Goal: Contribute content: Add original content to the website for others to see

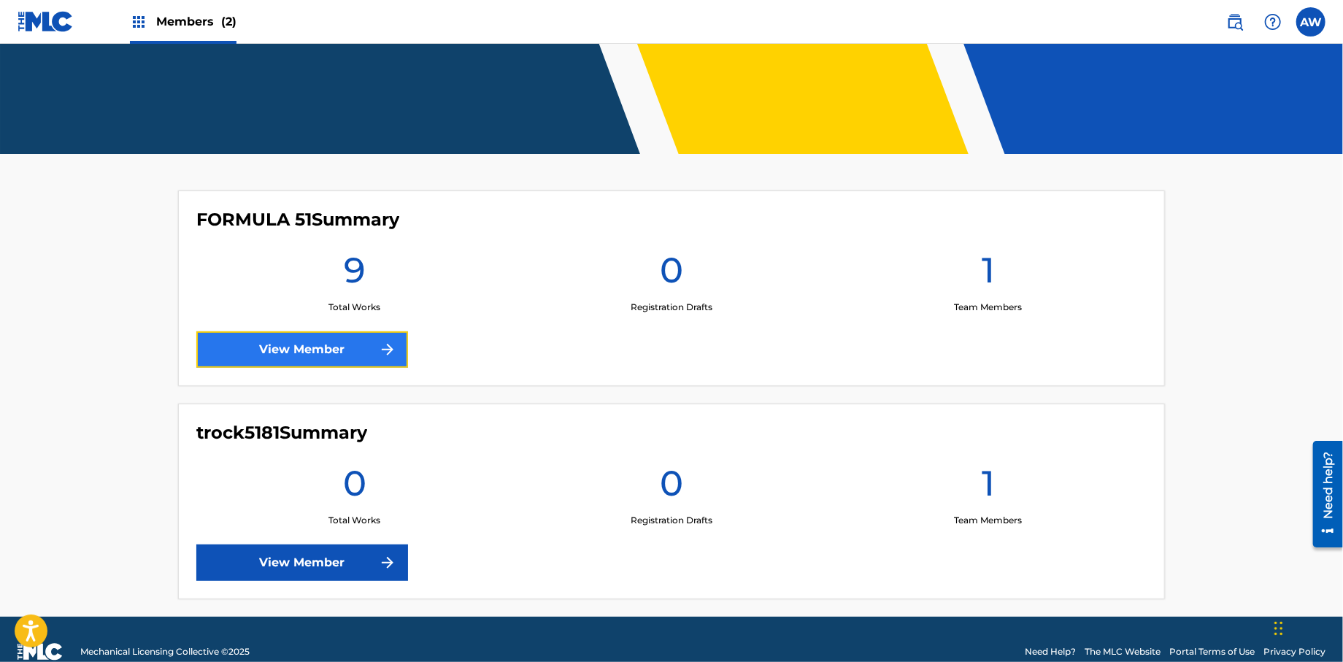
click at [316, 356] on link "View Member" at bounding box center [302, 349] width 212 height 36
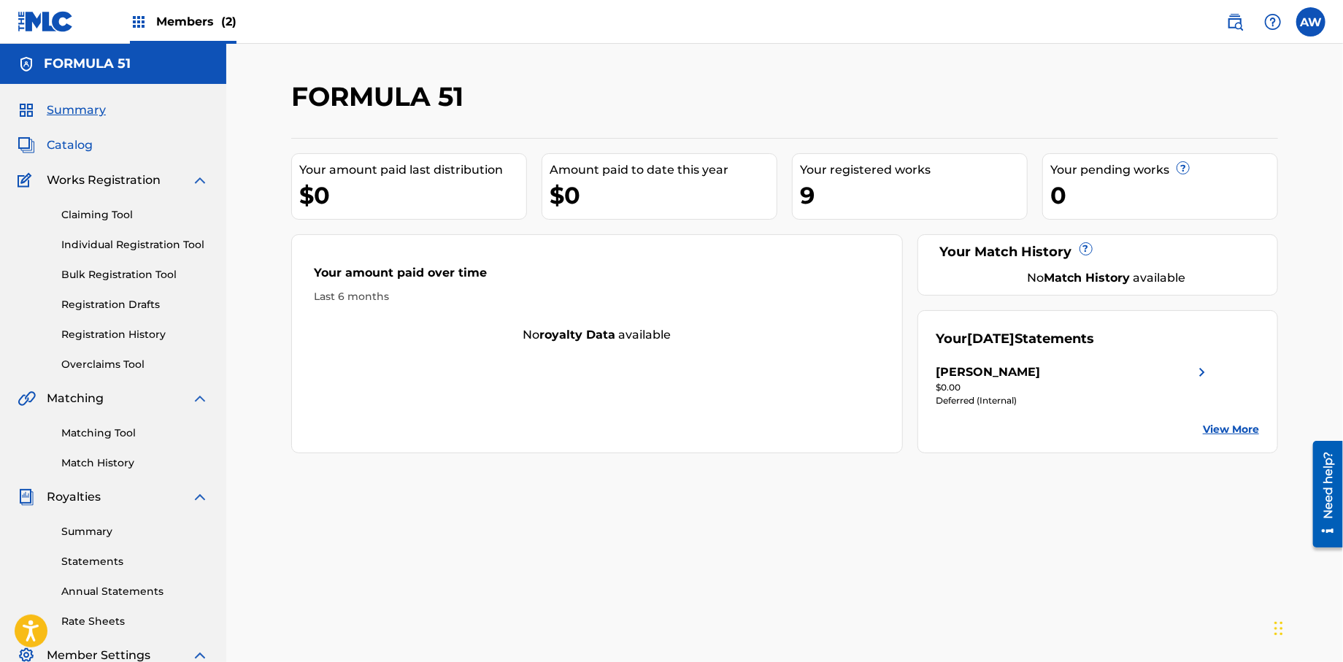
click at [72, 150] on span "Catalog" at bounding box center [70, 145] width 46 height 18
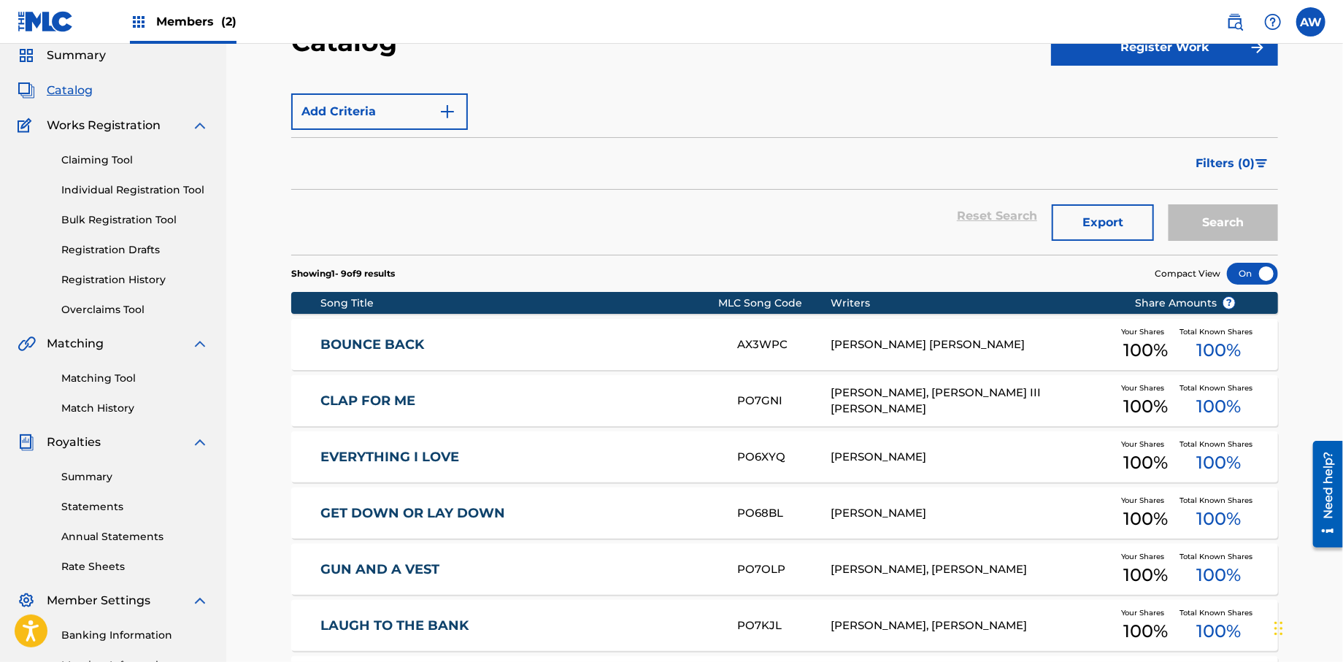
scroll to position [50, 0]
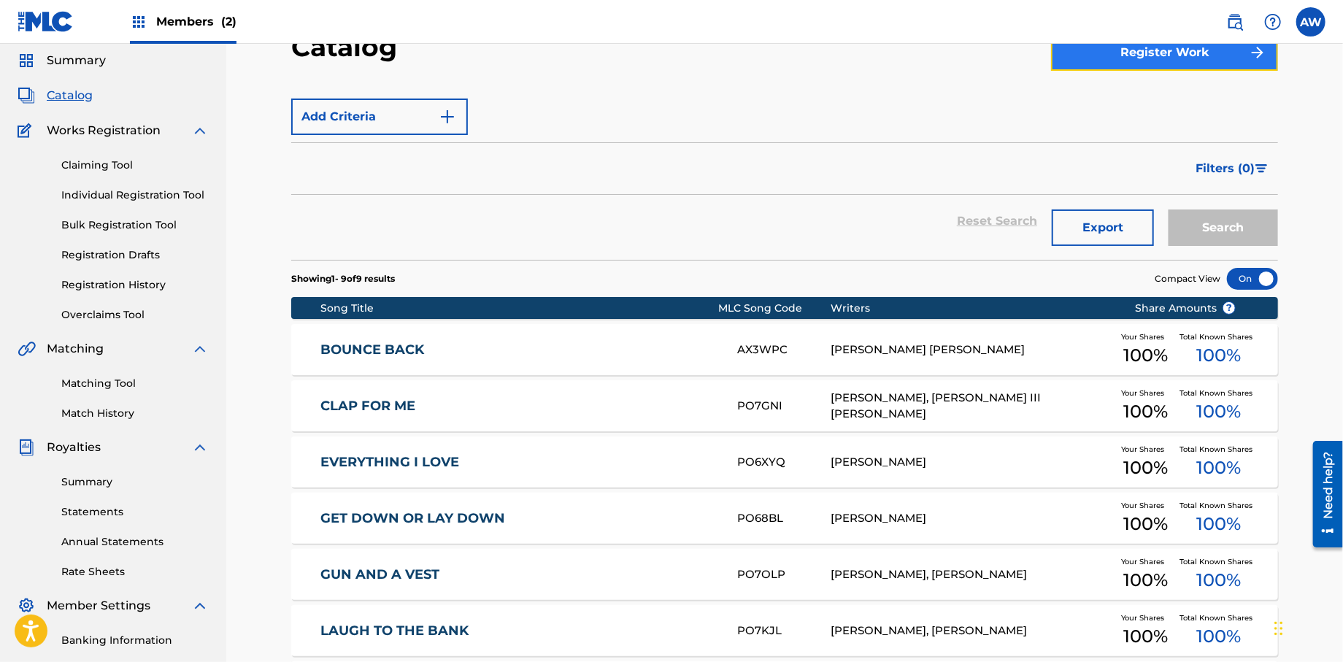
click at [1126, 58] on button "Register Work" at bounding box center [1164, 52] width 227 height 36
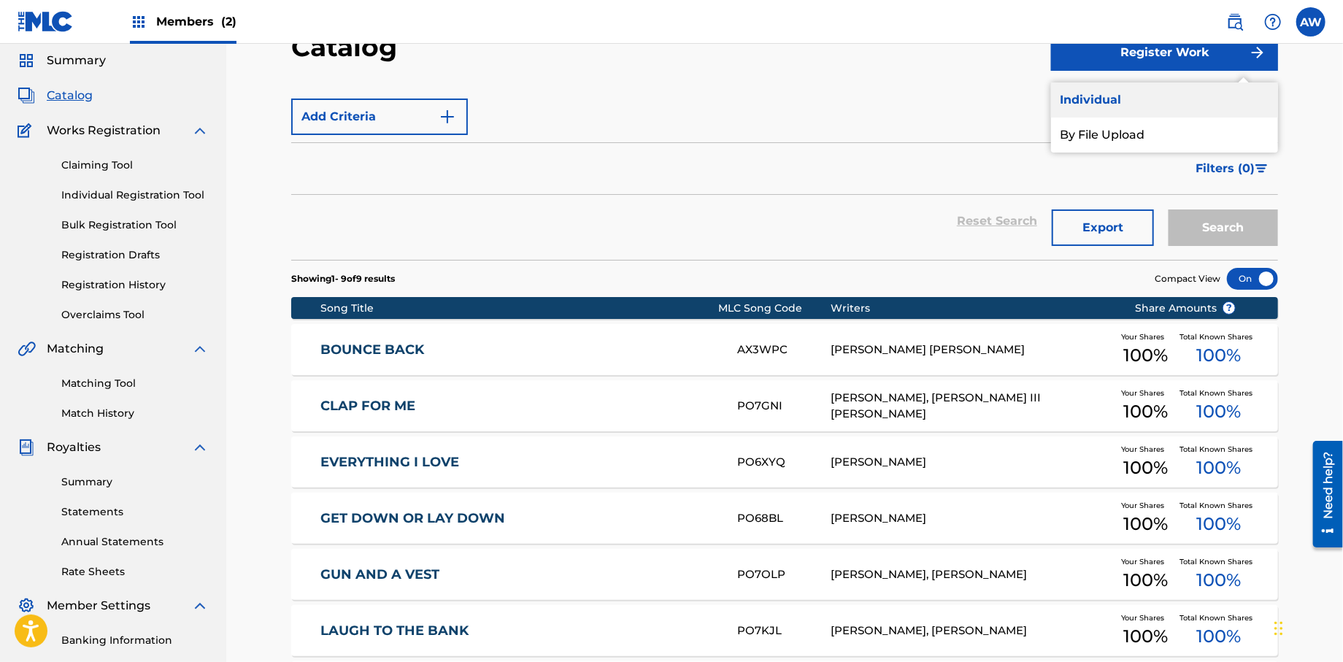
click at [1105, 103] on link "Individual" at bounding box center [1164, 99] width 227 height 35
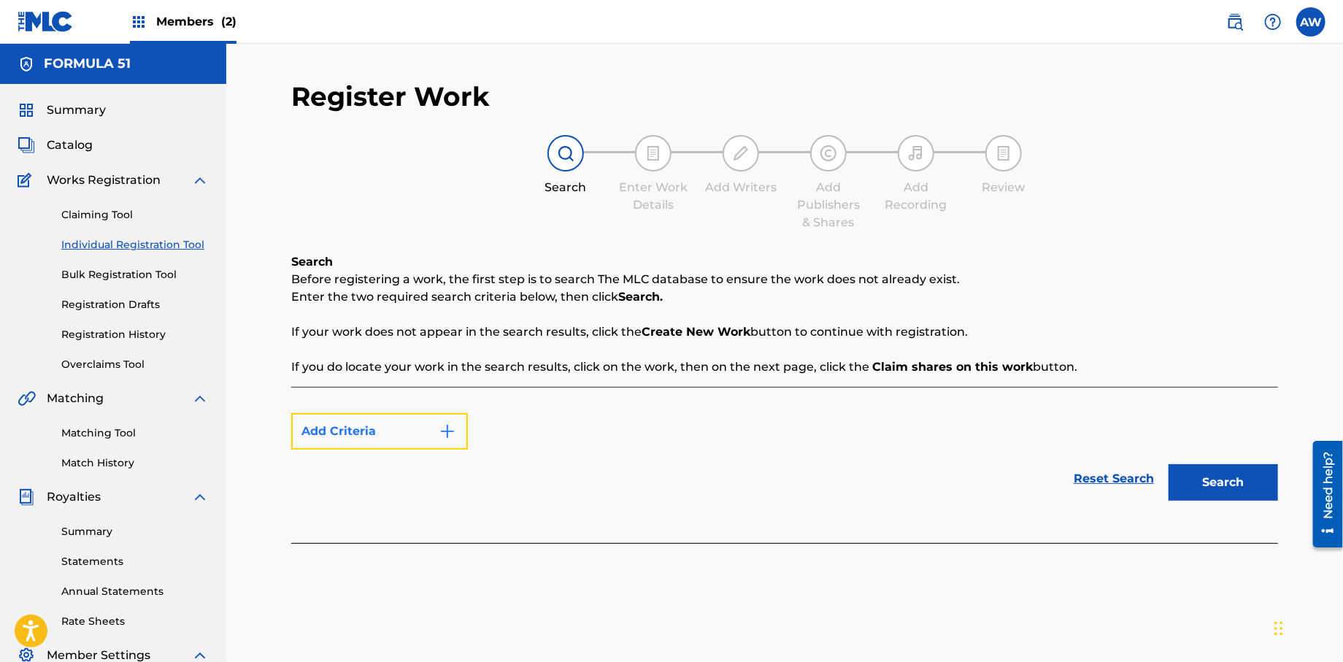
click at [454, 437] on img "Search Form" at bounding box center [448, 432] width 18 height 18
click at [454, 439] on img "Search Form" at bounding box center [448, 432] width 18 height 18
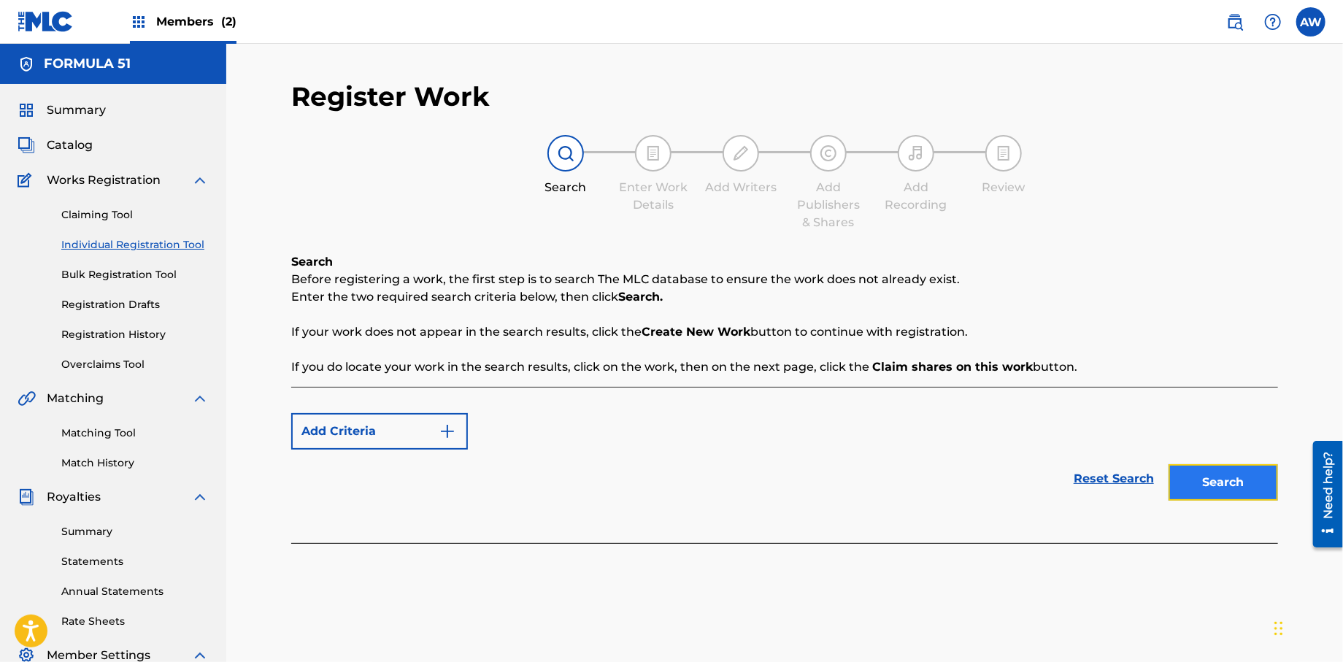
click at [1241, 491] on button "Search" at bounding box center [1223, 482] width 109 height 36
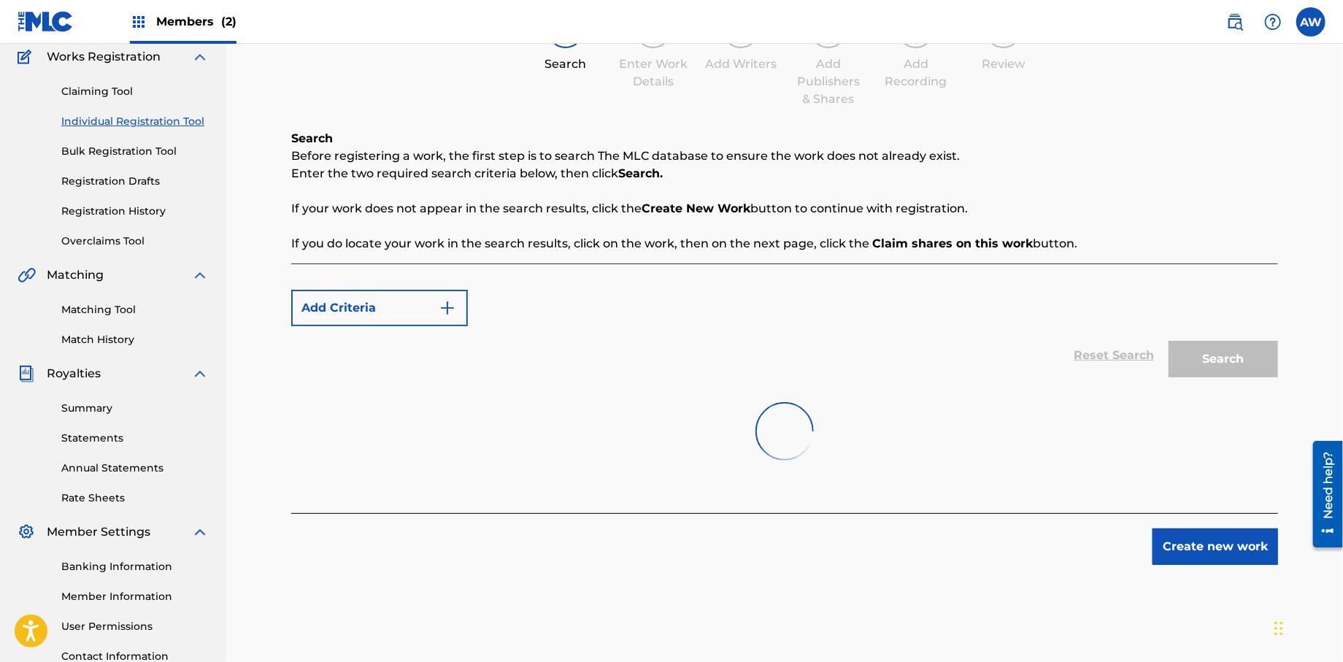
scroll to position [242, 0]
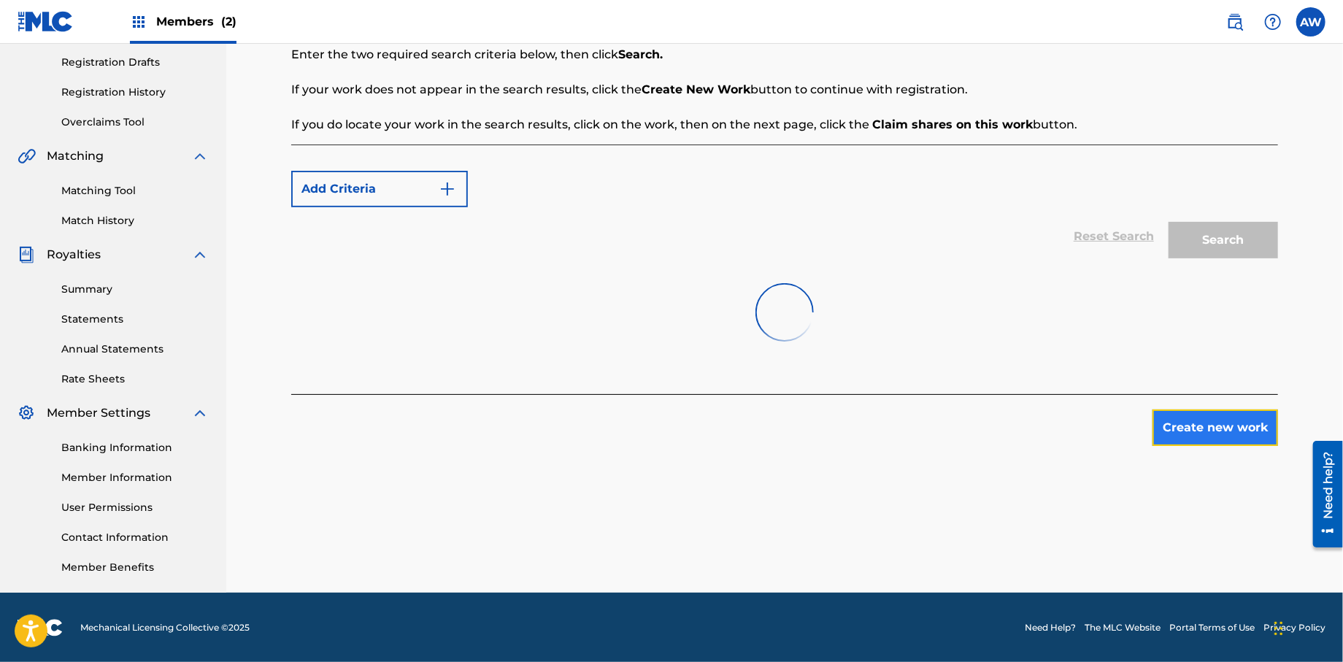
click at [1194, 429] on button "Create new work" at bounding box center [1216, 427] width 126 height 36
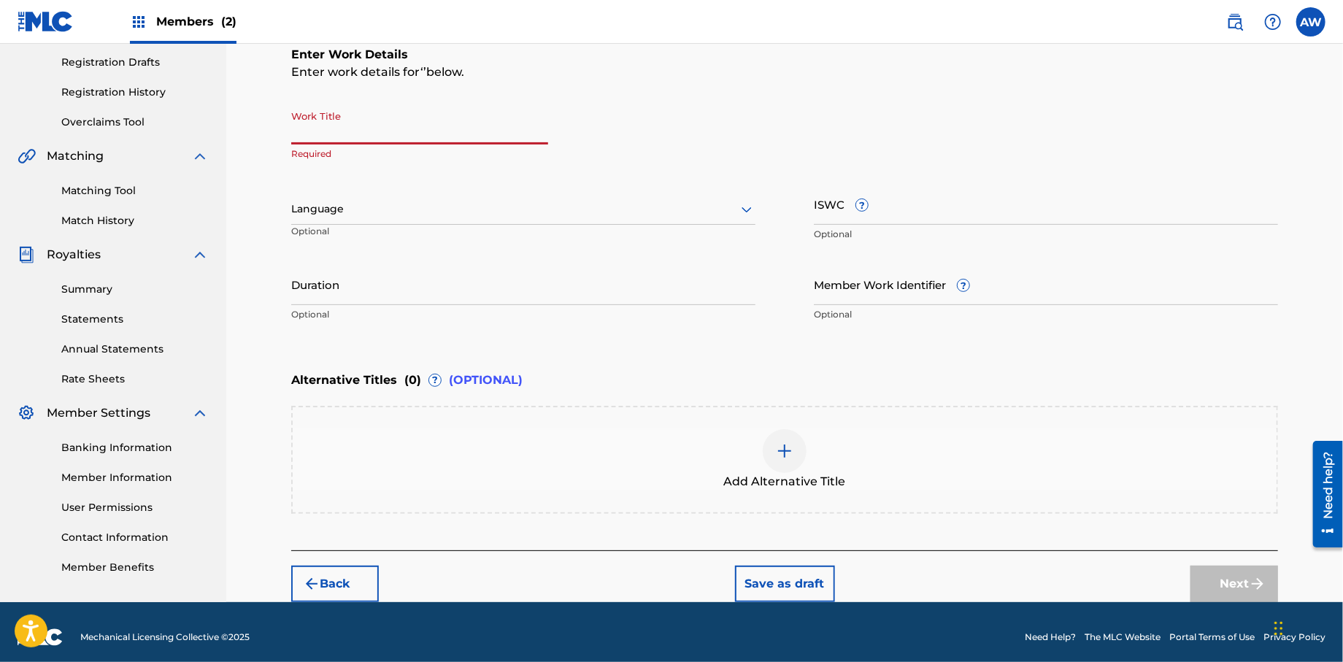
click at [337, 136] on input "Work Title" at bounding box center [419, 124] width 257 height 42
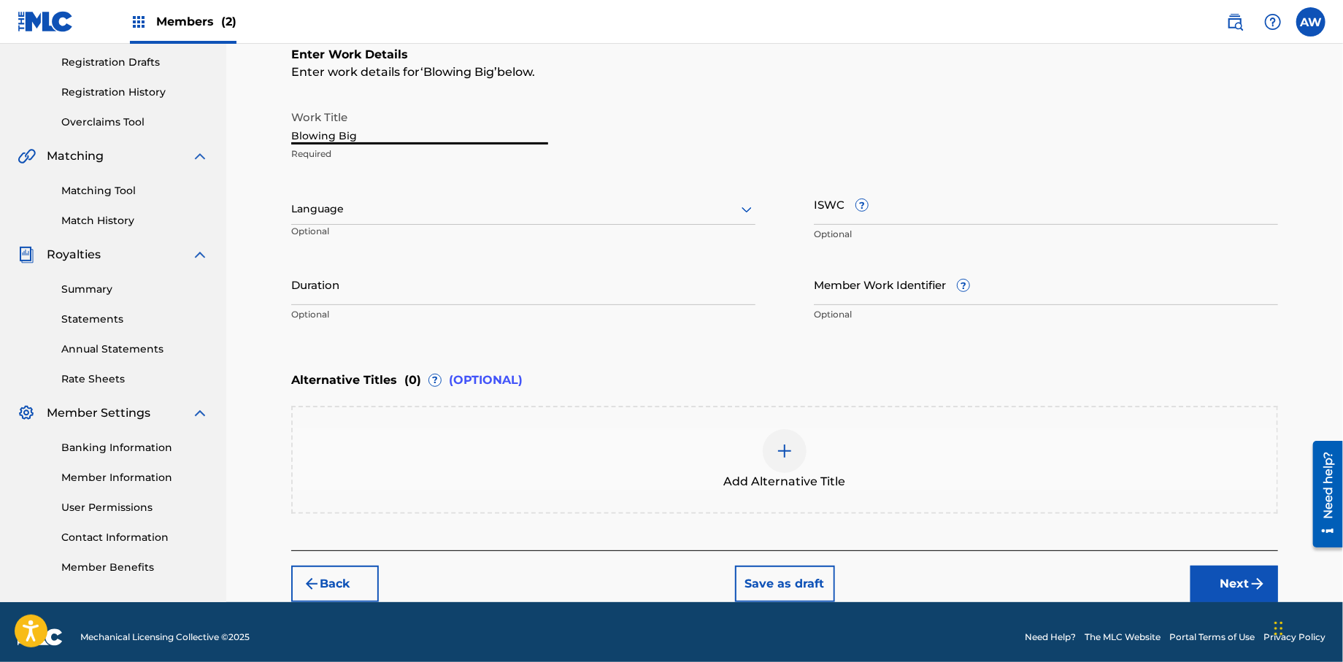
type input "Blowing Big"
click at [777, 445] on img at bounding box center [785, 451] width 18 height 18
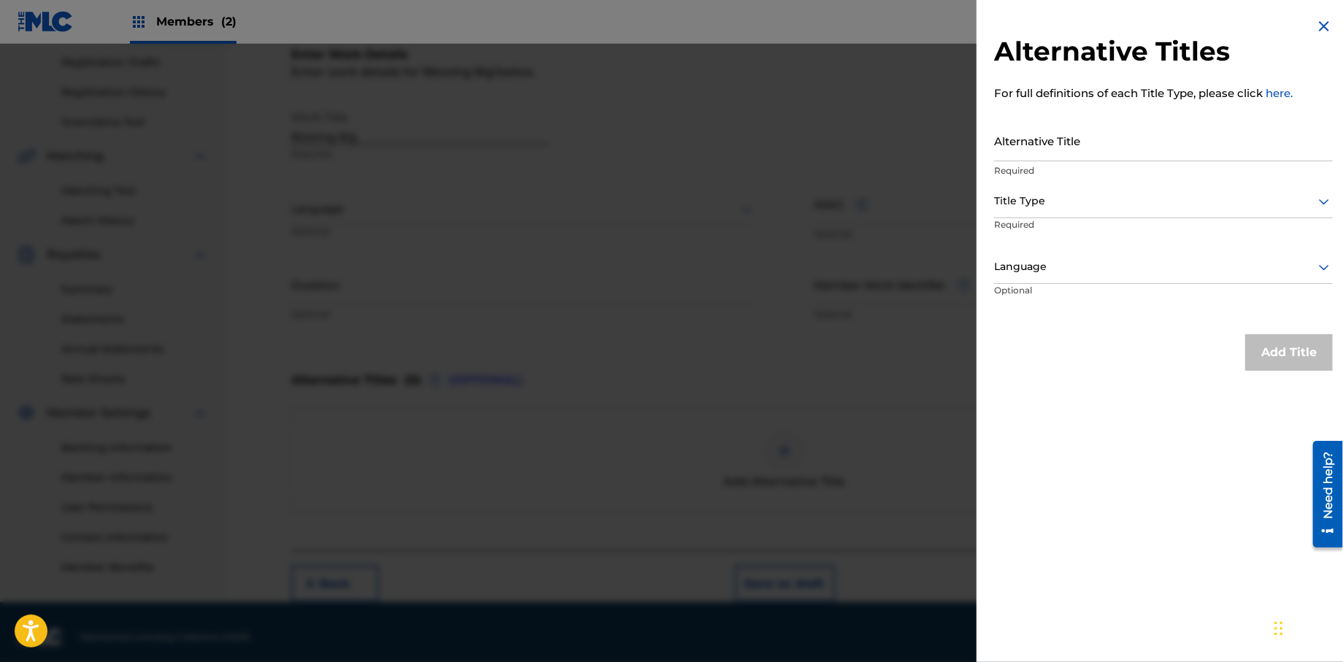
click at [525, 411] on div at bounding box center [671, 375] width 1343 height 662
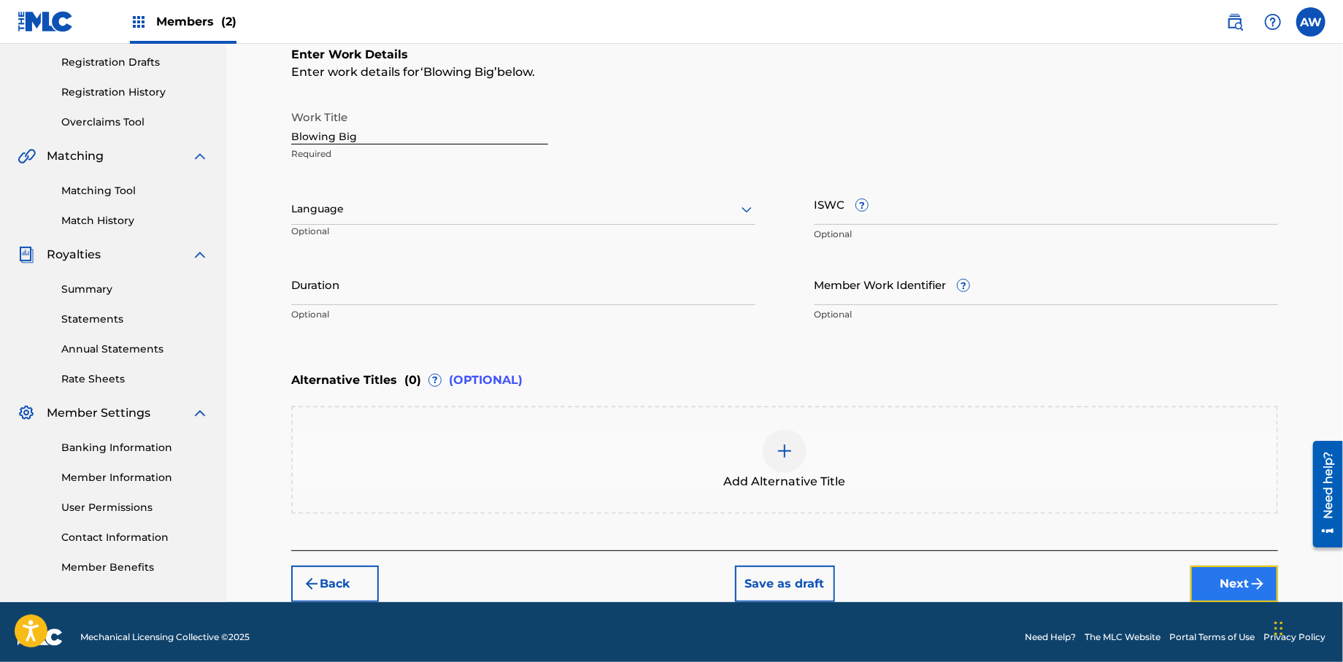
click at [1207, 573] on button "Next" at bounding box center [1235, 584] width 88 height 36
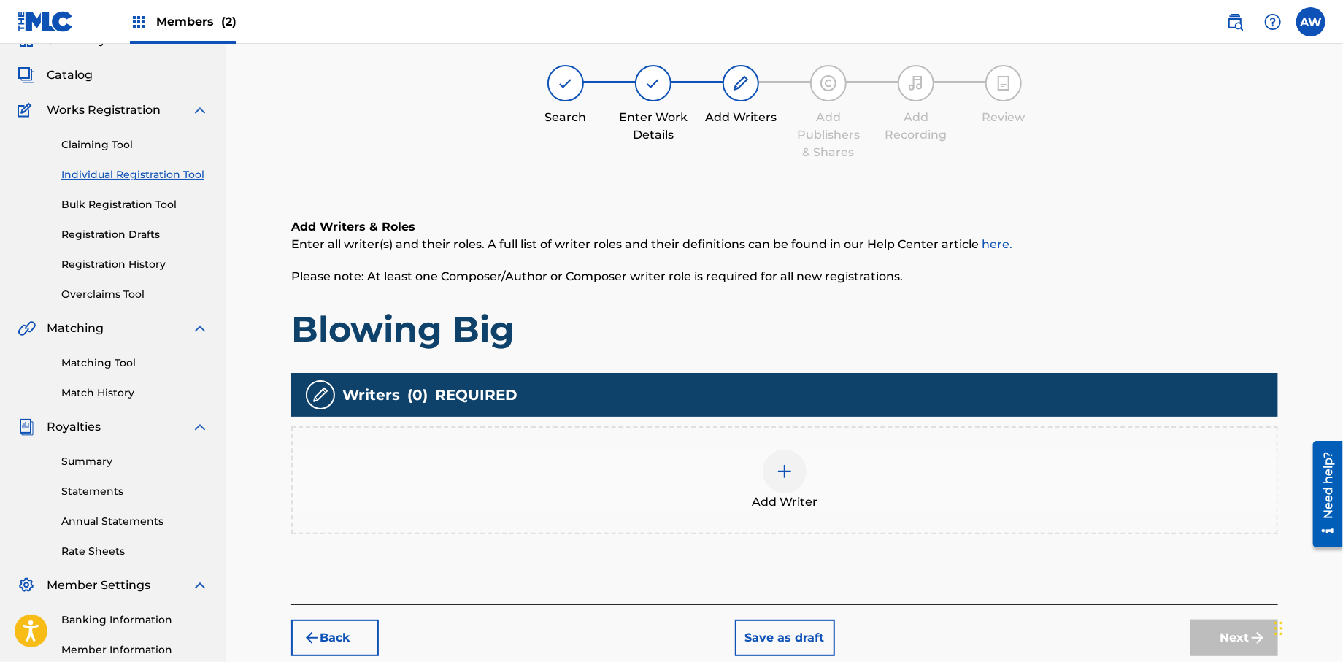
scroll to position [66, 0]
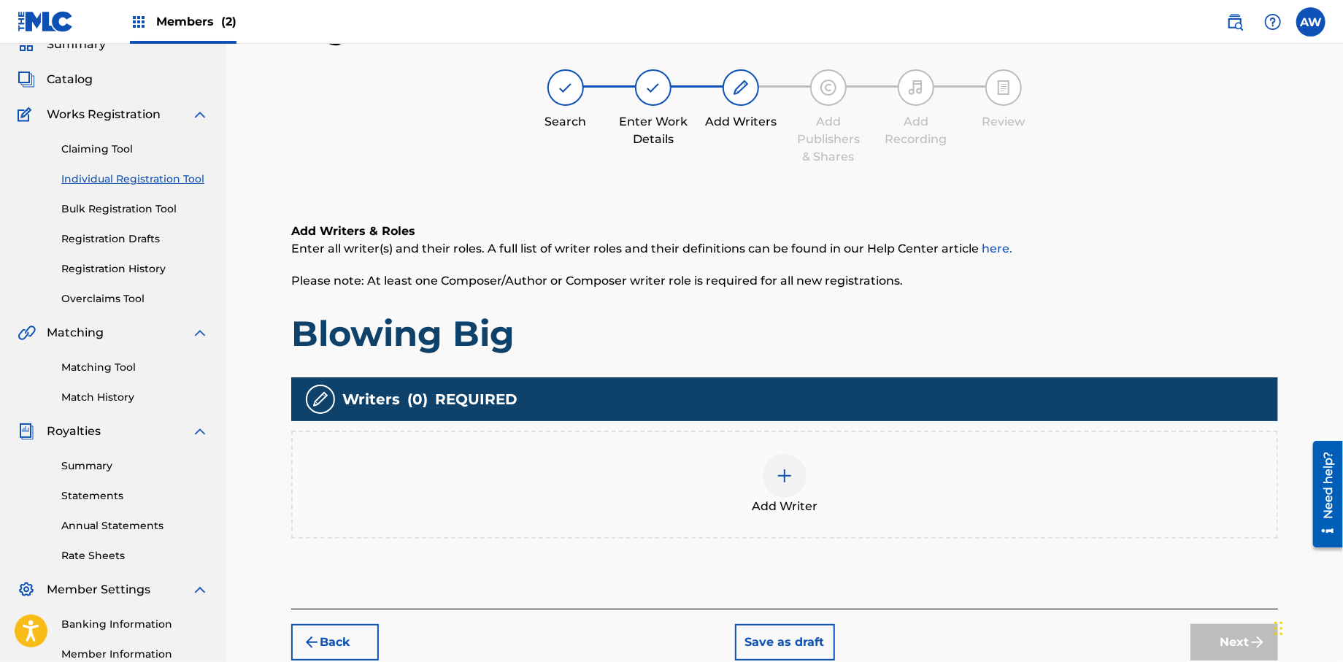
click at [771, 475] on div at bounding box center [785, 476] width 44 height 44
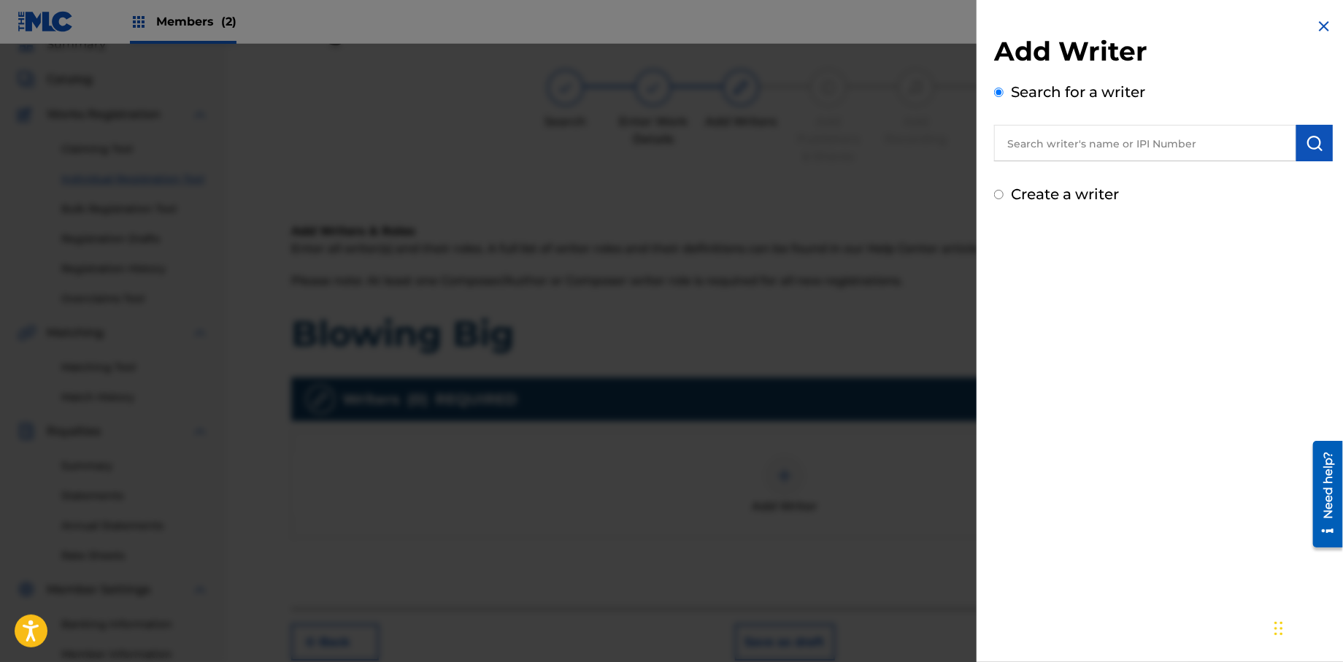
click at [1061, 150] on input "text" at bounding box center [1145, 143] width 302 height 36
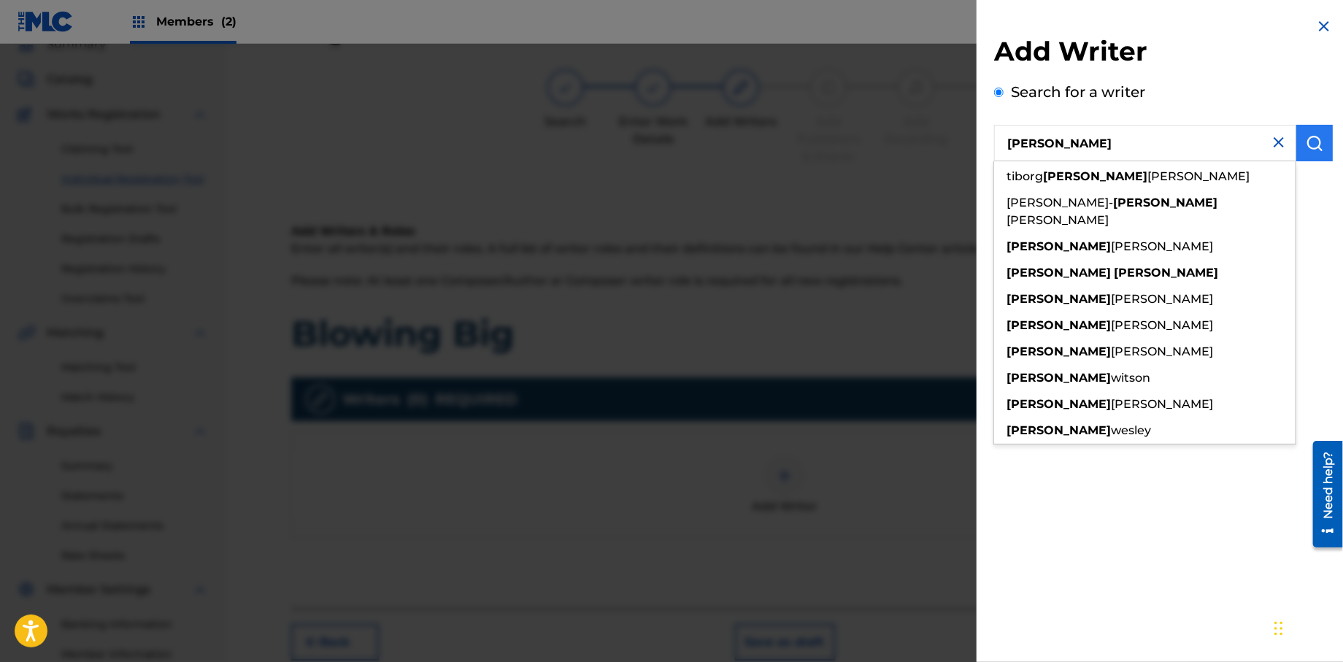
type input "[PERSON_NAME]"
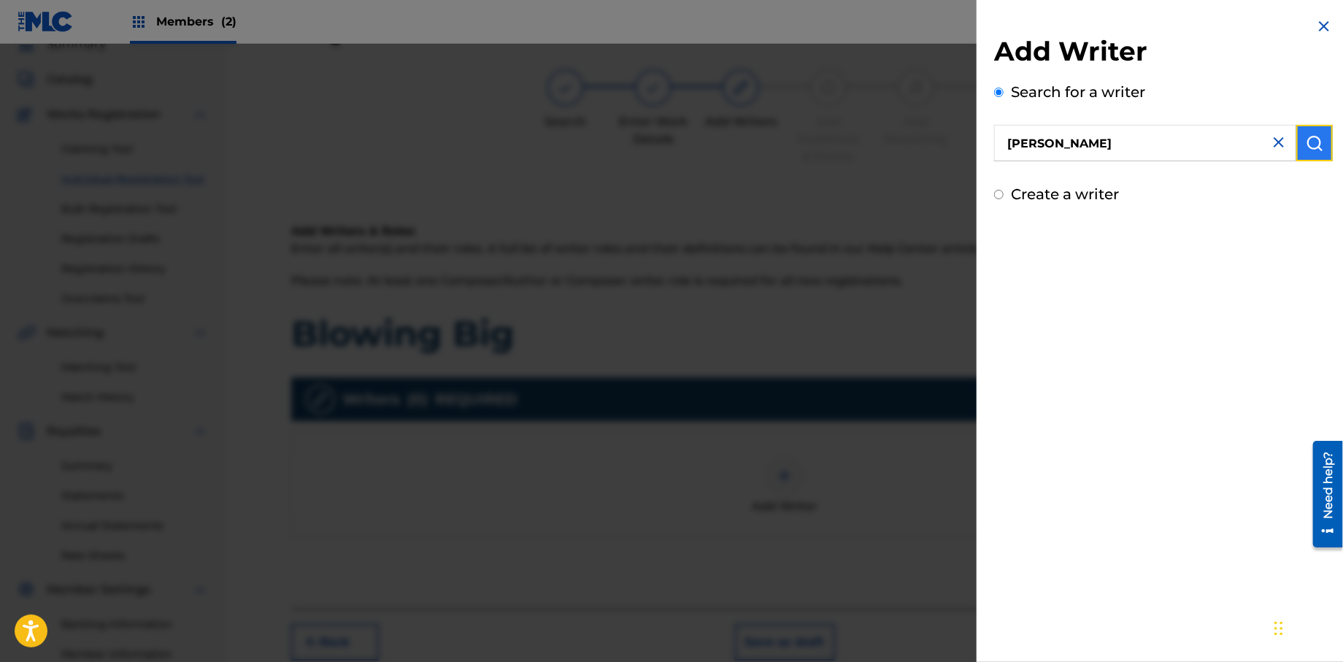
click at [1306, 144] on img "submit" at bounding box center [1315, 143] width 18 height 18
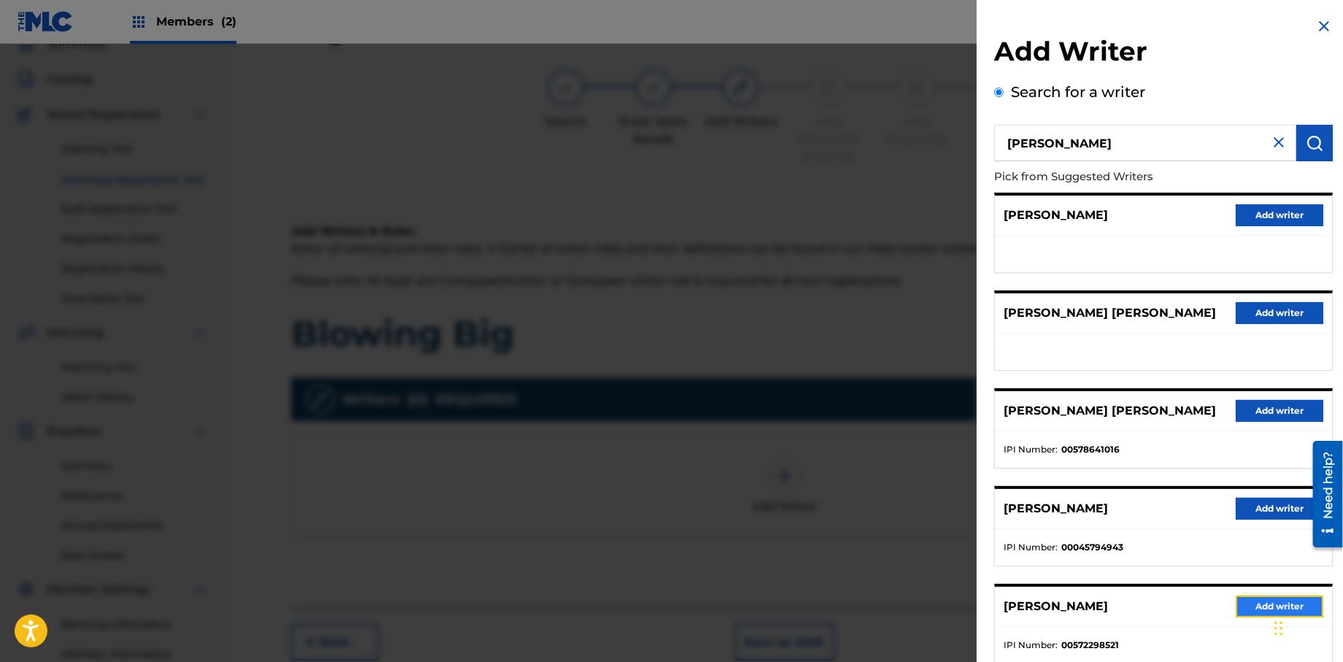
click at [1238, 606] on button "Add writer" at bounding box center [1280, 607] width 88 height 22
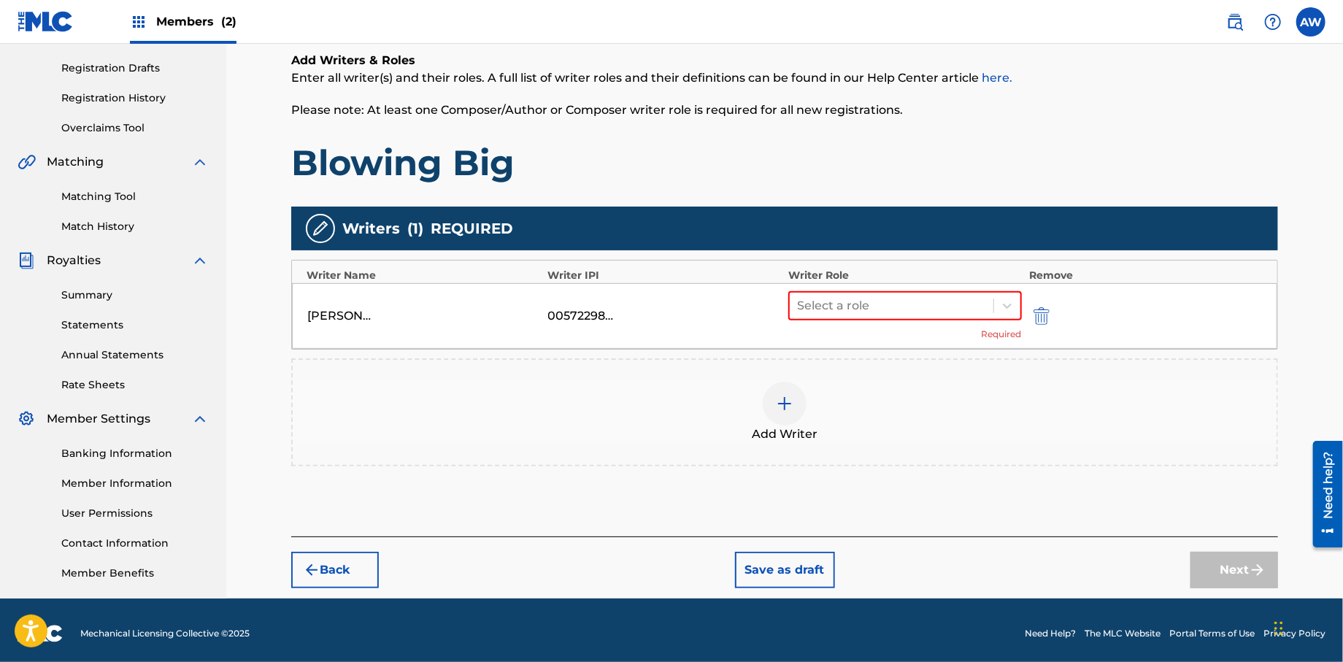
scroll to position [242, 0]
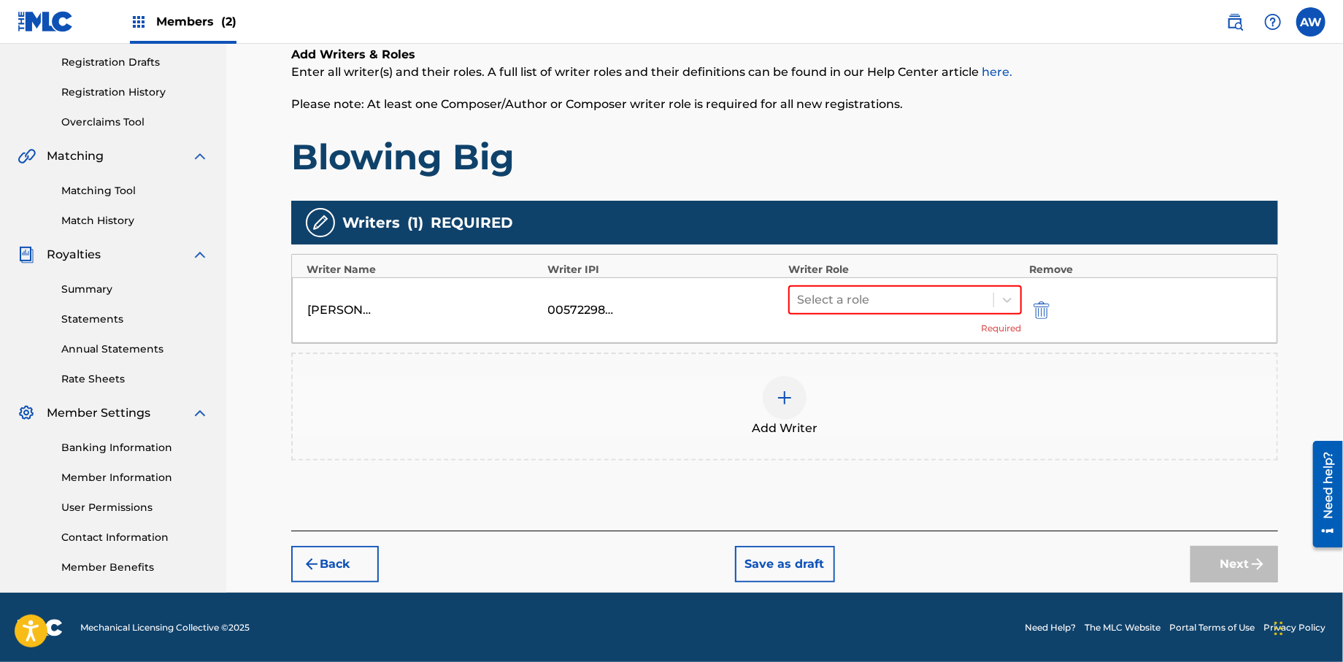
click at [788, 404] on img at bounding box center [785, 398] width 18 height 18
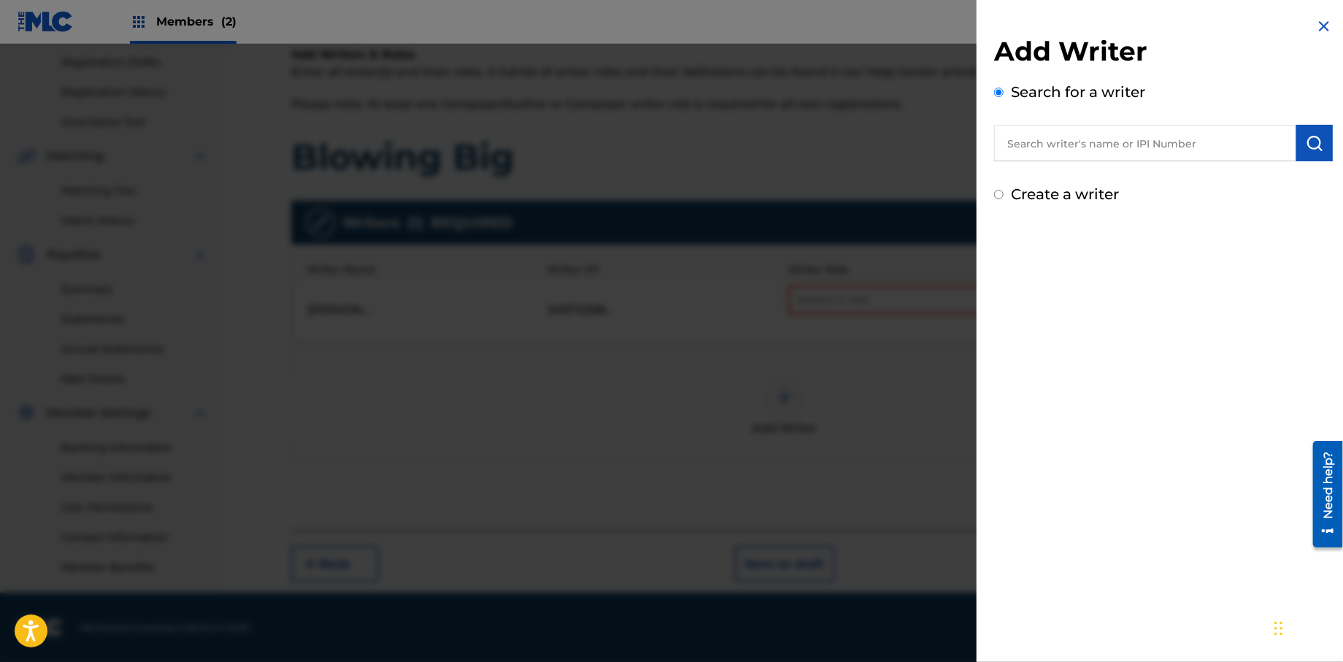
click at [997, 192] on input "Create a writer" at bounding box center [998, 194] width 9 height 9
radio input "false"
radio input "true"
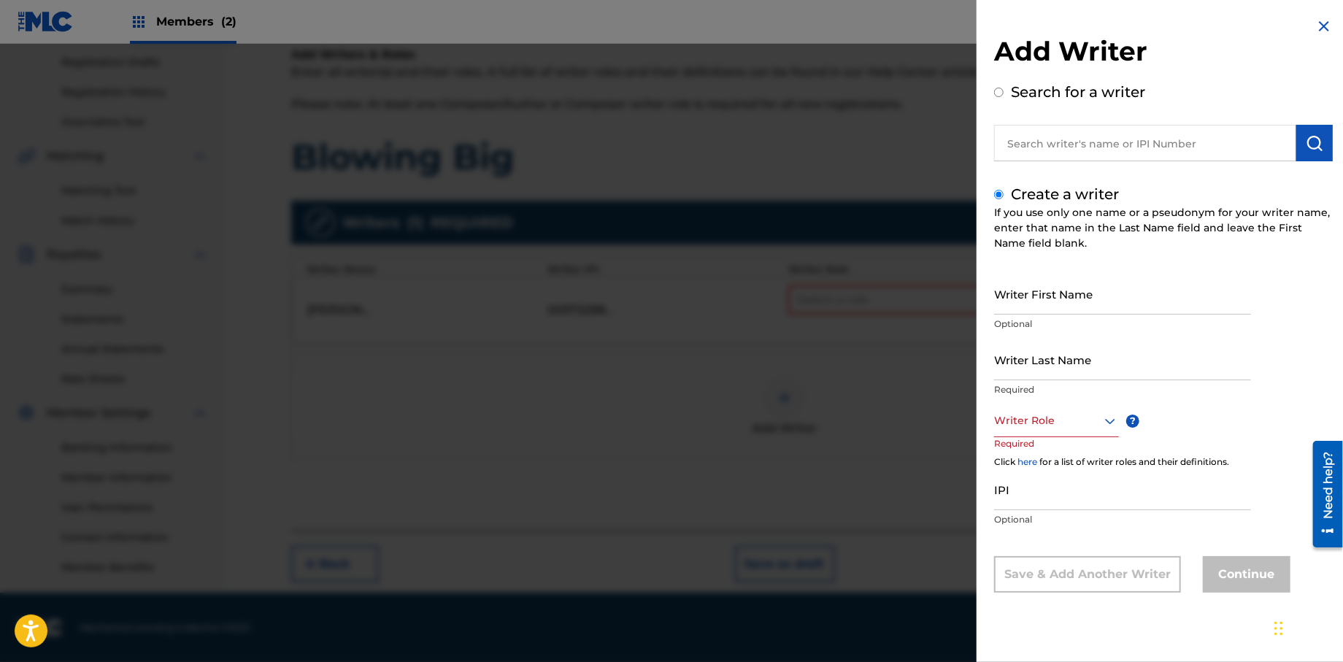
click at [1039, 147] on input "text" at bounding box center [1145, 143] width 302 height 36
radio input "true"
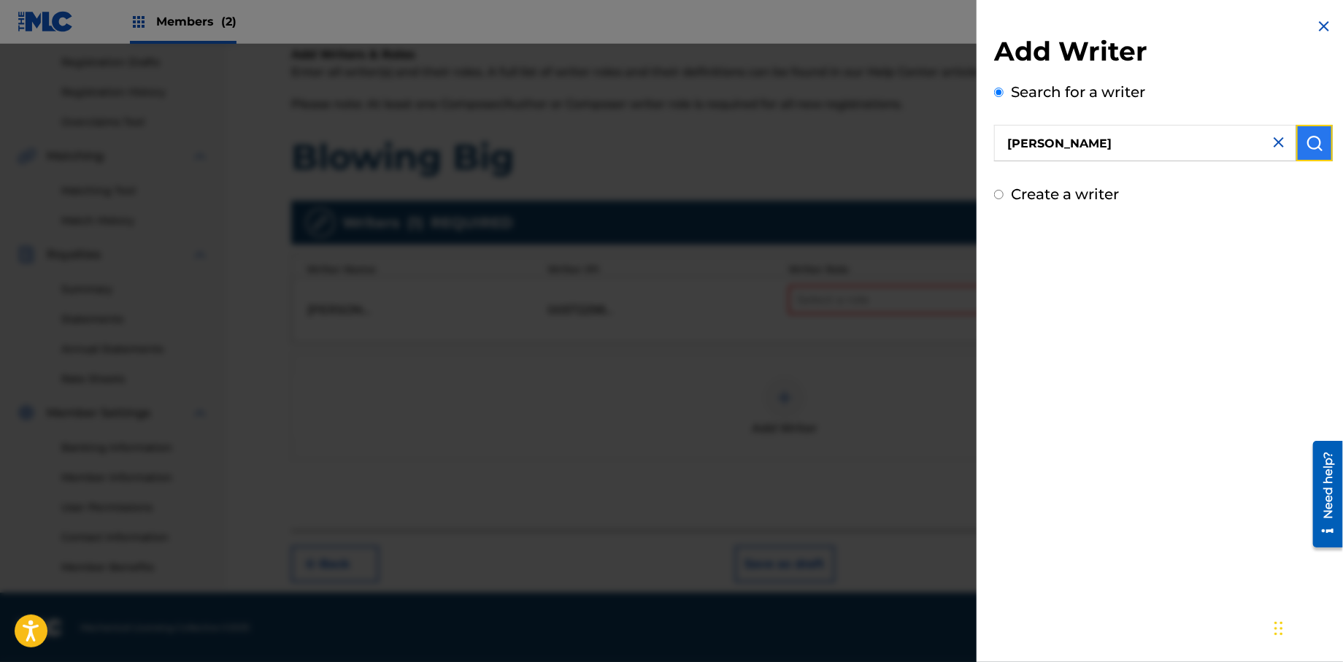
click at [1311, 139] on img "submit" at bounding box center [1315, 143] width 18 height 18
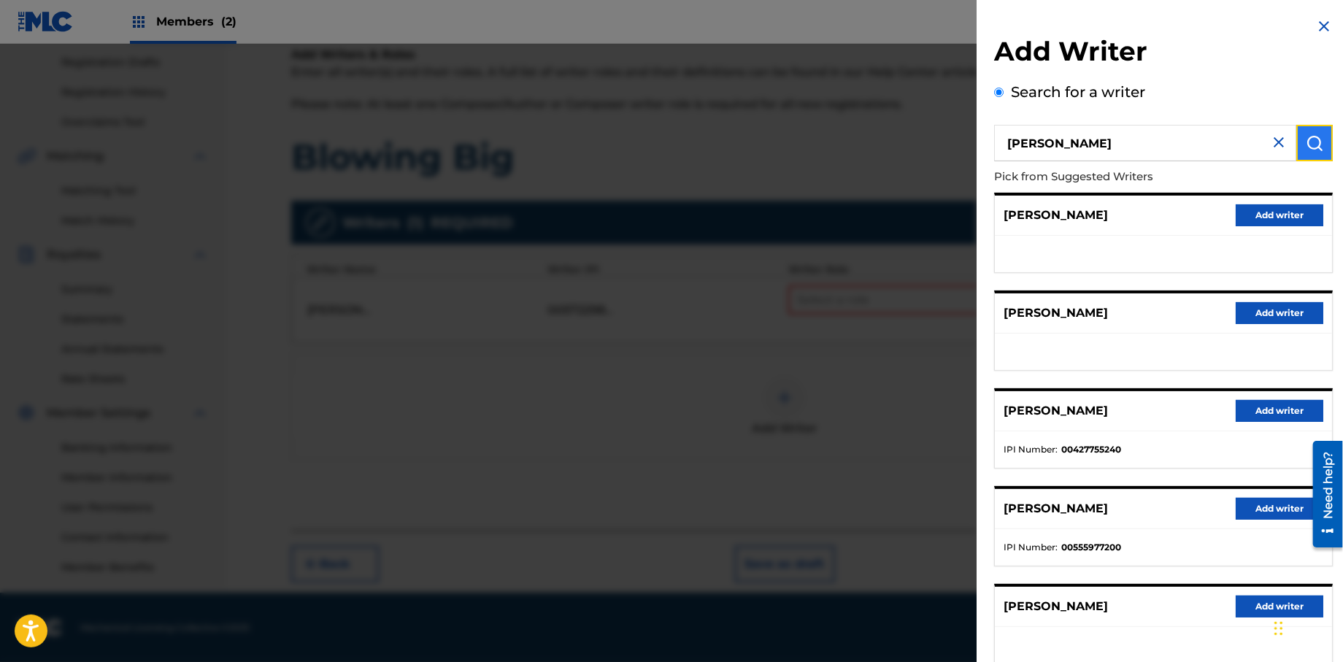
click at [1315, 149] on img "submit" at bounding box center [1315, 143] width 18 height 18
click at [1314, 144] on img "submit" at bounding box center [1315, 143] width 18 height 18
click at [999, 91] on input "Search for a writer" at bounding box center [998, 92] width 9 height 9
click at [1121, 146] on input "[PERSON_NAME]" at bounding box center [1145, 143] width 302 height 36
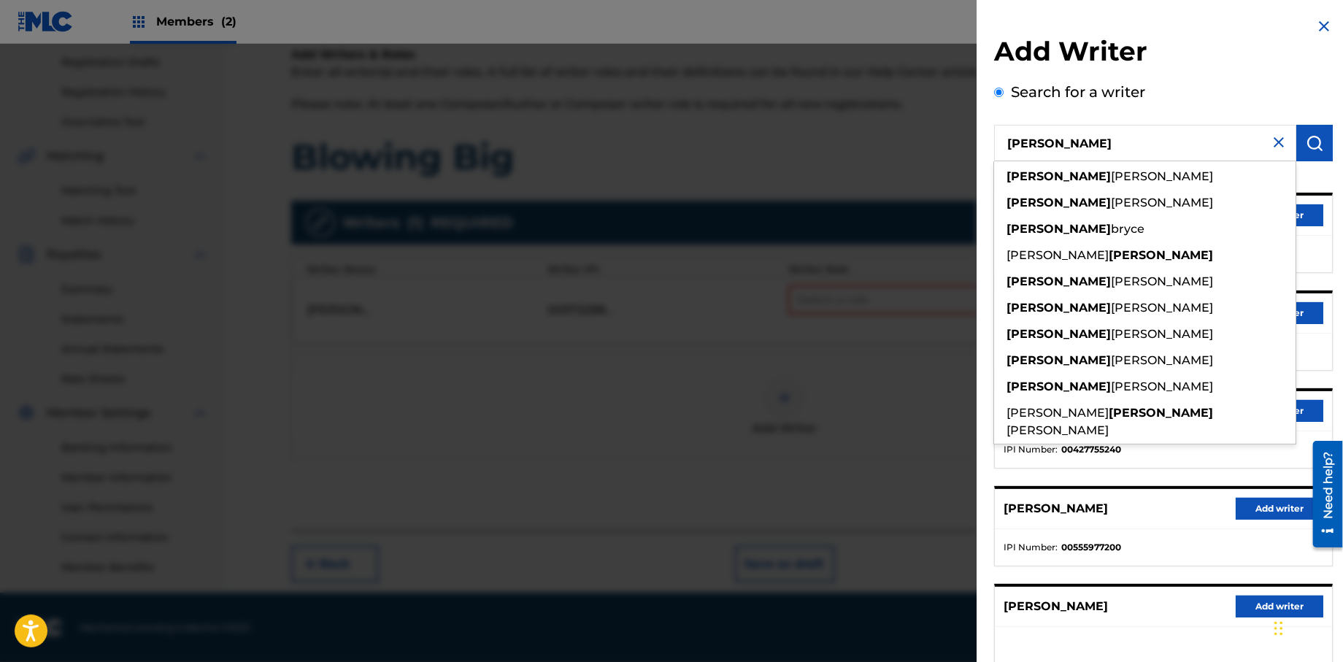
type input "J"
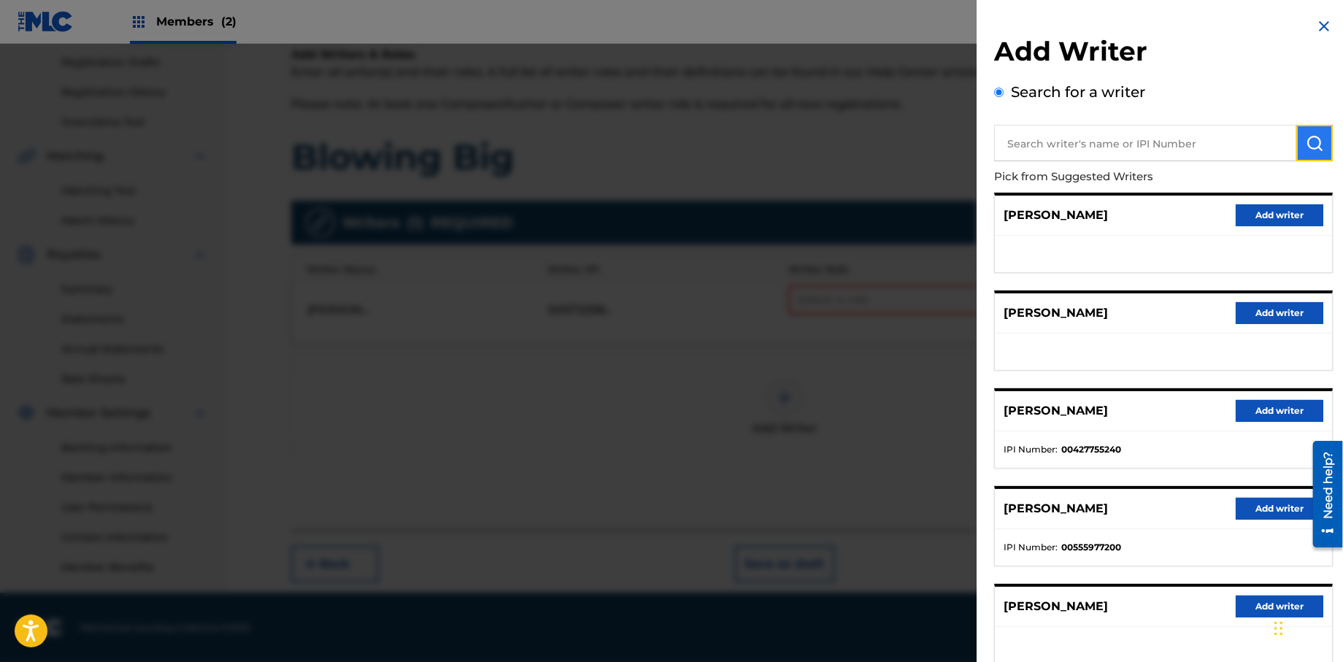
click at [1313, 157] on button "submit" at bounding box center [1314, 143] width 36 height 36
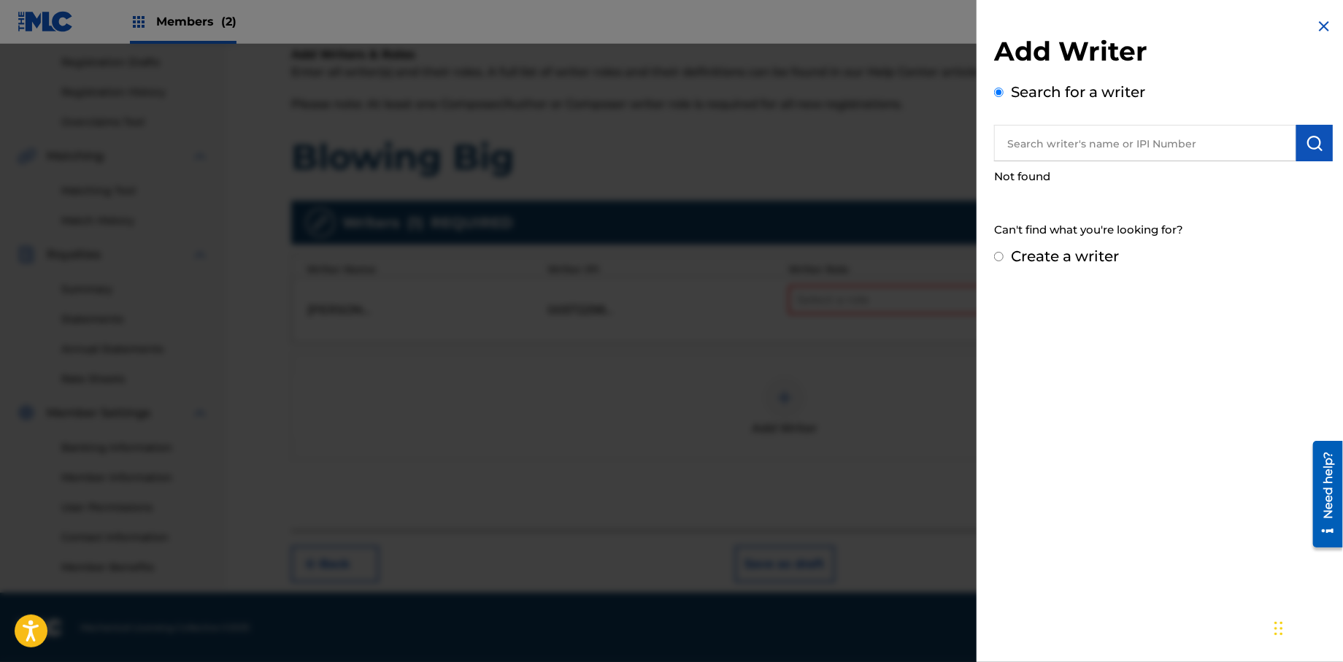
click at [996, 250] on div "Create a writer" at bounding box center [1163, 256] width 339 height 22
click at [995, 258] on input "Create a writer" at bounding box center [998, 256] width 9 height 9
radio input "false"
radio input "true"
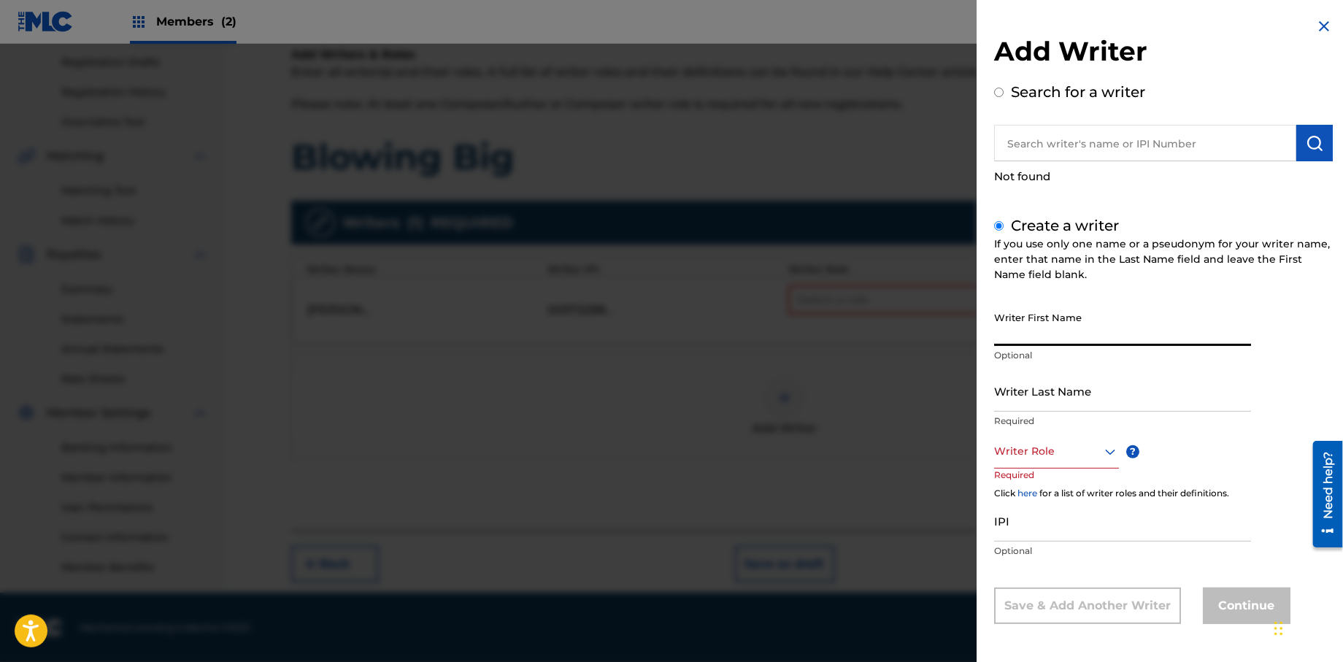
click at [1042, 336] on input "Writer First Name" at bounding box center [1122, 325] width 257 height 42
type input "[PERSON_NAME]"
click at [1022, 408] on input "Writer Last Name" at bounding box center [1122, 391] width 257 height 42
type input "[PERSON_NAME]"
click at [1052, 459] on div "Writer Role" at bounding box center [1056, 452] width 125 height 33
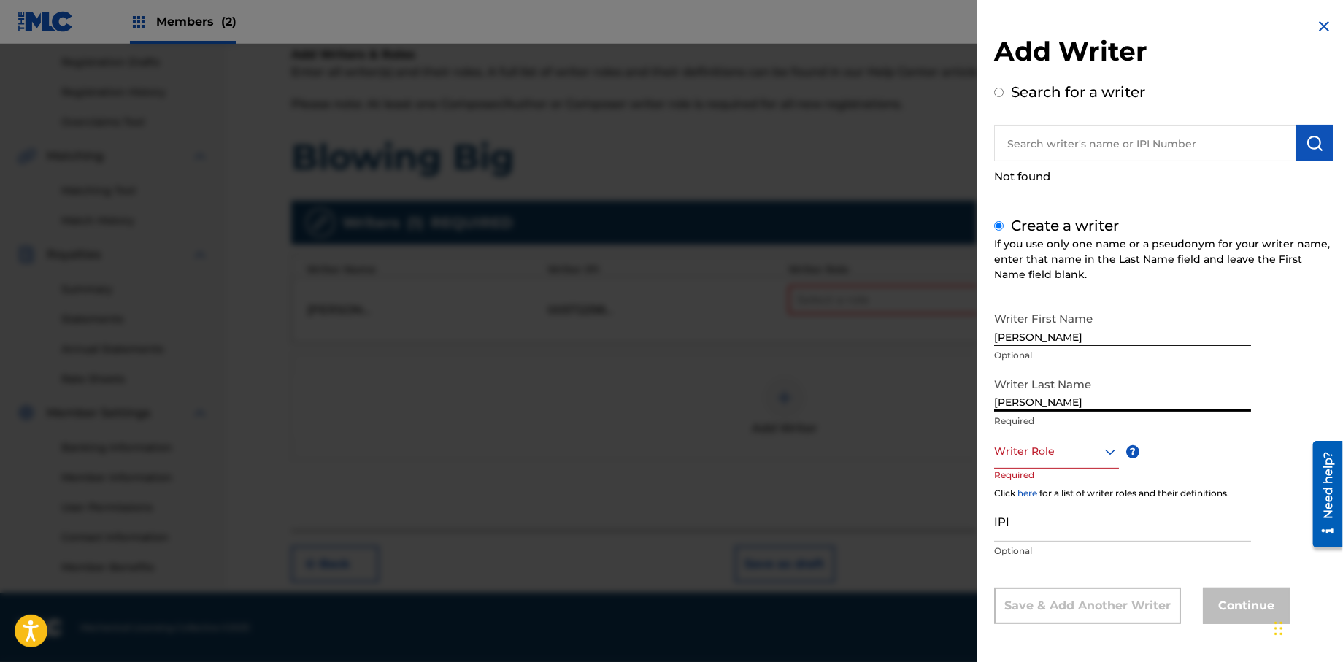
click at [1052, 459] on div "Writer Role" at bounding box center [1056, 452] width 125 height 33
click at [1050, 460] on div "Writer Role" at bounding box center [1056, 451] width 125 height 33
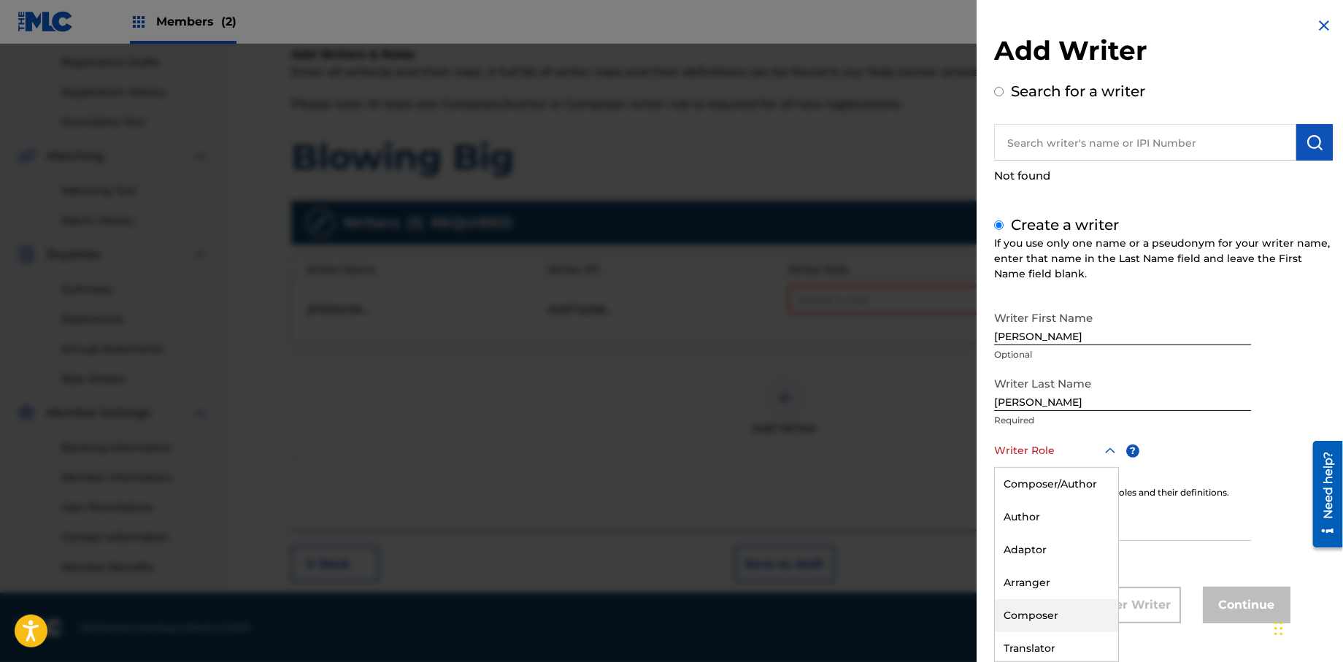
click at [1030, 612] on div "Composer" at bounding box center [1056, 615] width 123 height 33
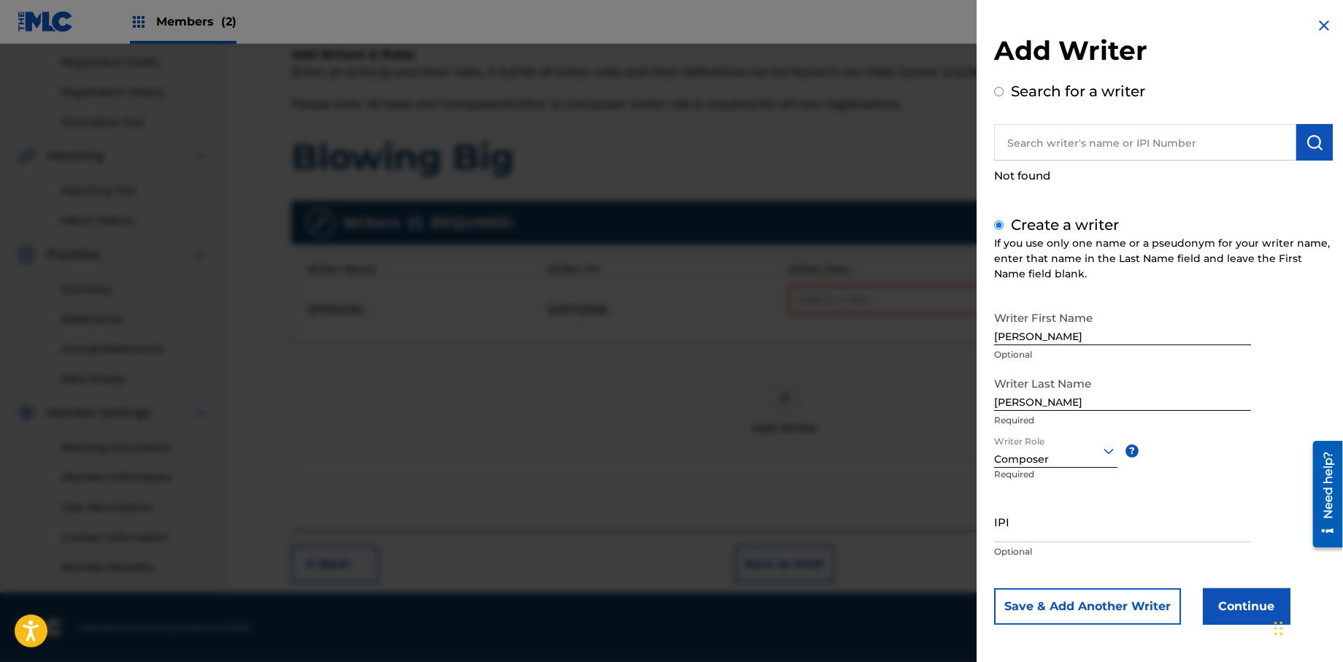
scroll to position [2, 0]
click at [1020, 537] on input "IPI" at bounding box center [1122, 520] width 257 height 42
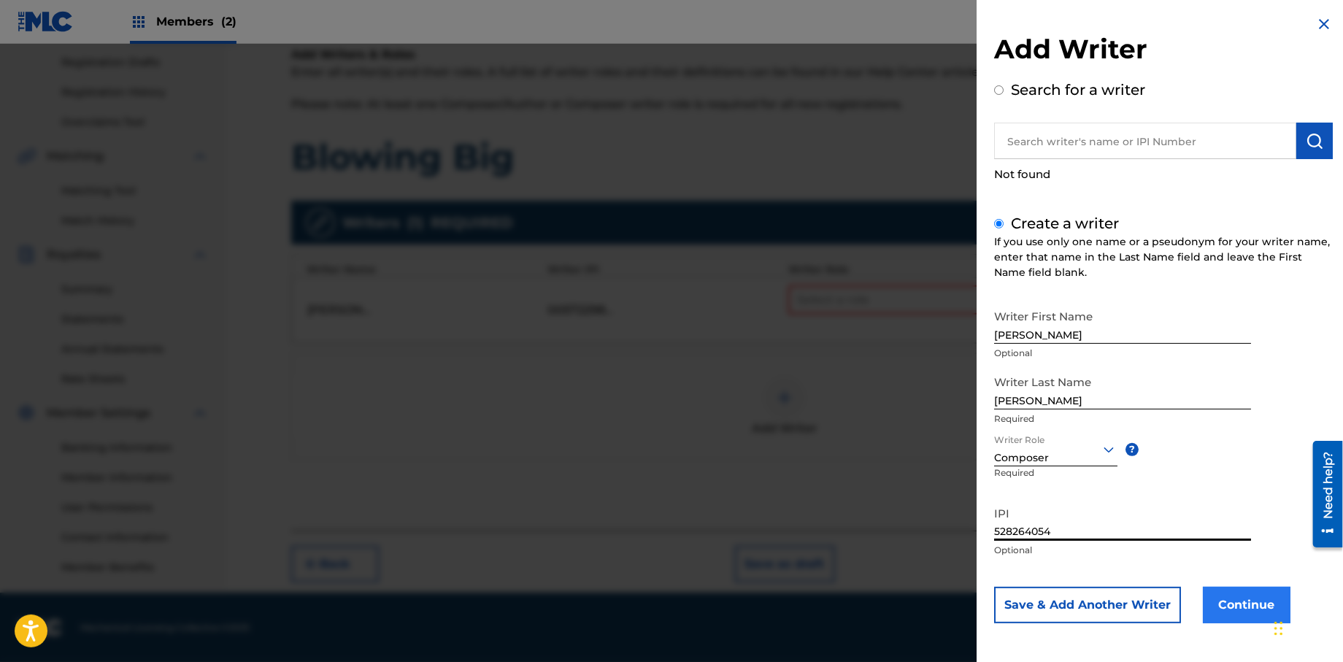
type input "528264054"
click at [1220, 612] on button "Continue" at bounding box center [1247, 605] width 88 height 36
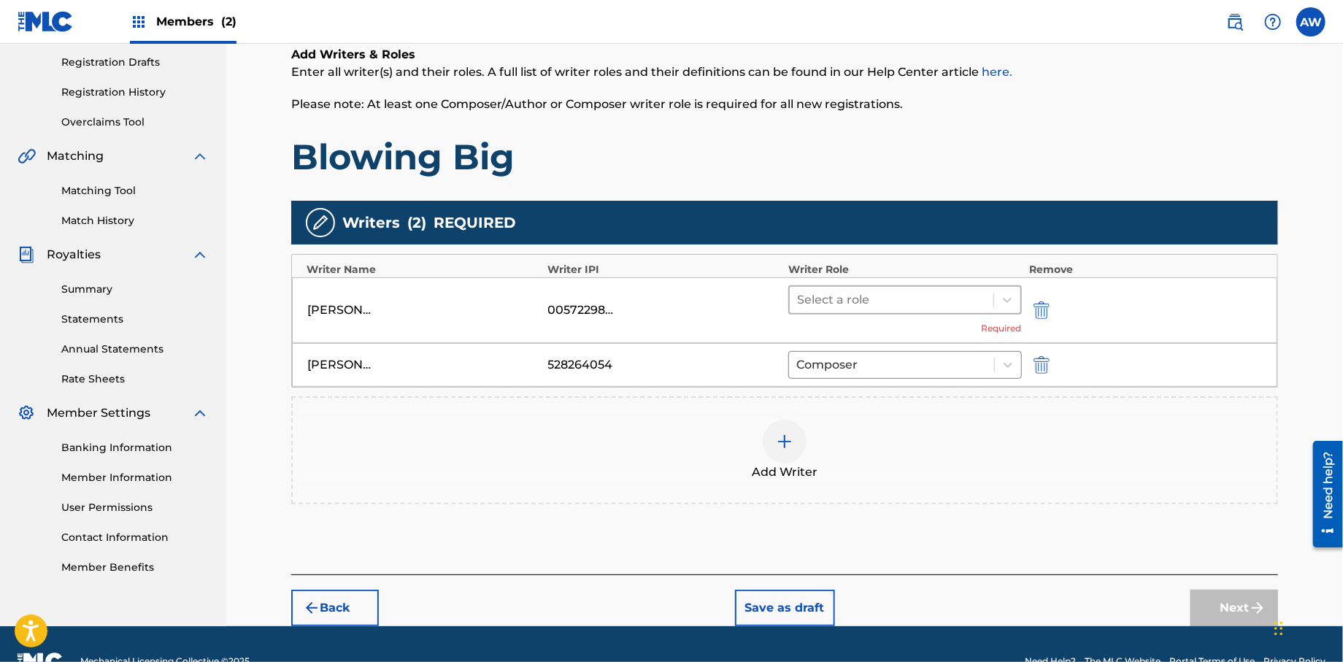
click at [826, 298] on div at bounding box center [891, 300] width 189 height 20
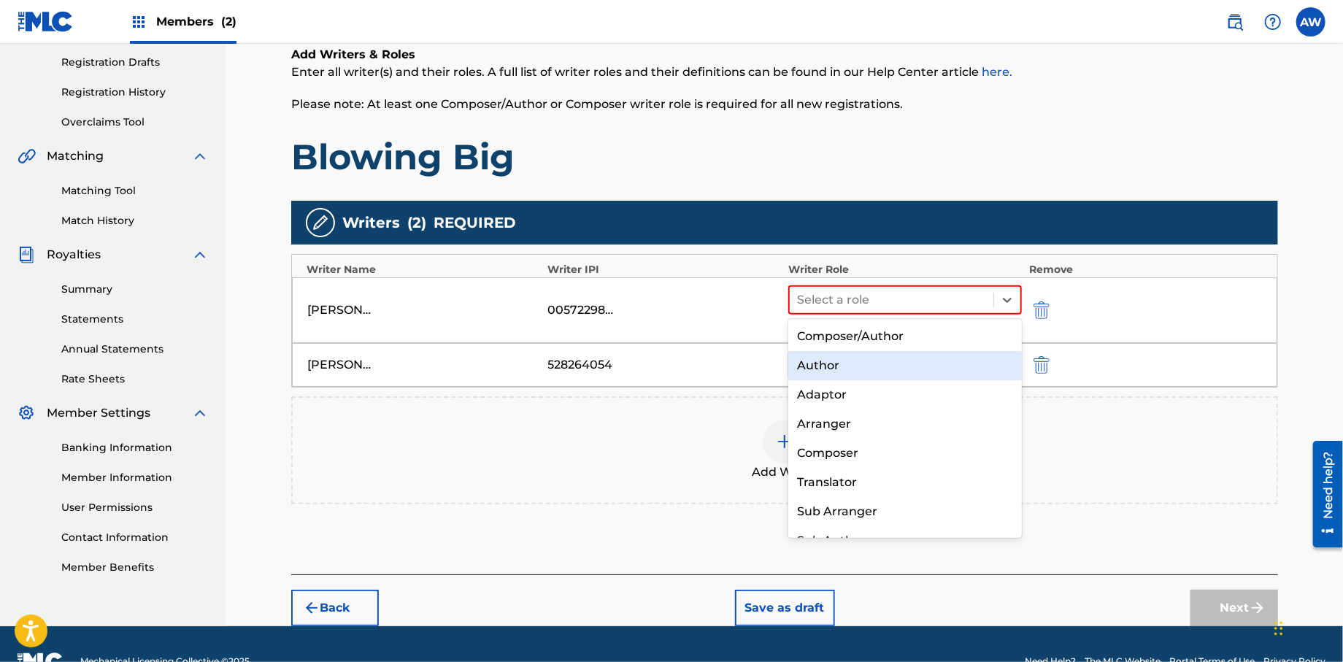
click at [832, 356] on div "Author" at bounding box center [905, 365] width 234 height 29
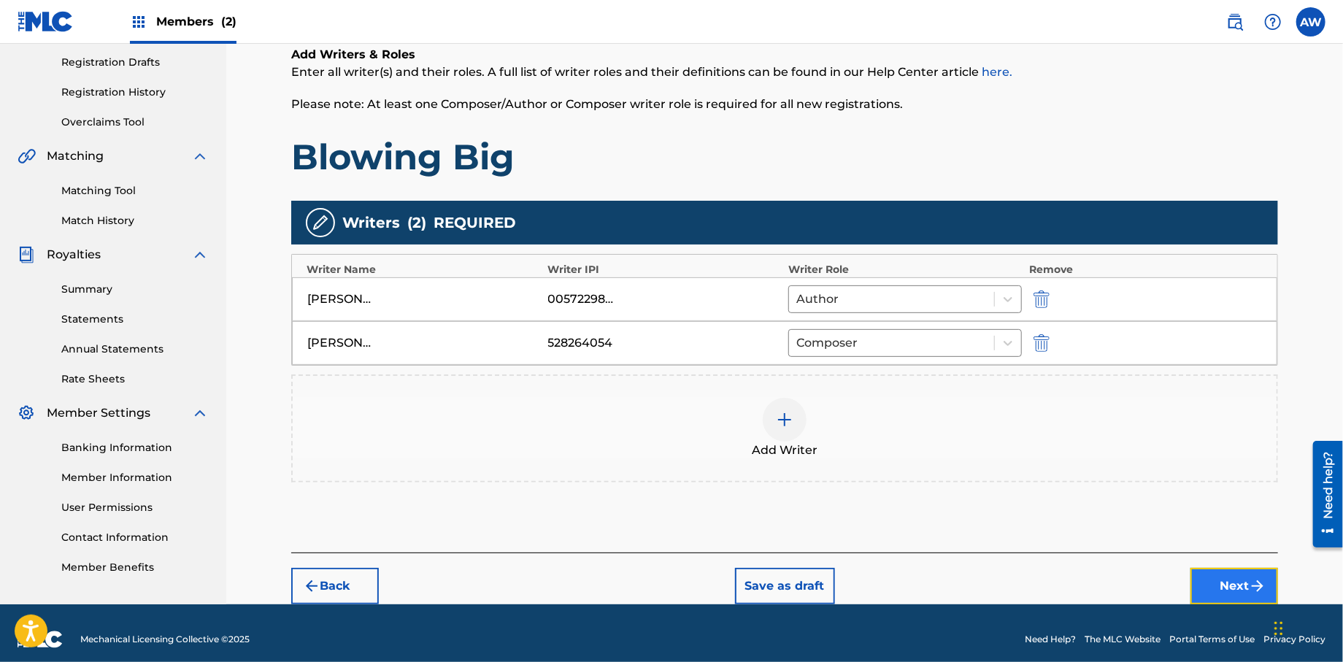
click at [1222, 584] on button "Next" at bounding box center [1235, 586] width 88 height 36
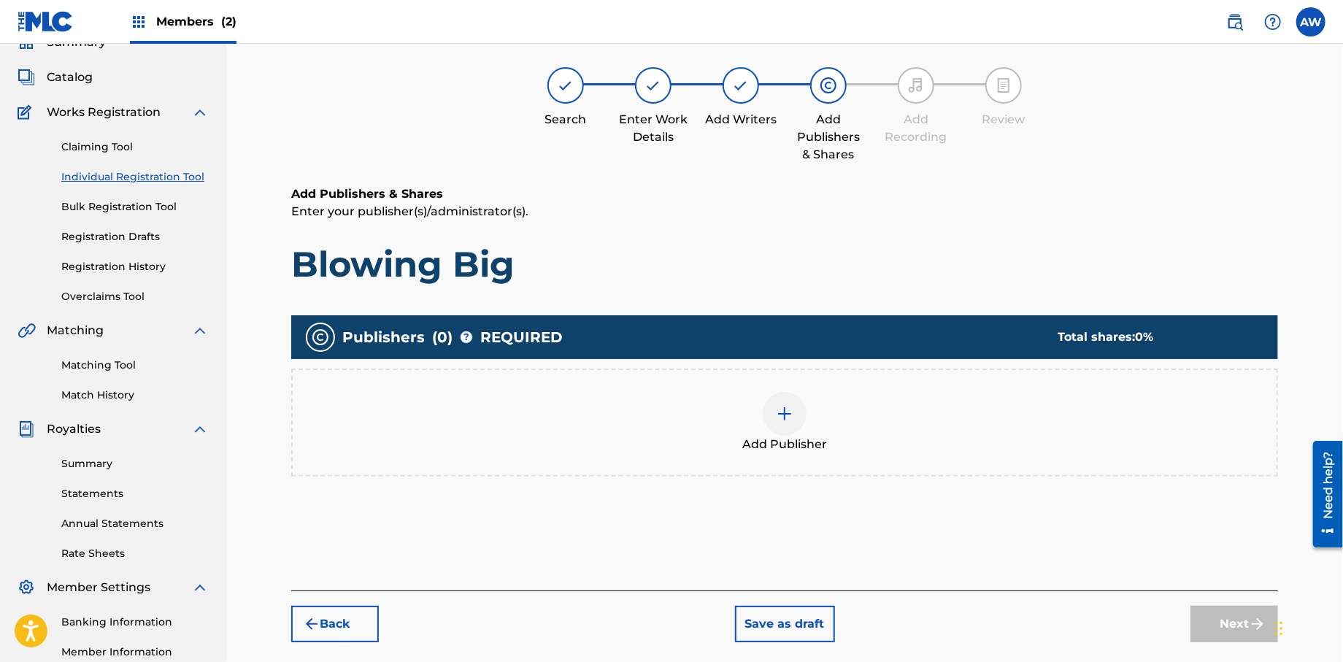
scroll to position [66, 0]
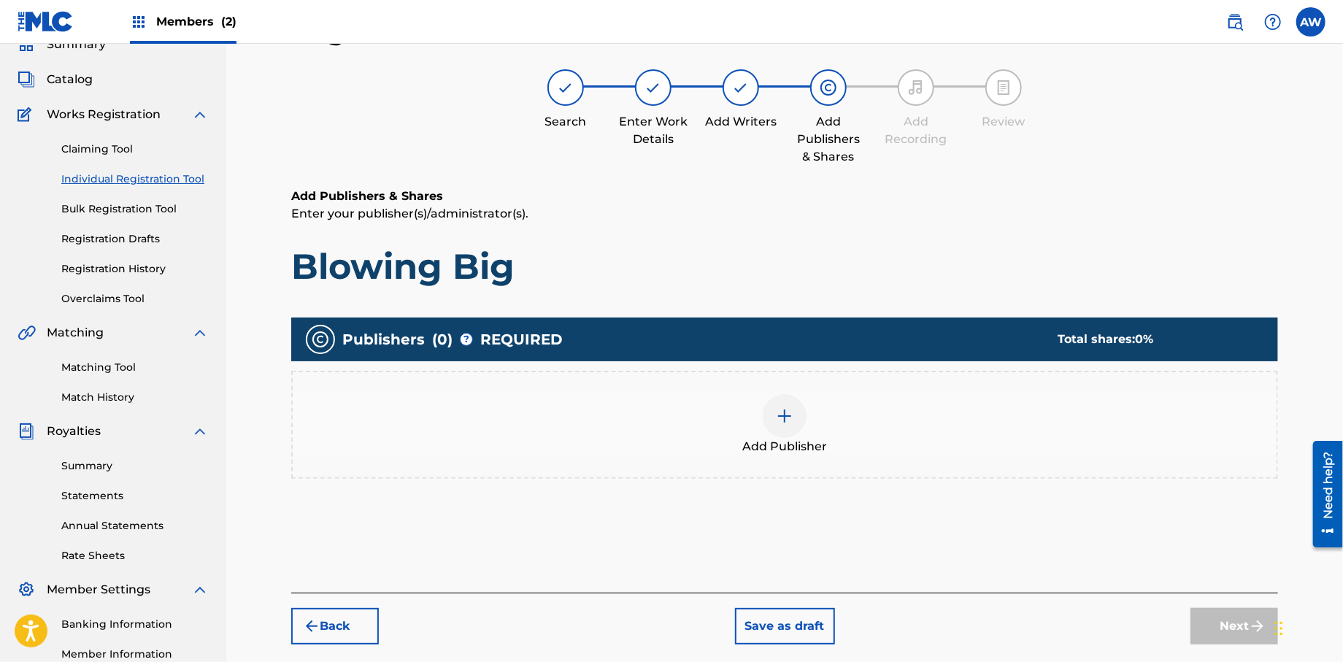
click at [780, 420] on img at bounding box center [785, 416] width 18 height 18
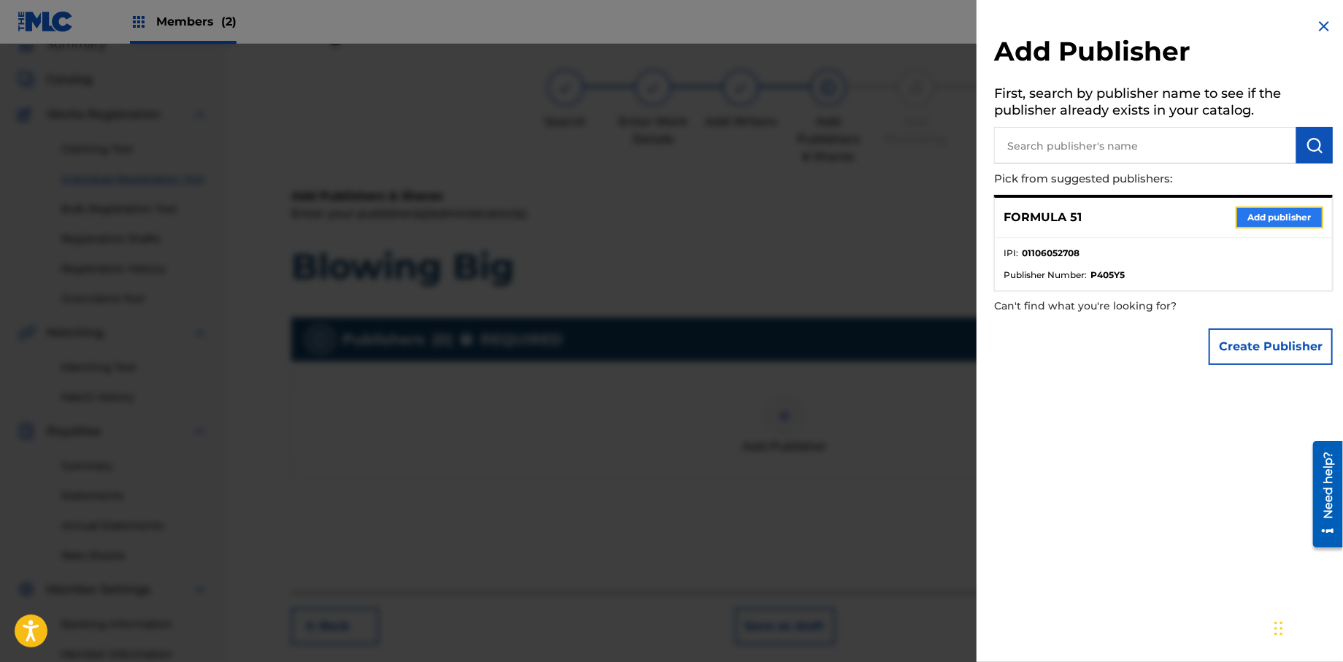
click at [1238, 216] on button "Add publisher" at bounding box center [1280, 218] width 88 height 22
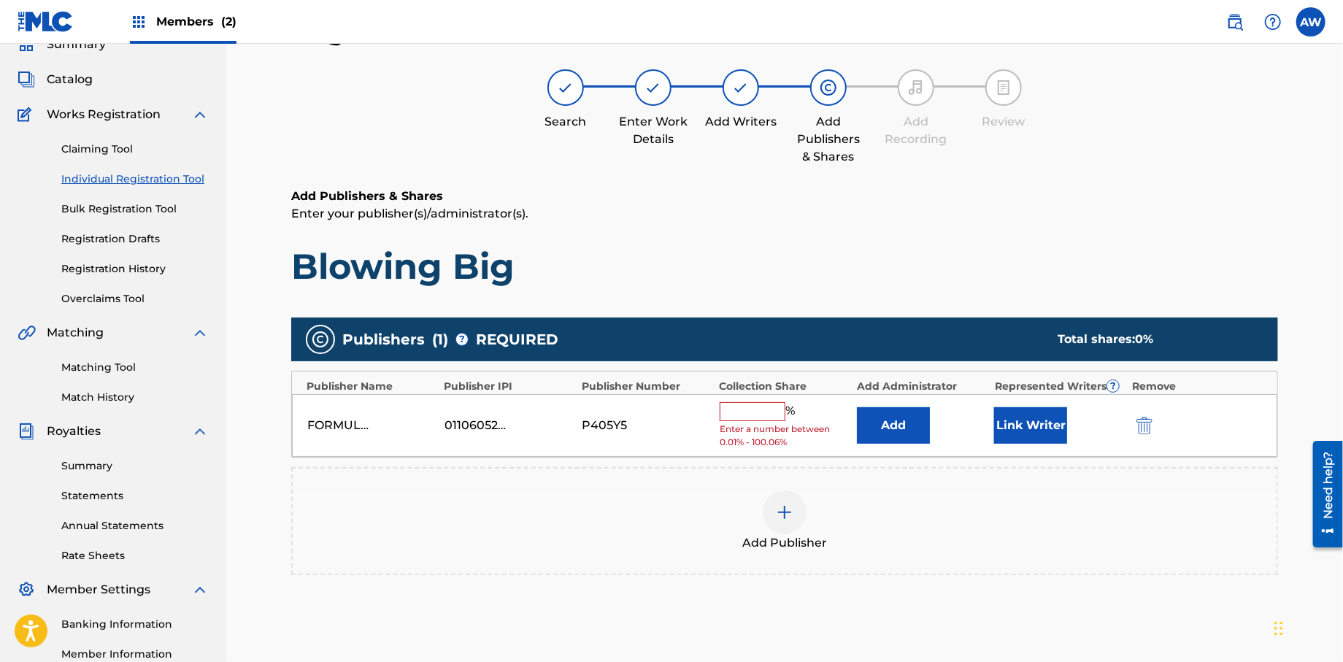
click at [753, 412] on input "text" at bounding box center [753, 411] width 66 height 19
type input "100"
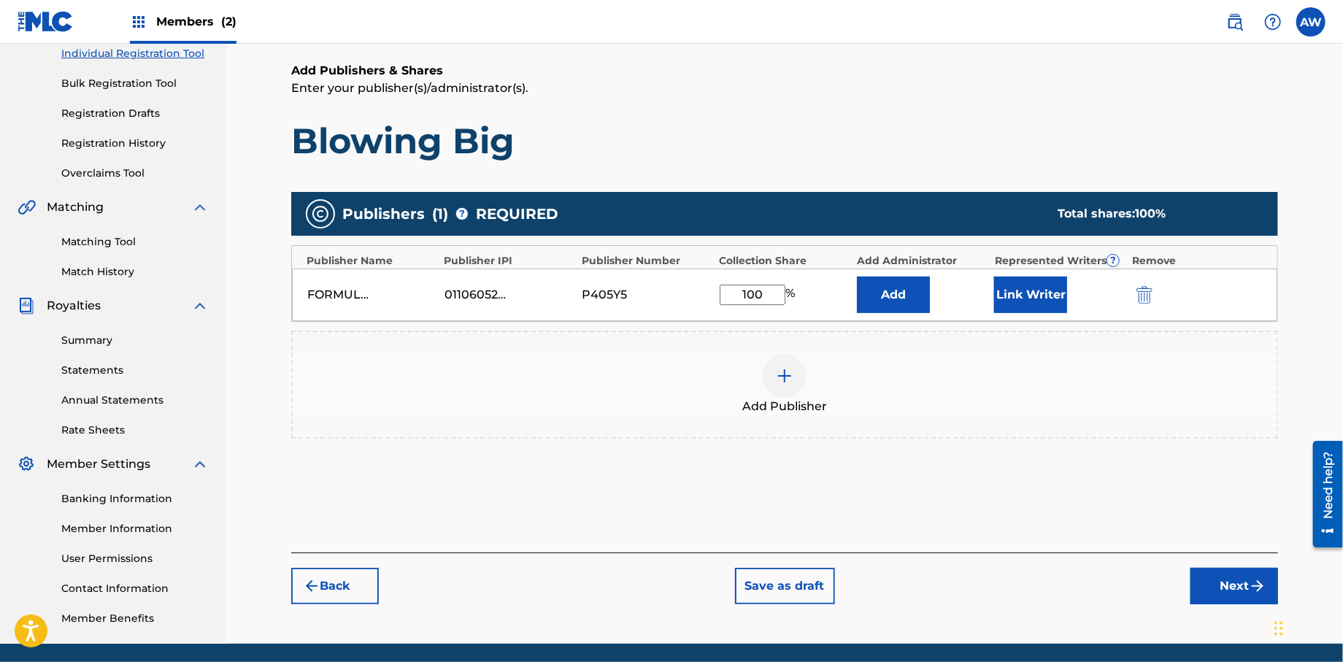
scroll to position [242, 0]
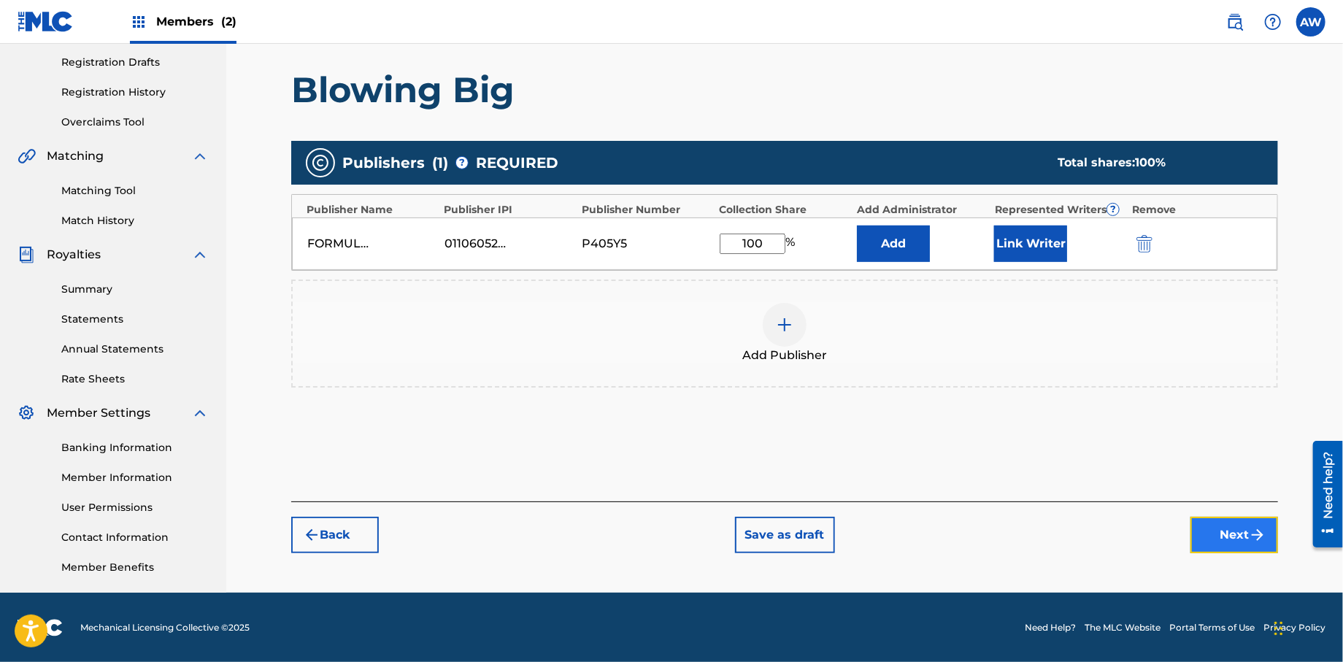
click at [1212, 526] on button "Next" at bounding box center [1235, 535] width 88 height 36
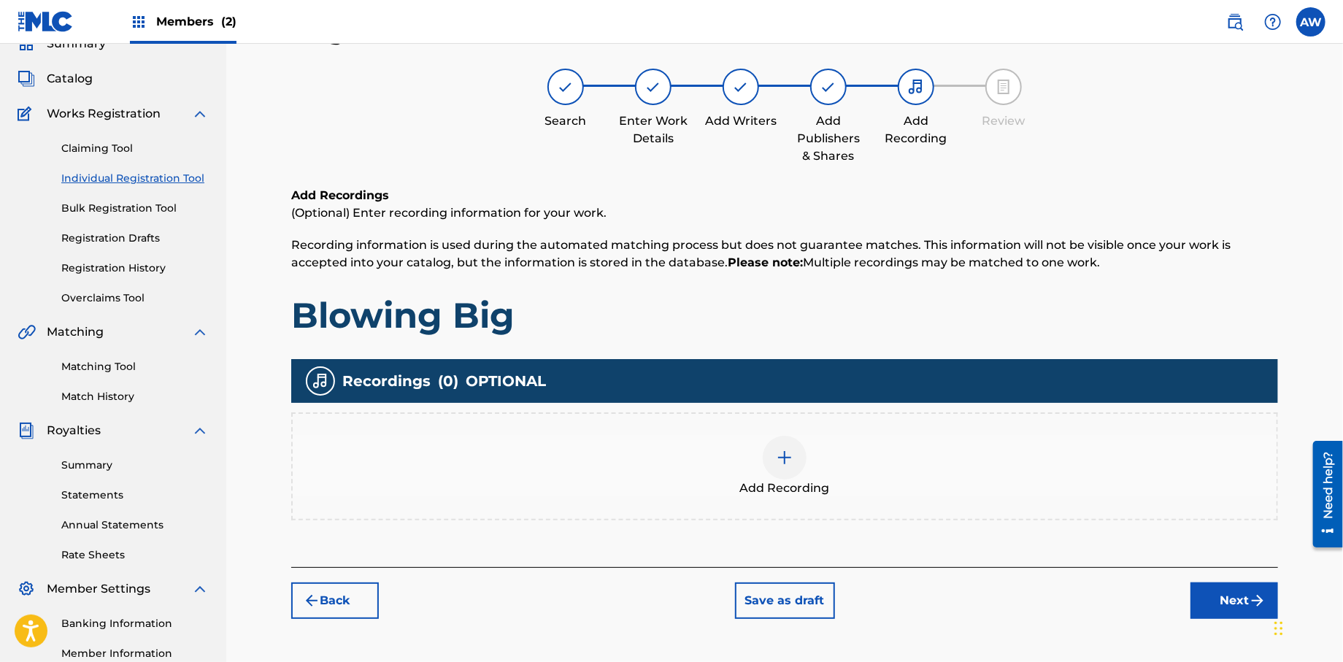
scroll to position [66, 0]
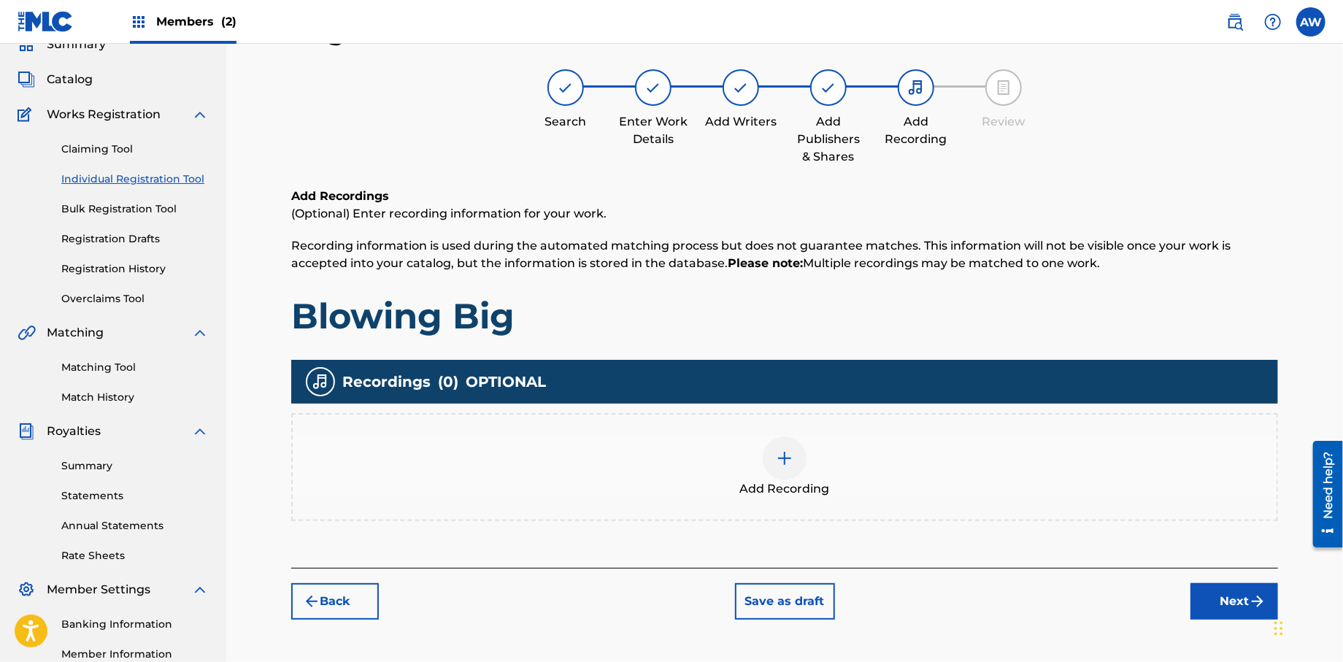
click at [770, 455] on div at bounding box center [785, 459] width 44 height 44
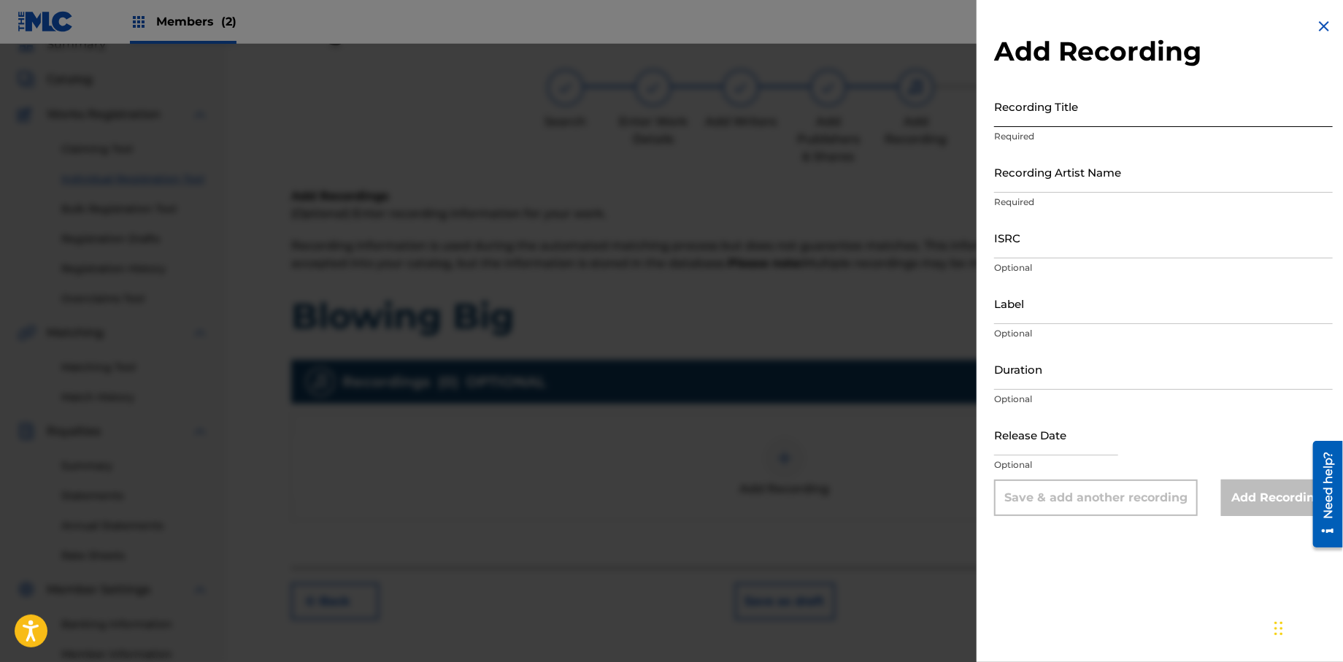
click at [1034, 110] on input "Recording Title" at bounding box center [1163, 106] width 339 height 42
type input "Papers, Vol. 1"
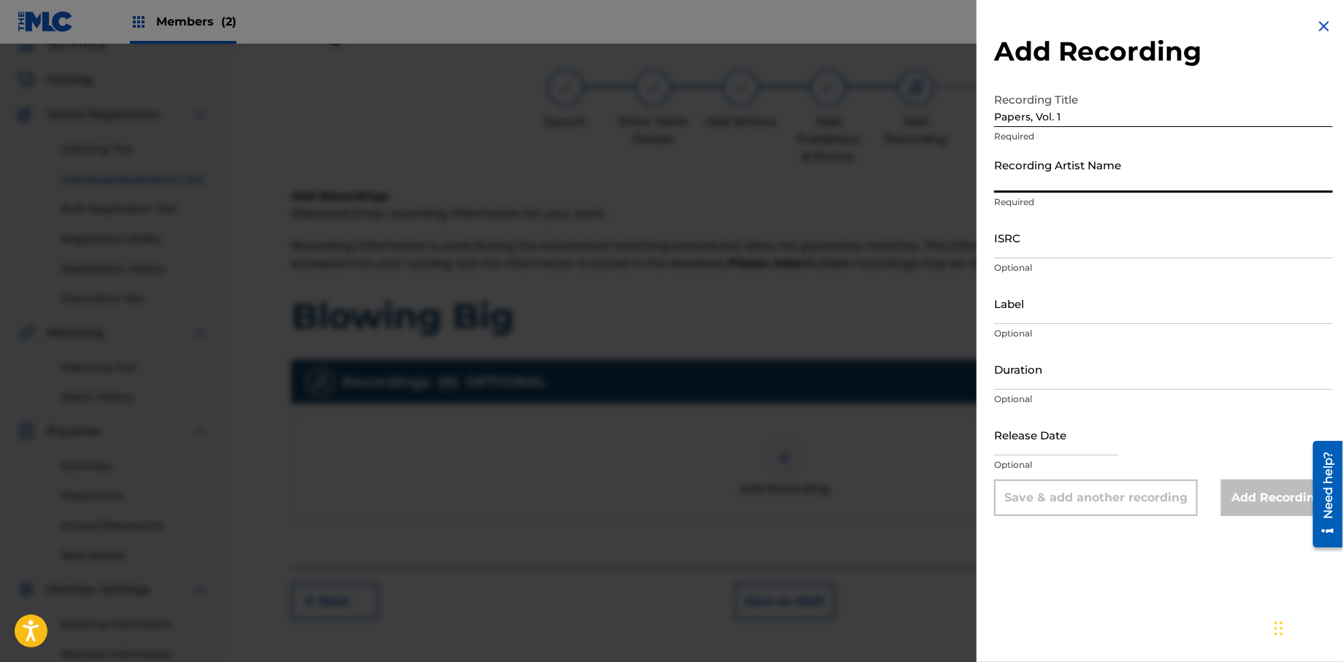
click at [1039, 186] on input "Recording Artist Name" at bounding box center [1163, 172] width 339 height 42
type input "T-Rock"
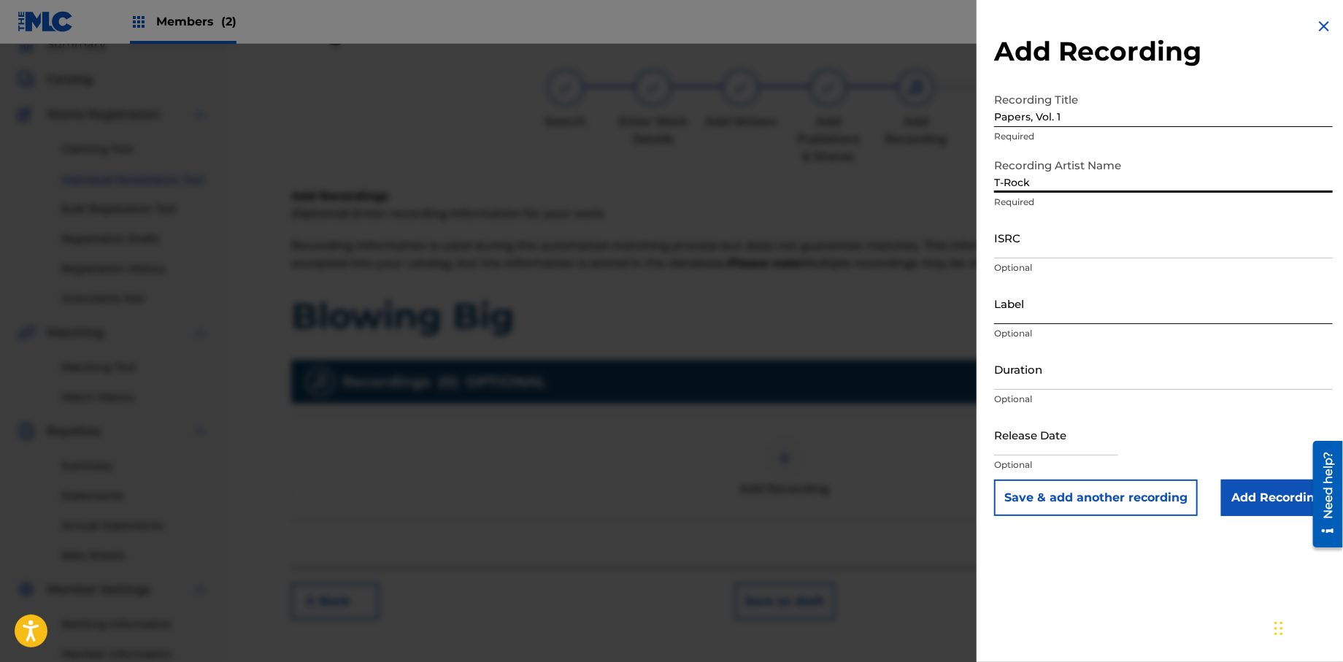
click at [1050, 318] on input "Label" at bounding box center [1163, 303] width 339 height 42
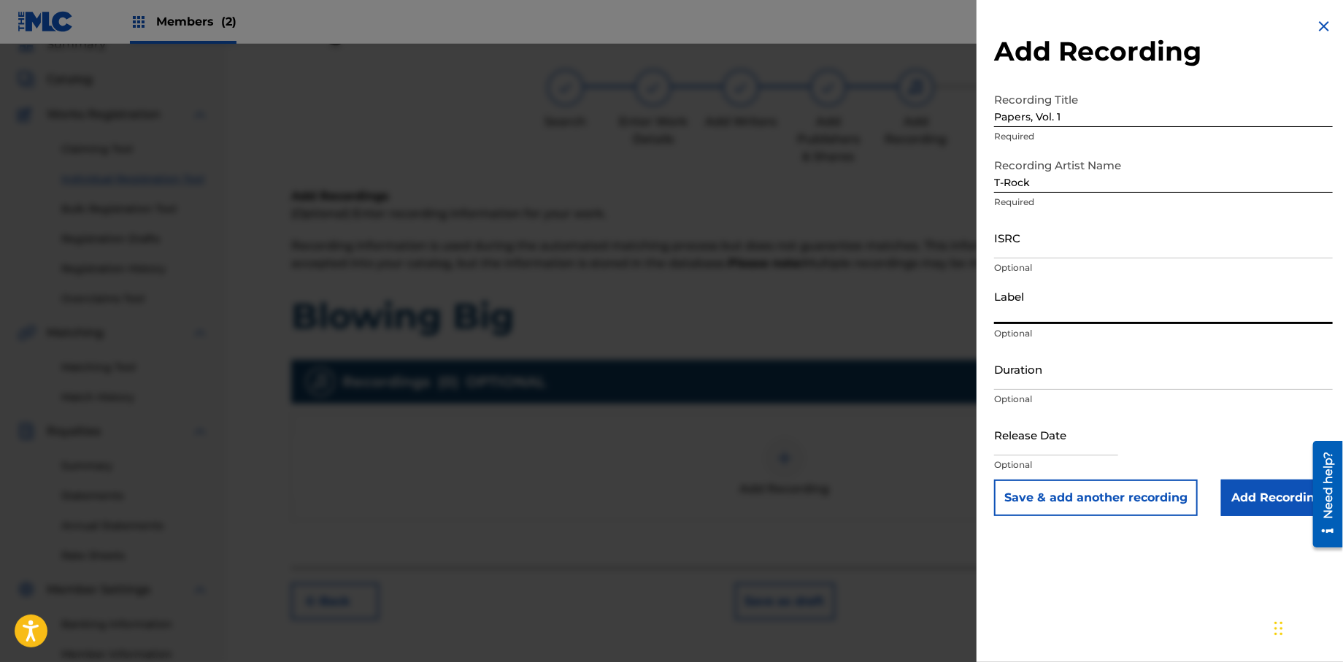
type input "Rock Solid Music"
select select "8"
select select "2025"
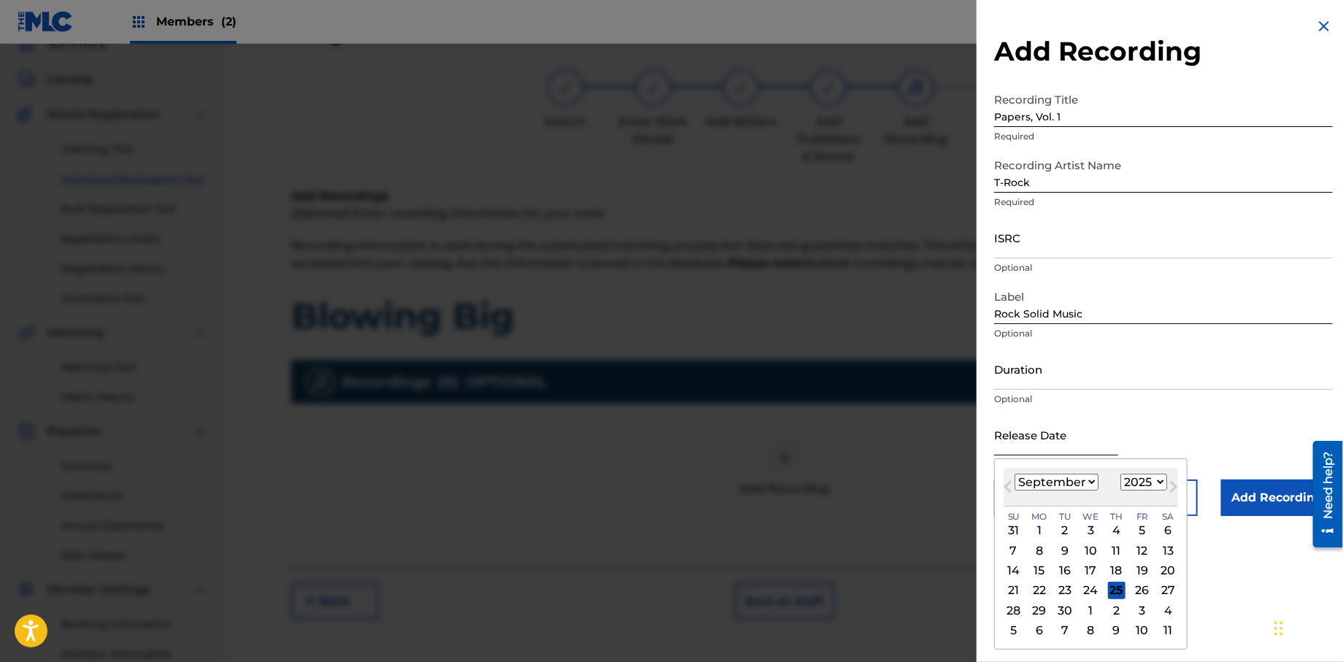
click at [1059, 445] on input "text" at bounding box center [1056, 435] width 124 height 42
type input "[DATE]"
select select "0"
select select "2013"
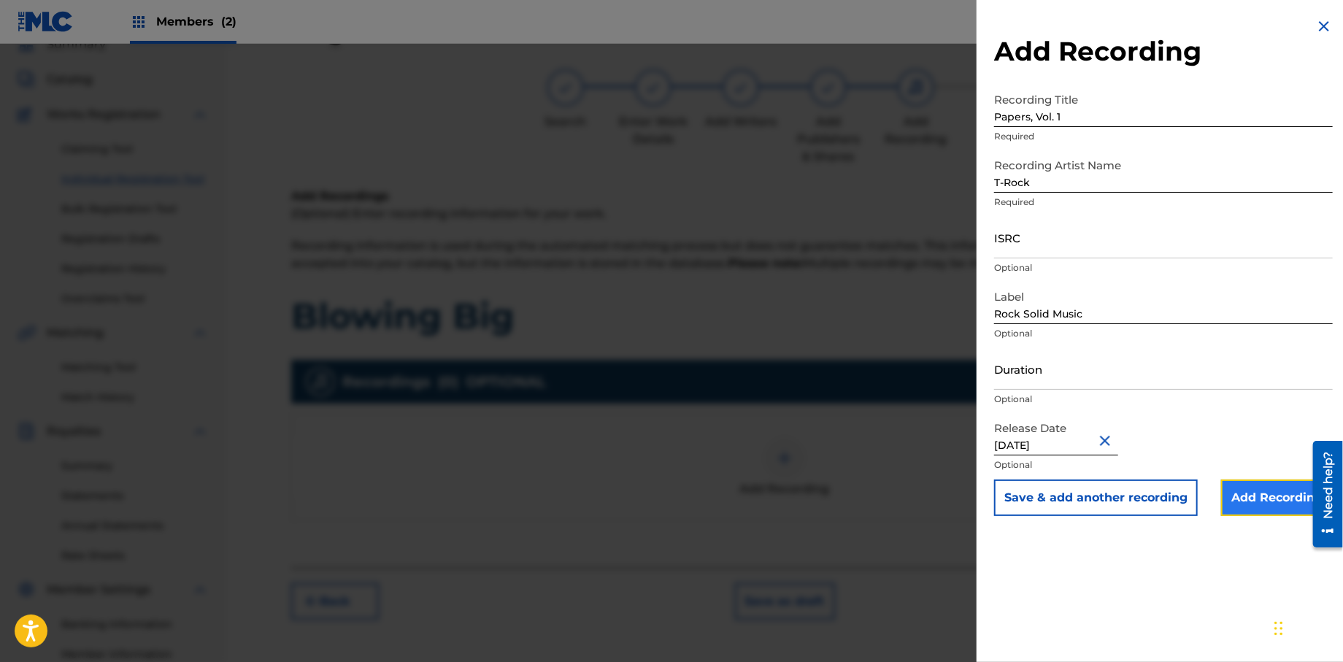
click at [1229, 497] on input "Add Recording" at bounding box center [1277, 498] width 112 height 36
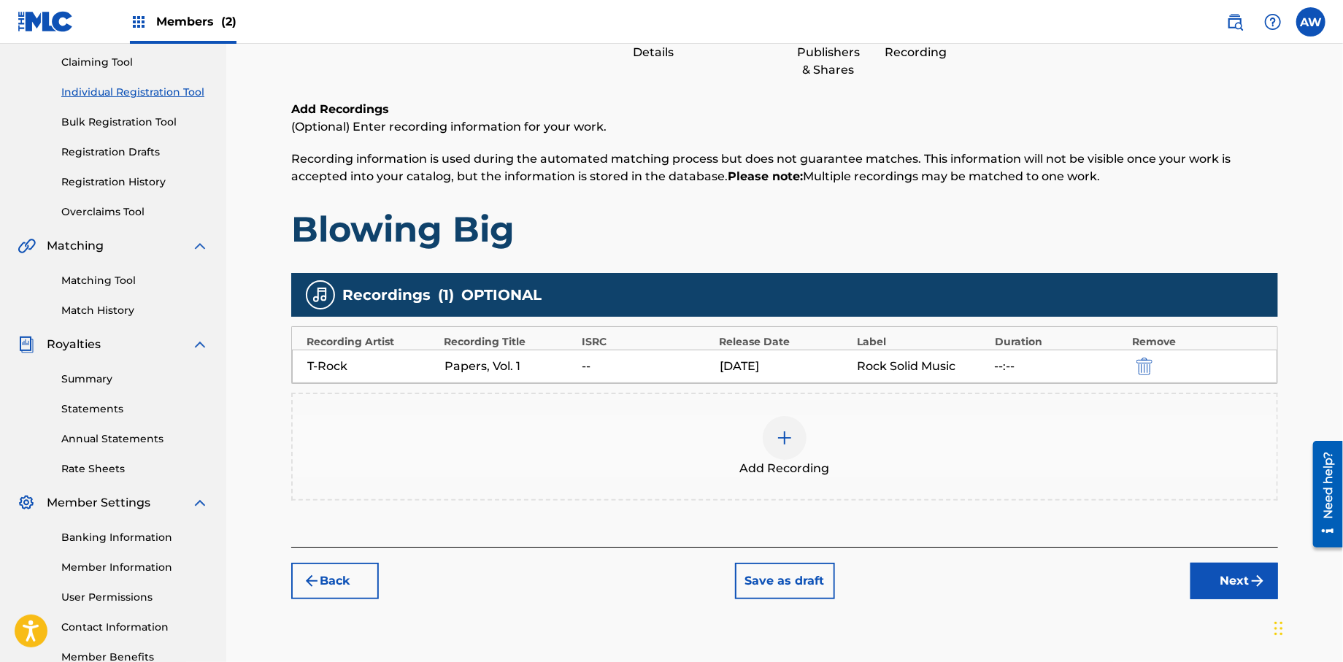
scroll to position [242, 0]
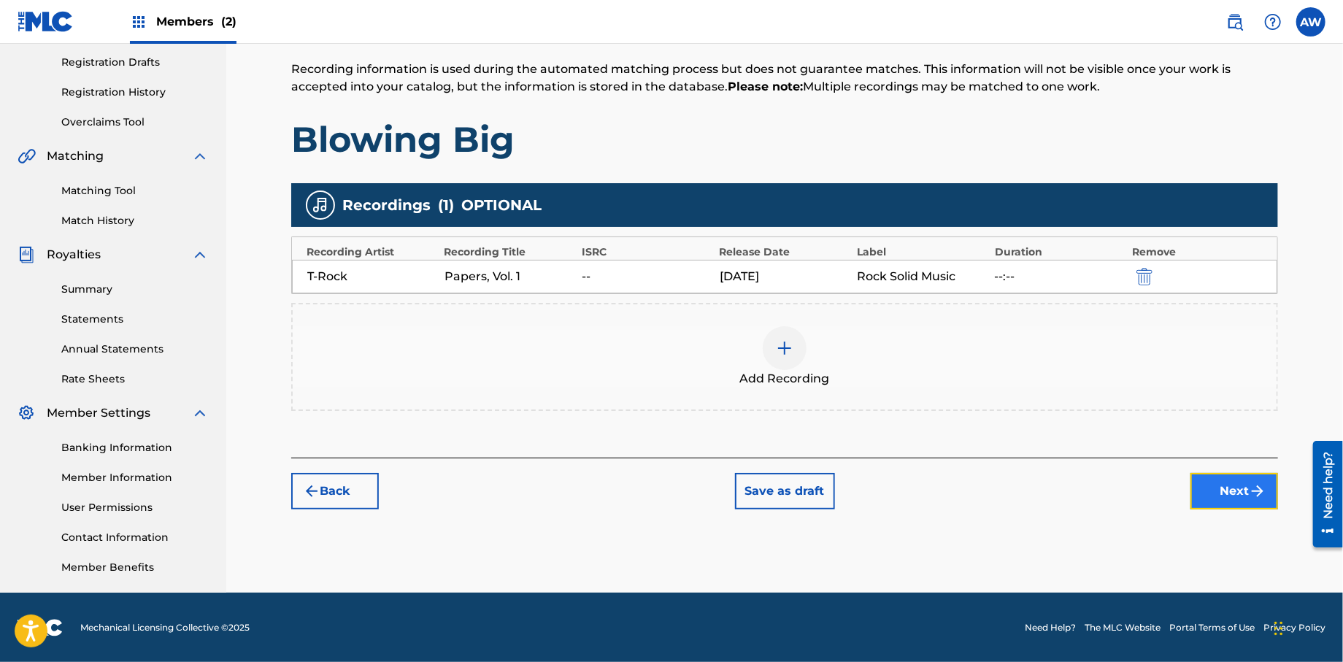
click at [1254, 485] on img "submit" at bounding box center [1258, 491] width 18 height 18
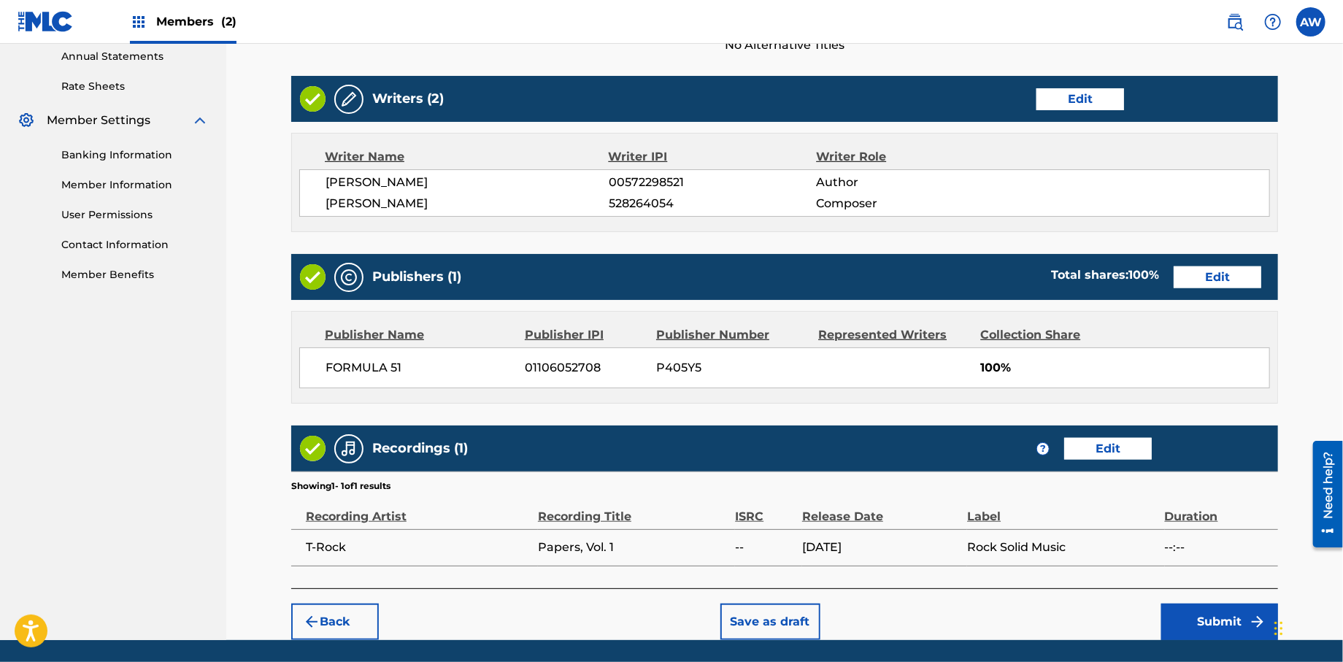
scroll to position [539, 0]
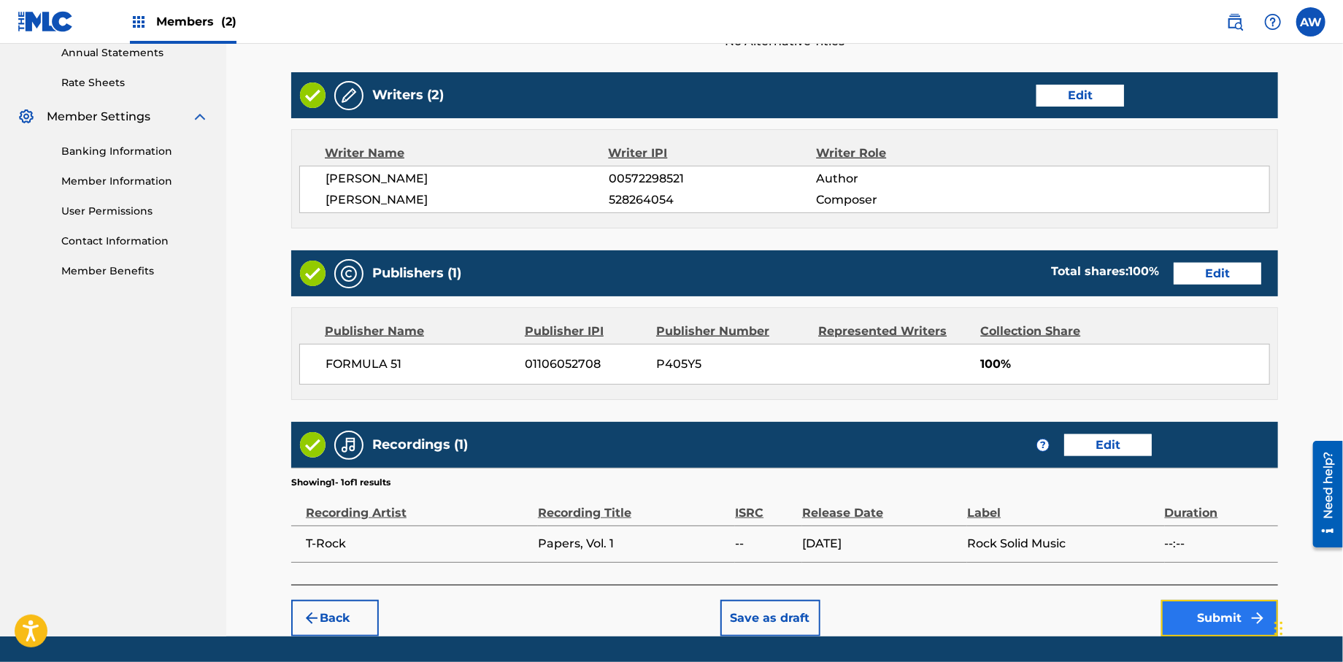
click at [1210, 626] on button "Submit" at bounding box center [1219, 618] width 117 height 36
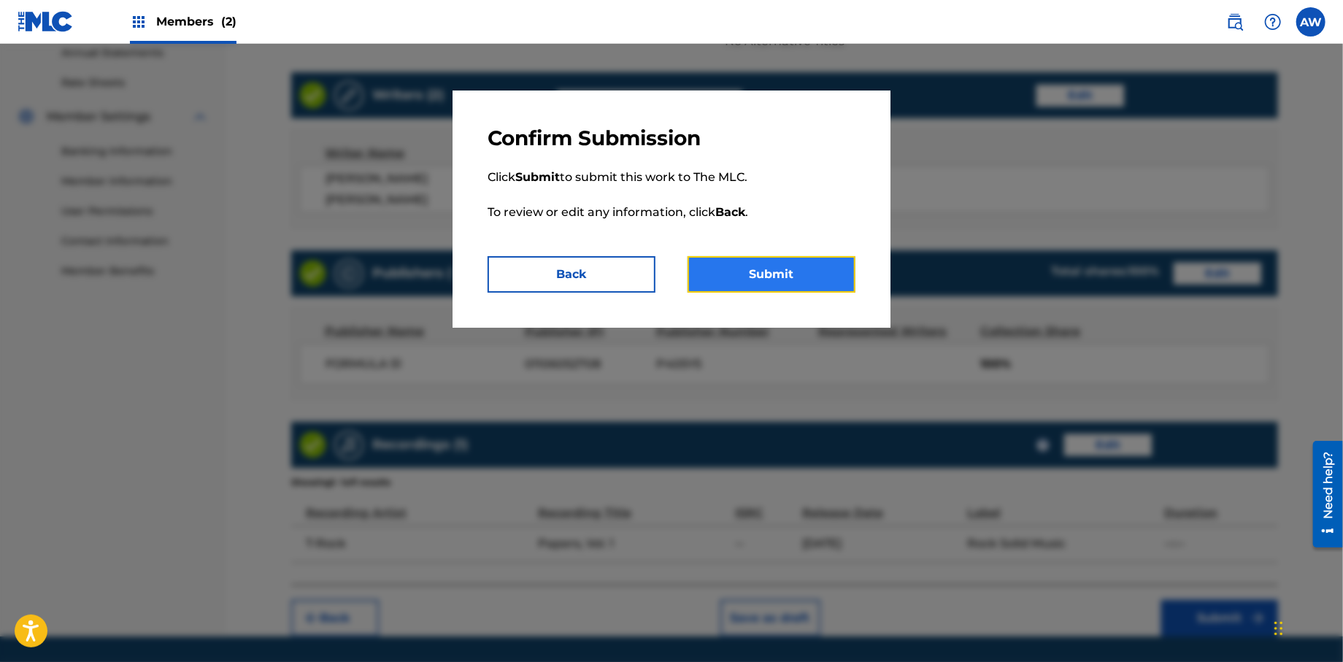
click at [747, 268] on button "Submit" at bounding box center [772, 274] width 168 height 36
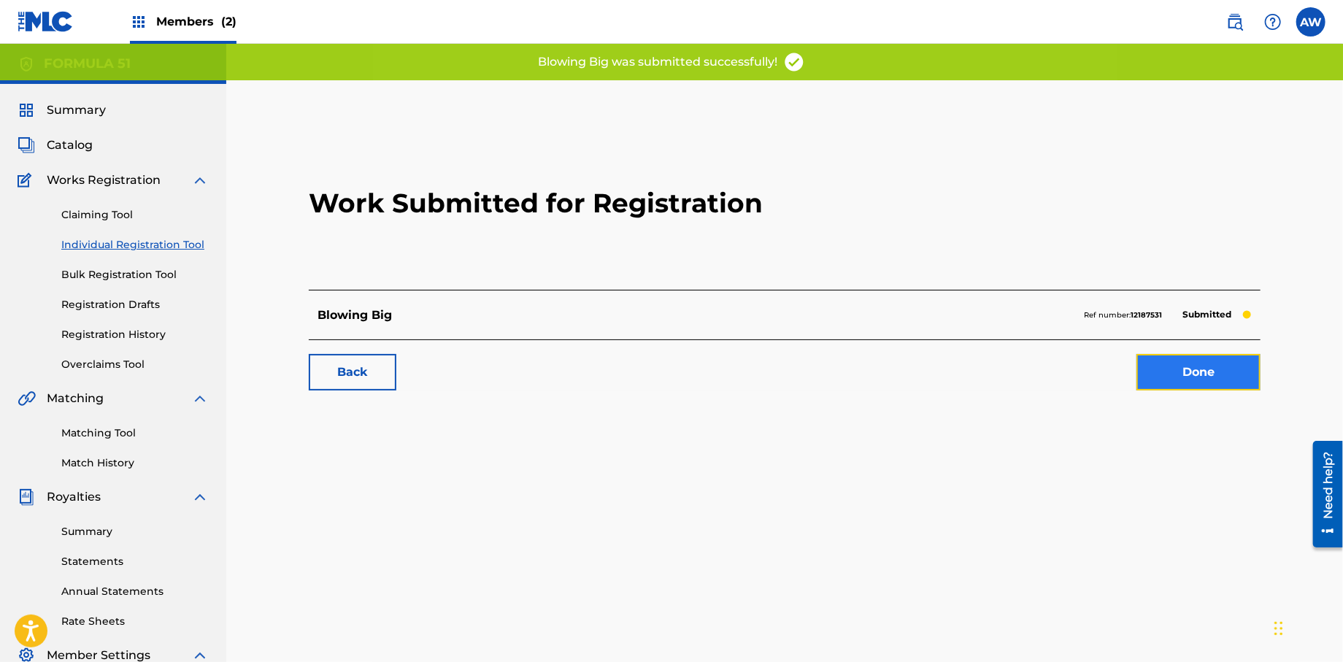
click at [1185, 380] on link "Done" at bounding box center [1199, 372] width 124 height 36
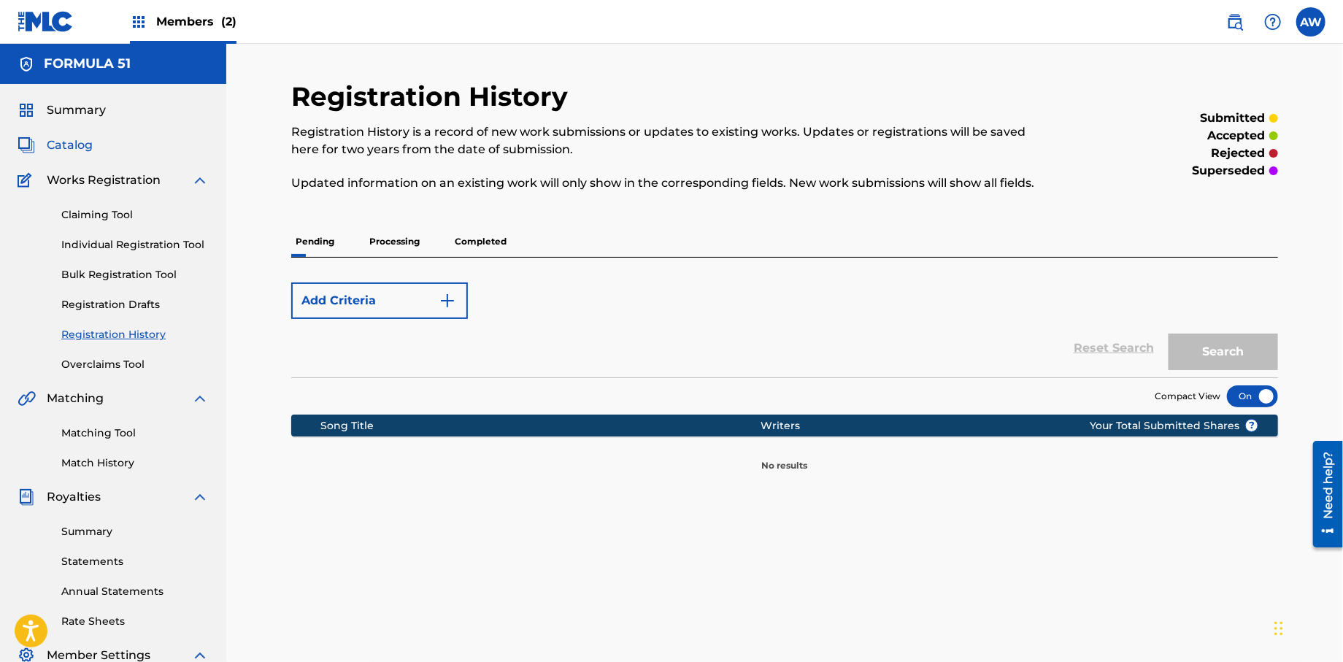
click at [77, 145] on span "Catalog" at bounding box center [70, 145] width 46 height 18
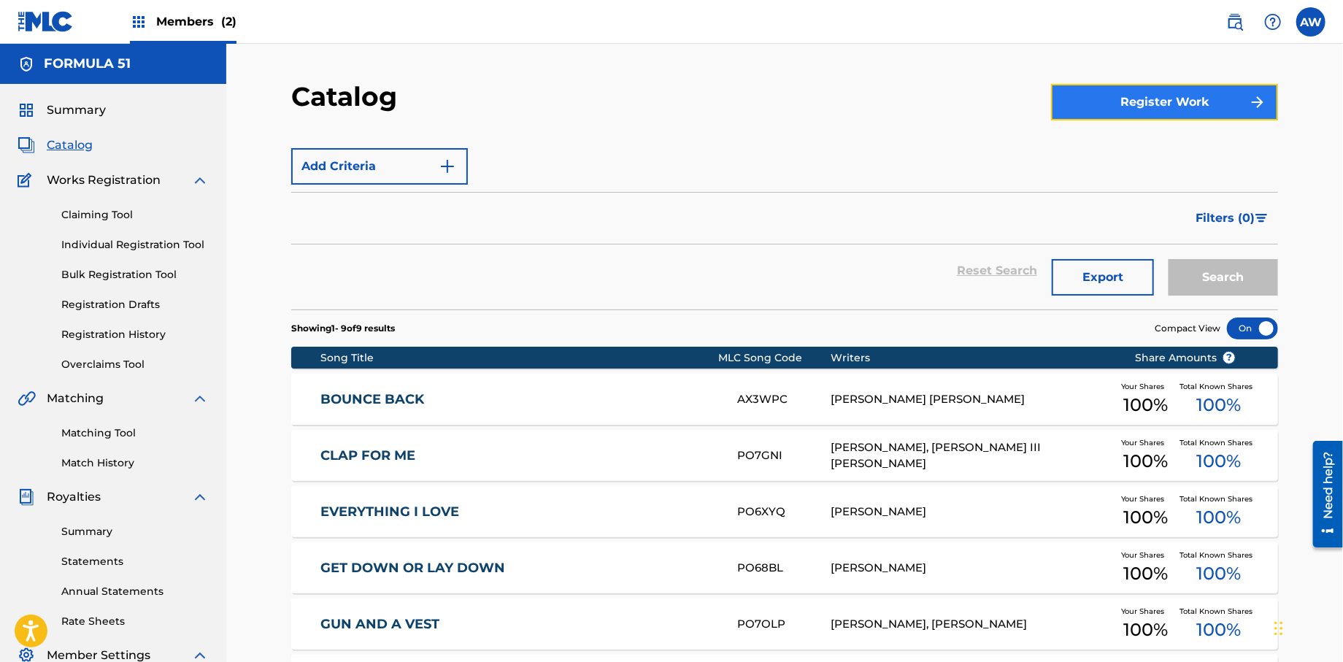
click at [1129, 111] on button "Register Work" at bounding box center [1164, 102] width 227 height 36
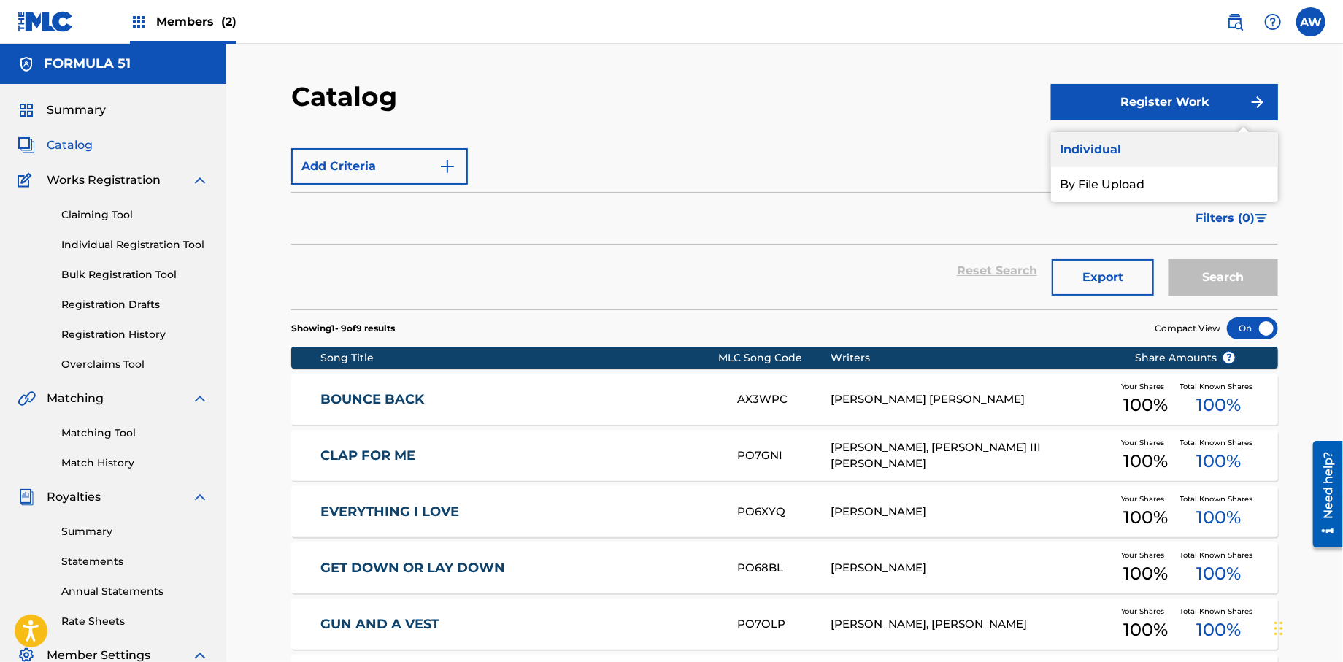
click at [1109, 153] on link "Individual" at bounding box center [1164, 149] width 227 height 35
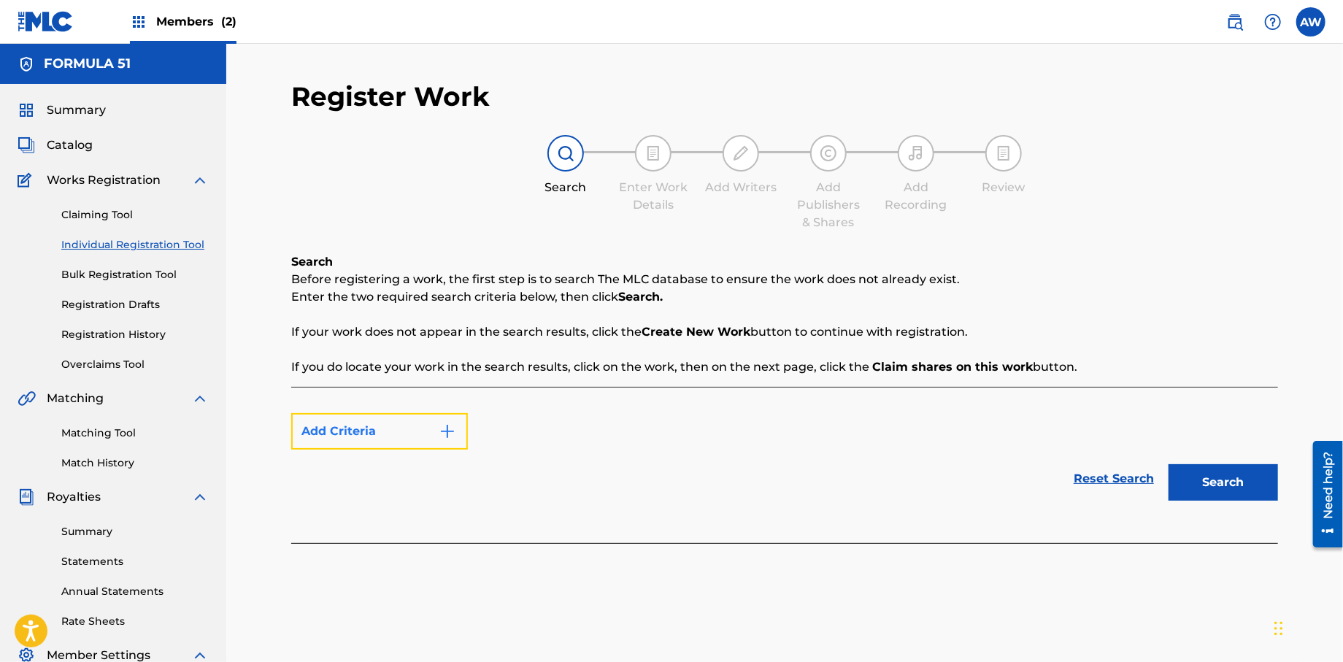
click at [446, 439] on img "Search Form" at bounding box center [448, 432] width 18 height 18
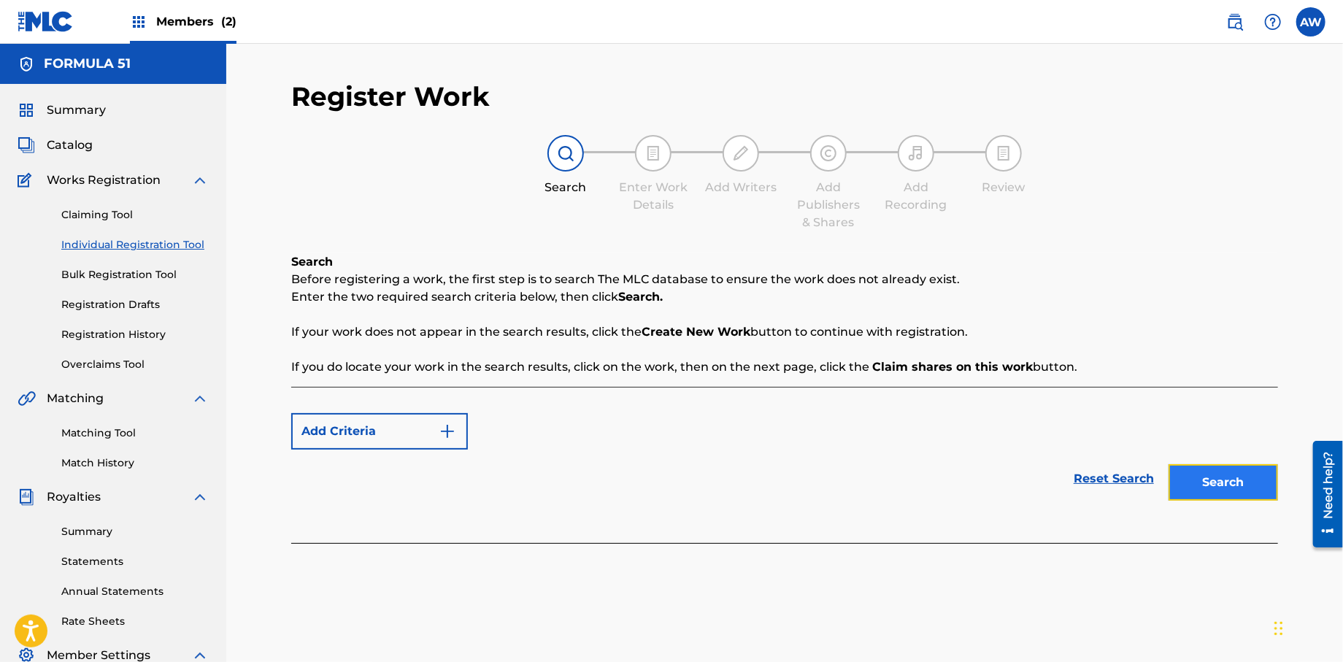
click at [1224, 487] on button "Search" at bounding box center [1223, 482] width 109 height 36
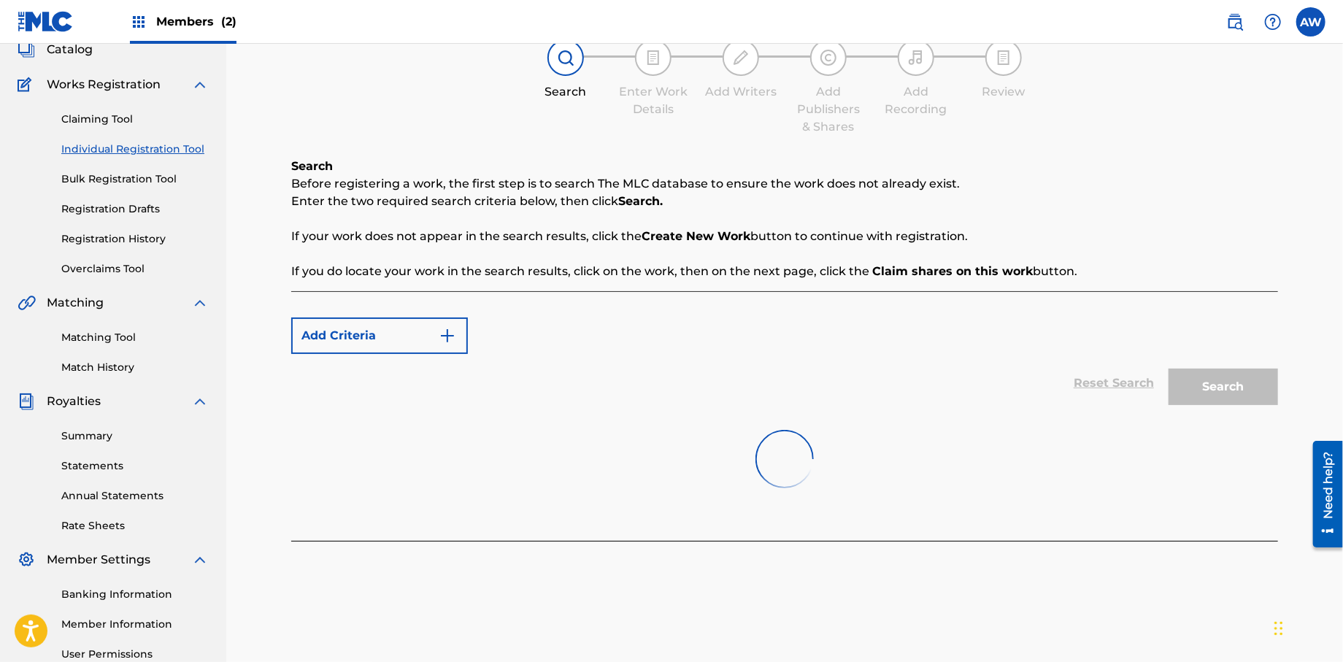
scroll to position [226, 0]
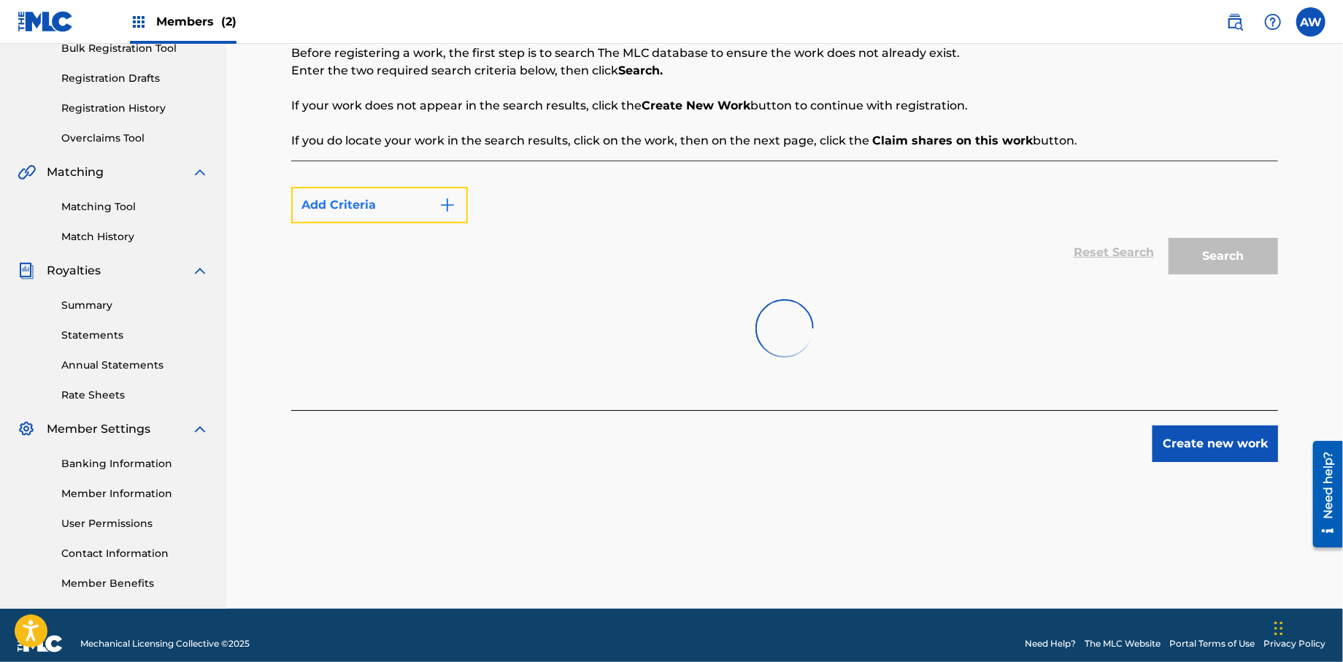
click at [446, 213] on button "Add Criteria" at bounding box center [379, 205] width 177 height 36
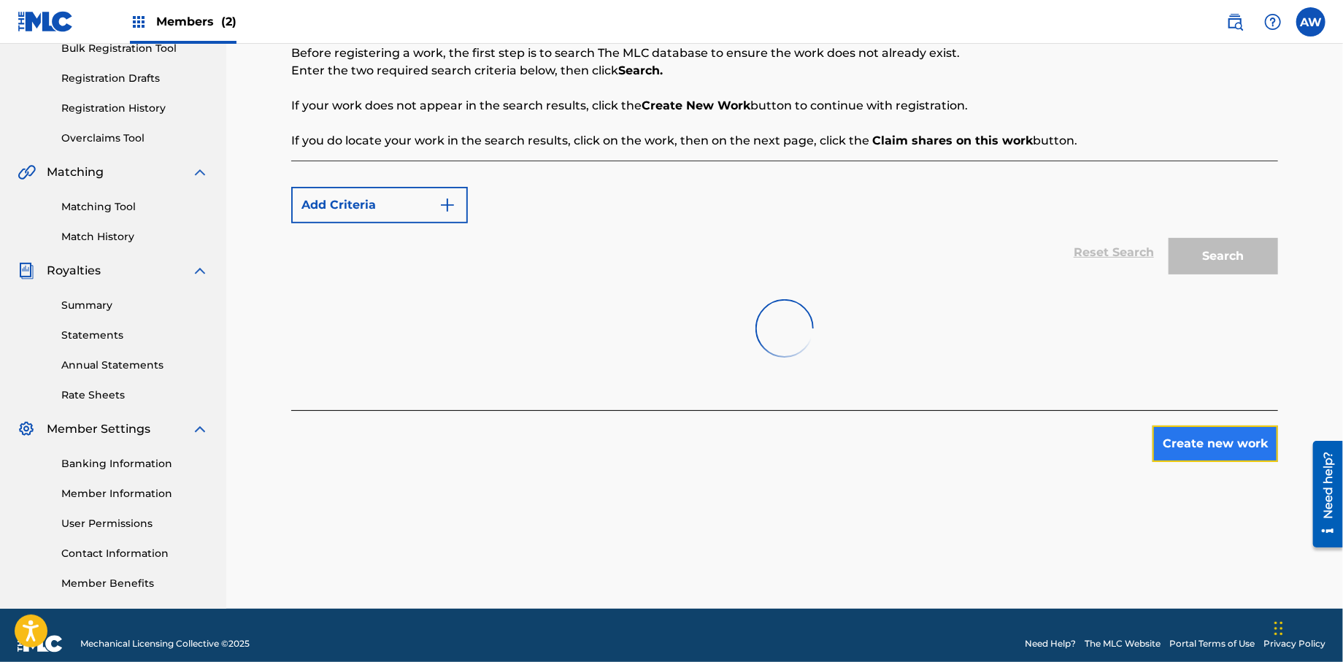
click at [1204, 435] on button "Create new work" at bounding box center [1216, 444] width 126 height 36
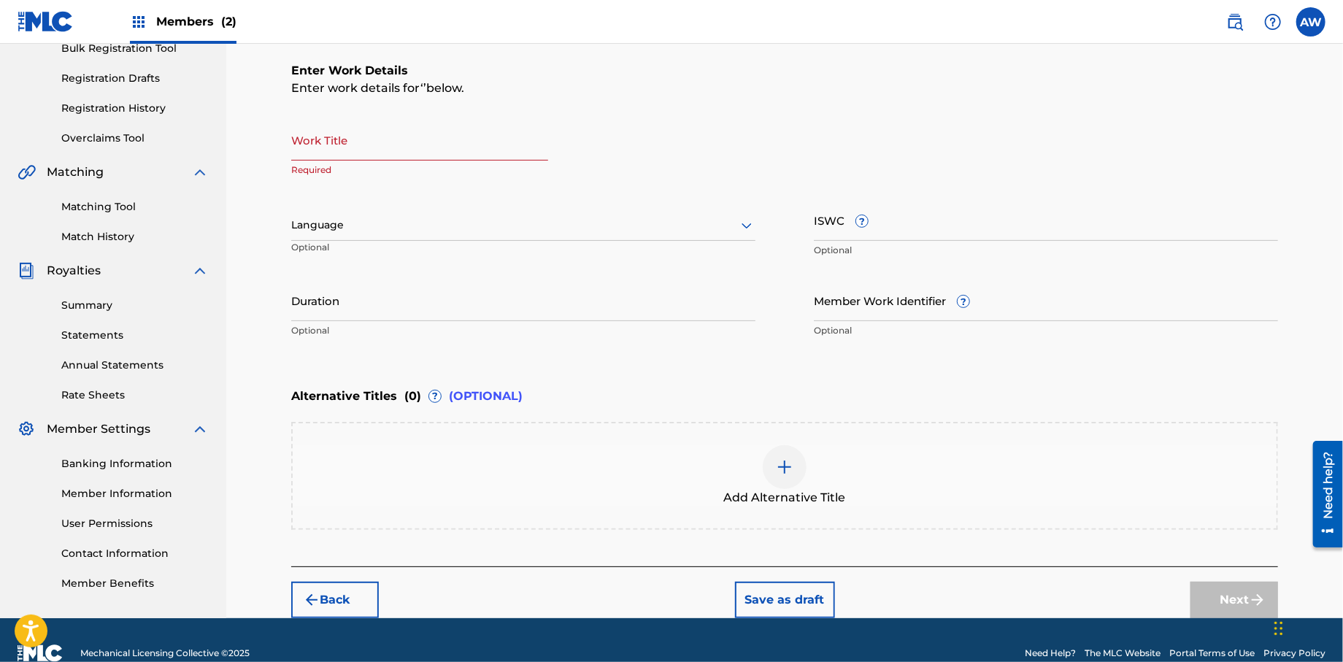
click at [391, 150] on input "Work Title" at bounding box center [419, 140] width 257 height 42
click at [301, 153] on input "I done" at bounding box center [419, 140] width 257 height 42
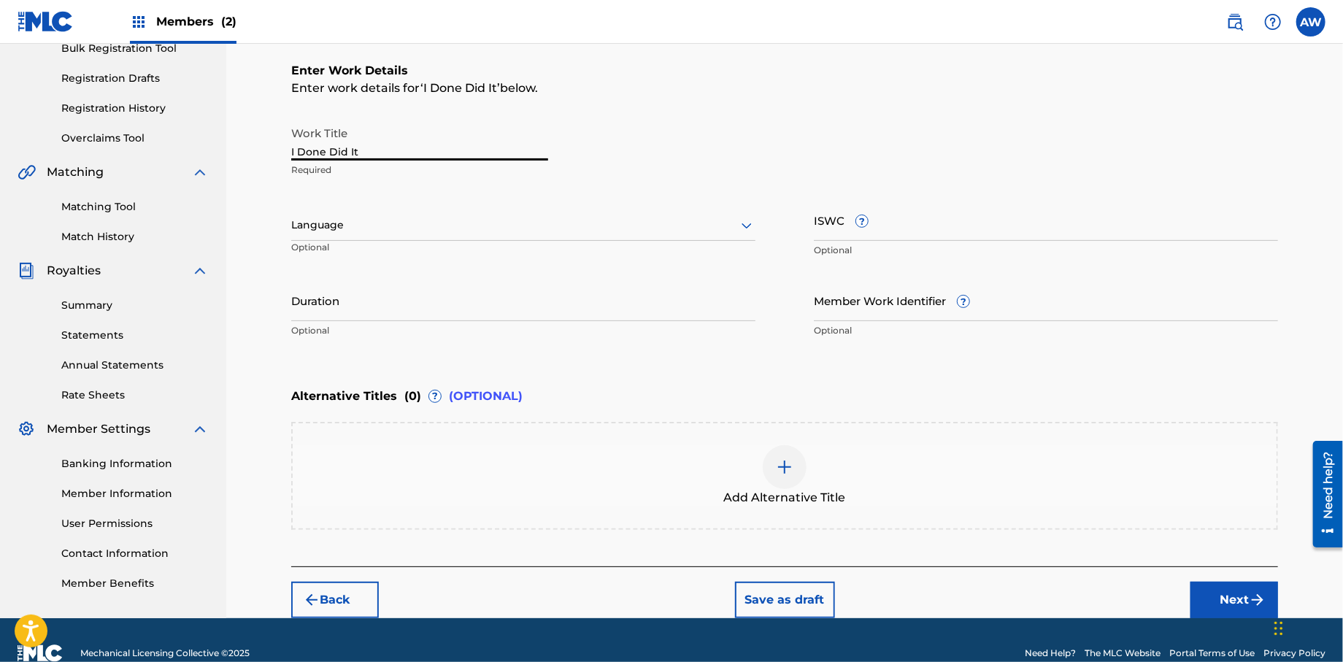
type input "I Done Did It"
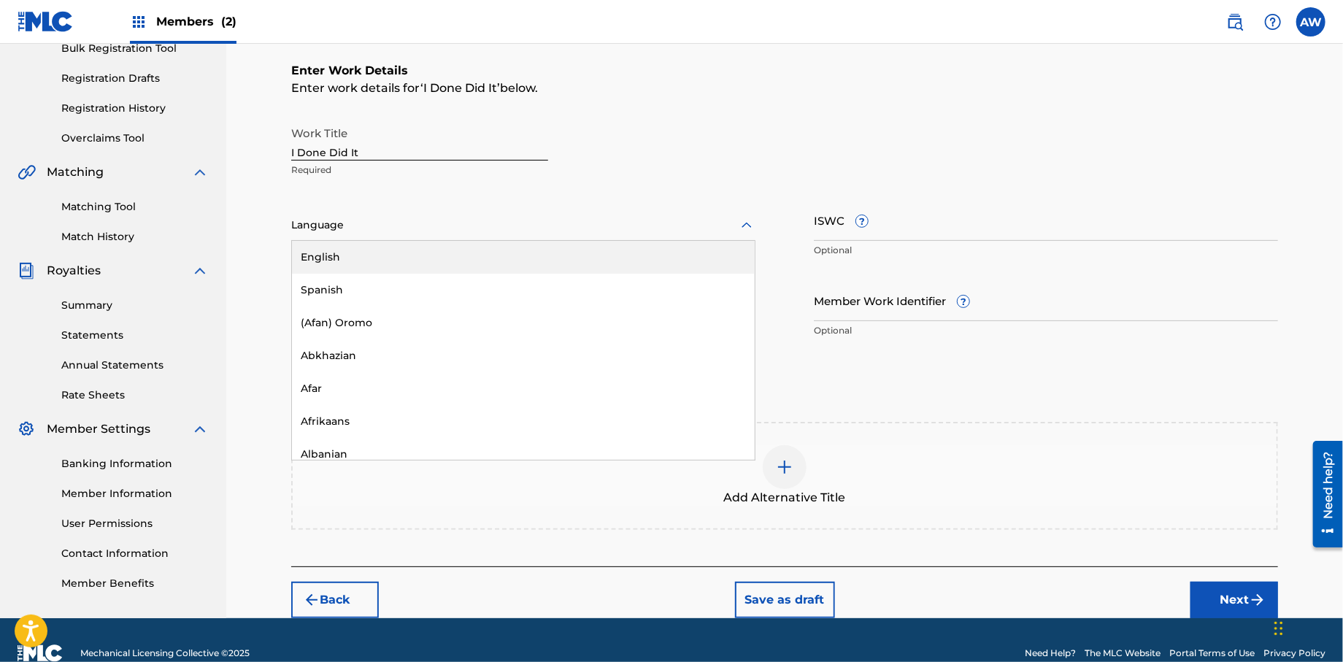
click at [336, 232] on div at bounding box center [523, 225] width 464 height 18
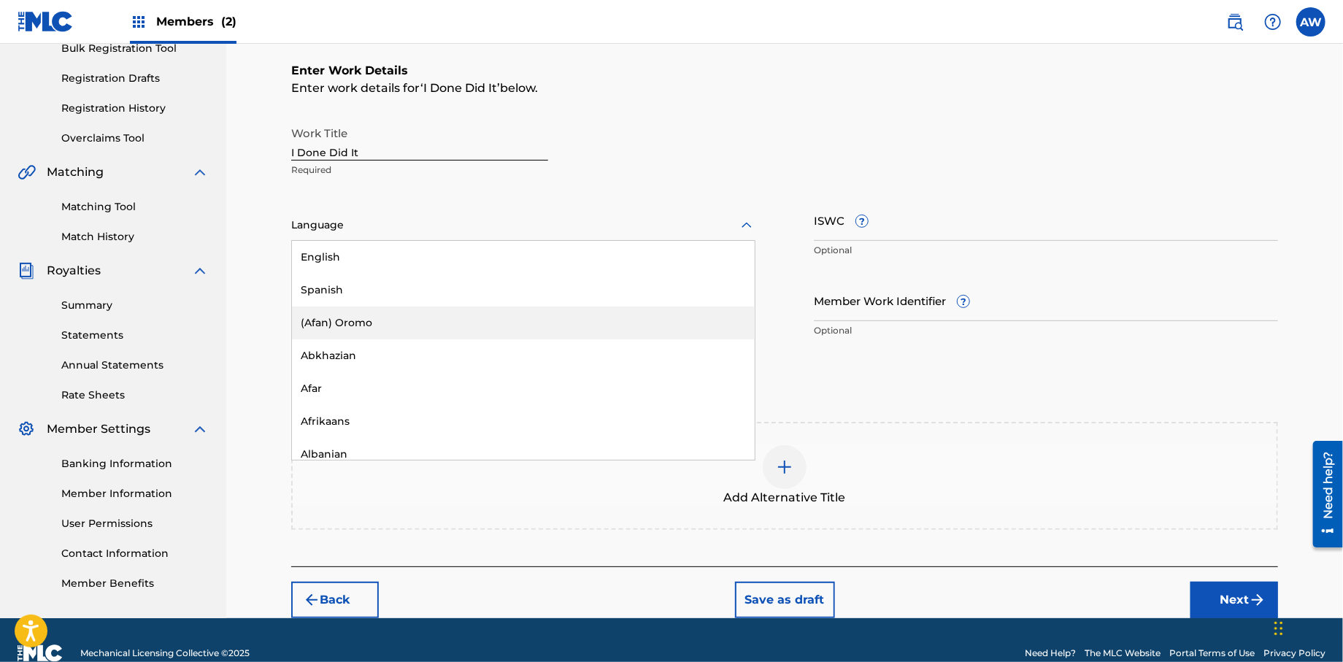
click at [1086, 465] on div "Add Alternative Title" at bounding box center [785, 475] width 984 height 61
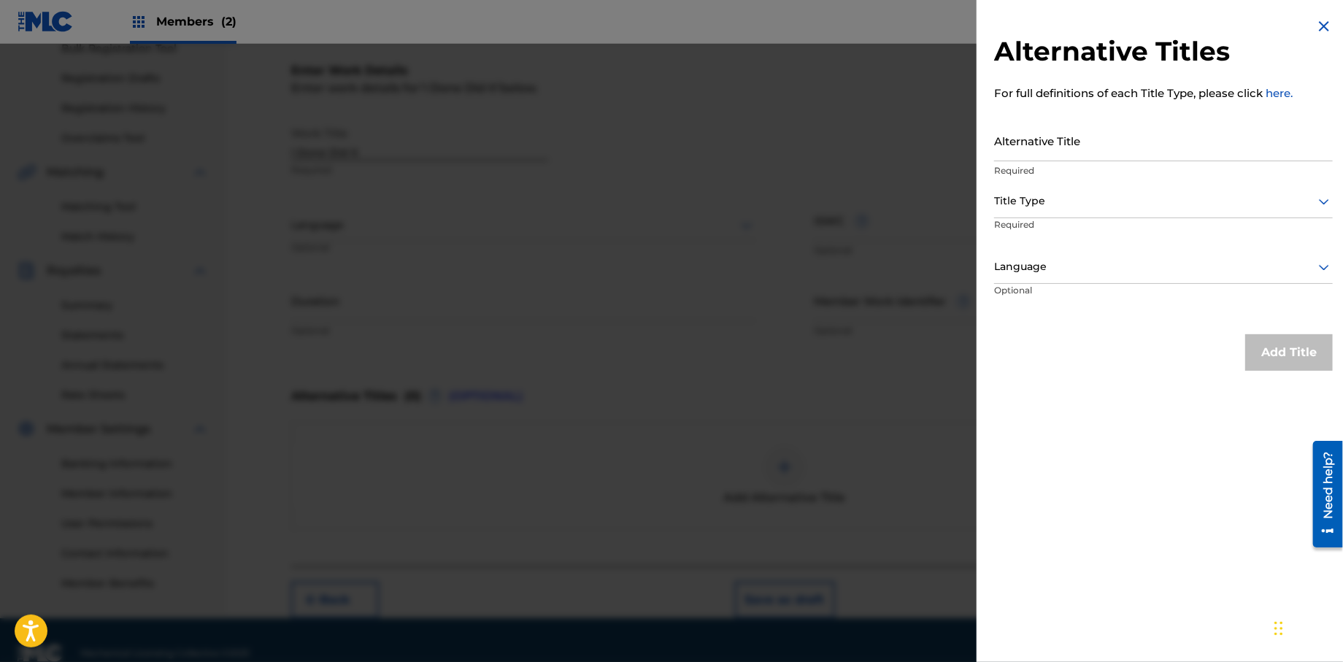
click at [1320, 19] on img at bounding box center [1324, 27] width 18 height 18
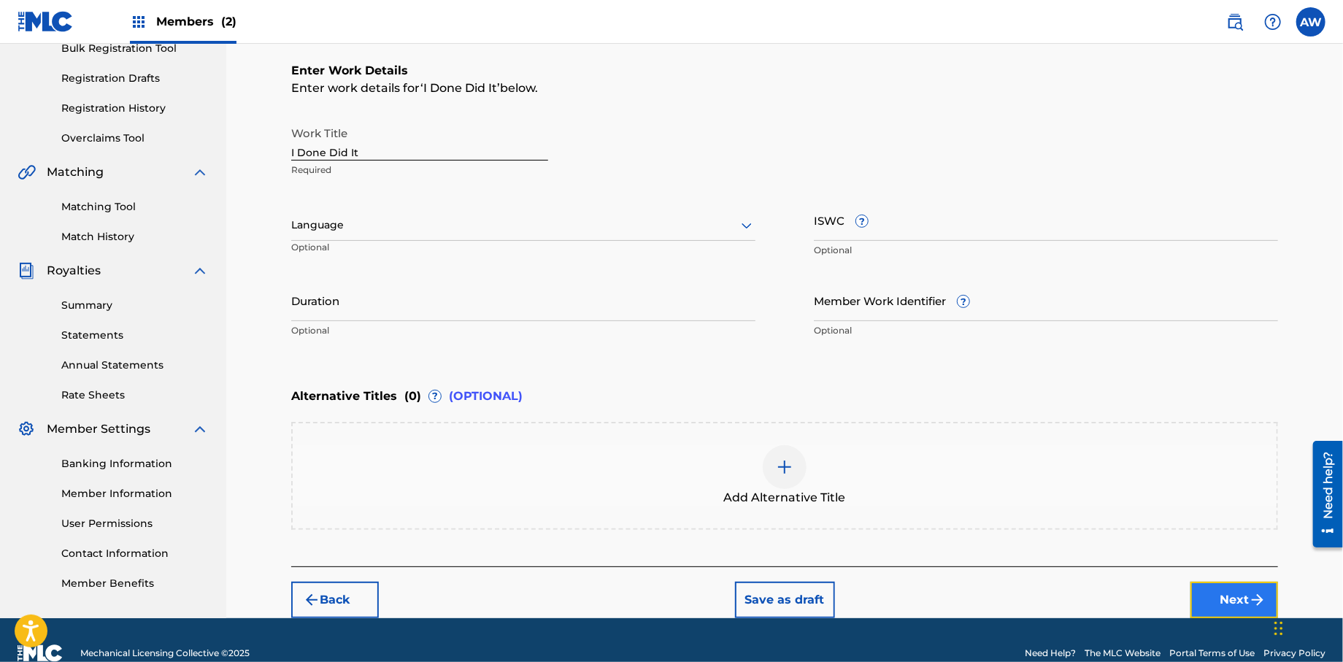
click at [1244, 602] on button "Next" at bounding box center [1235, 600] width 88 height 36
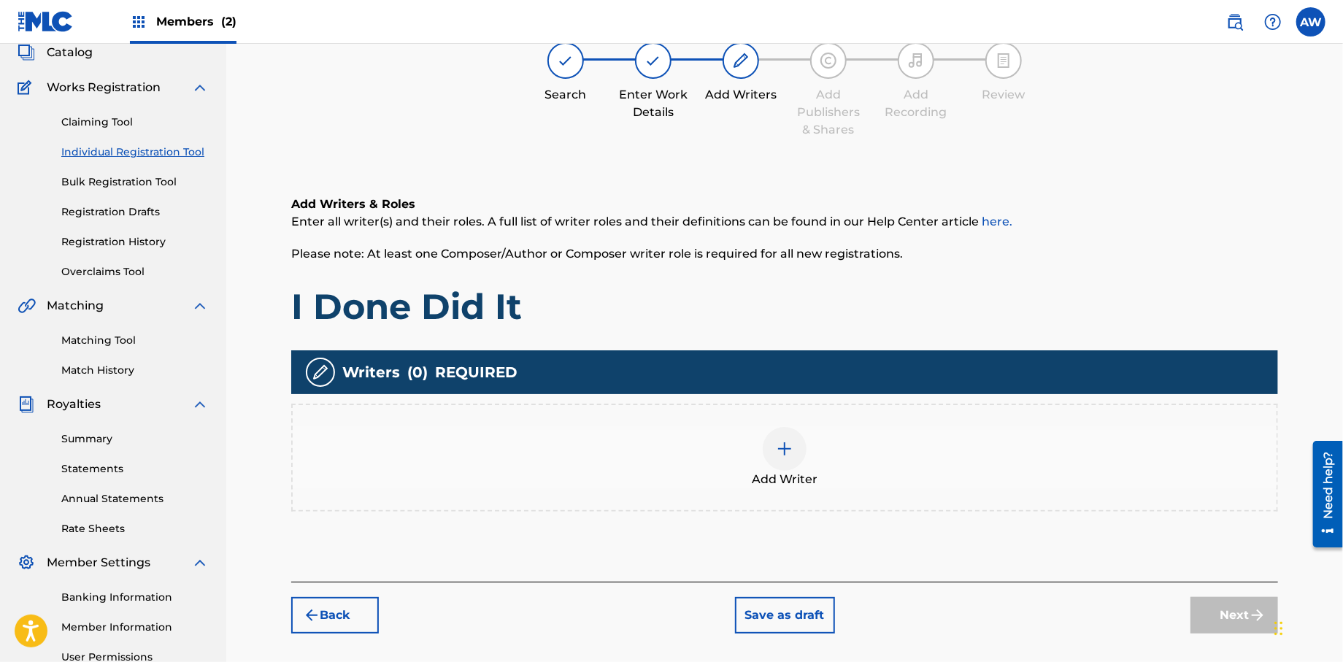
scroll to position [66, 0]
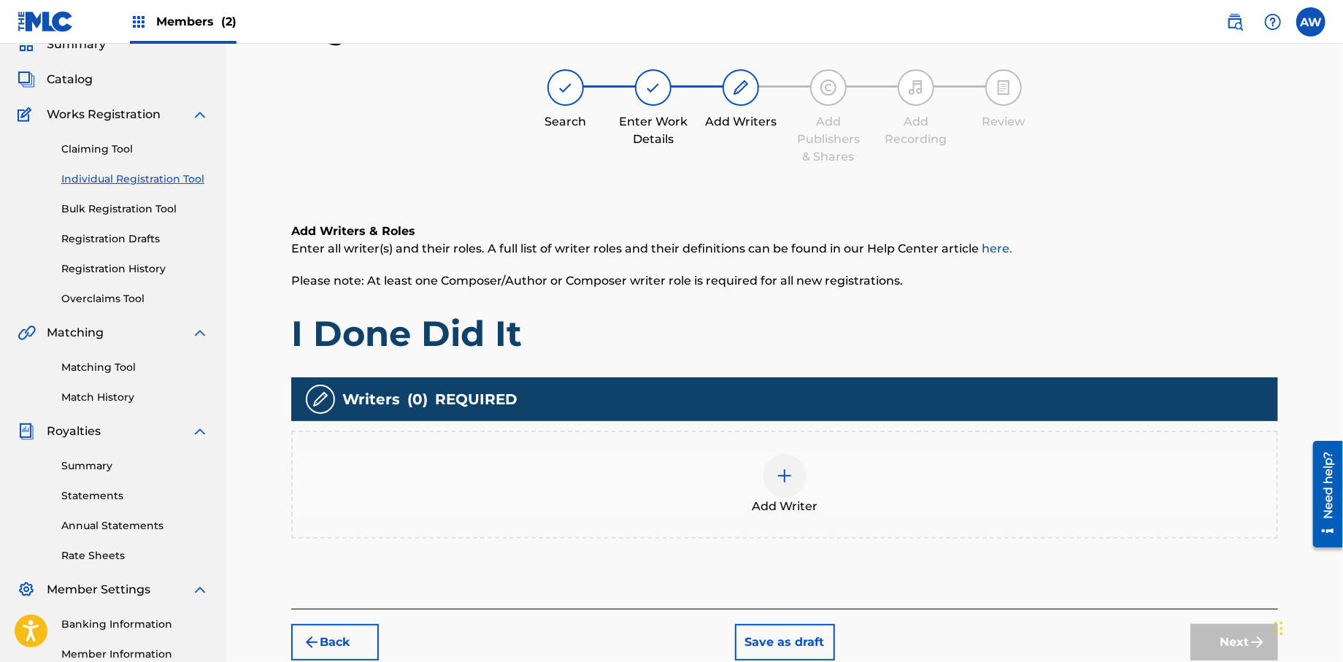
click at [765, 485] on div at bounding box center [785, 476] width 44 height 44
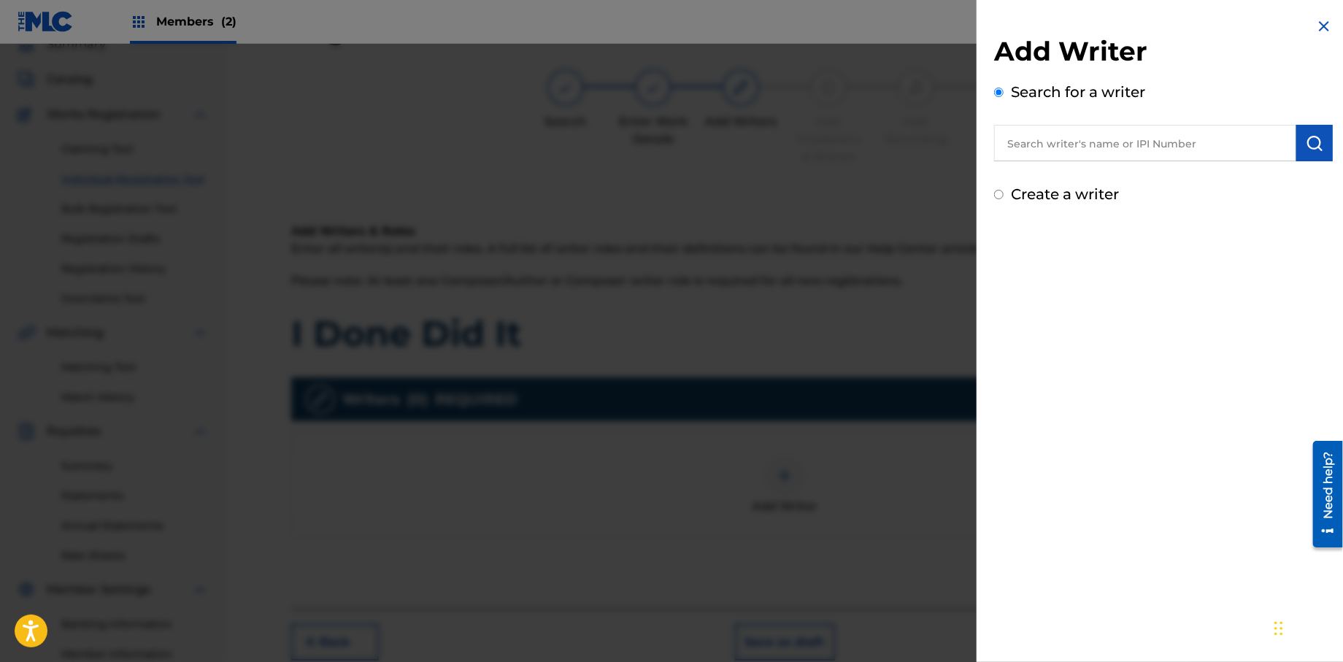
click at [1015, 147] on input "text" at bounding box center [1145, 143] width 302 height 36
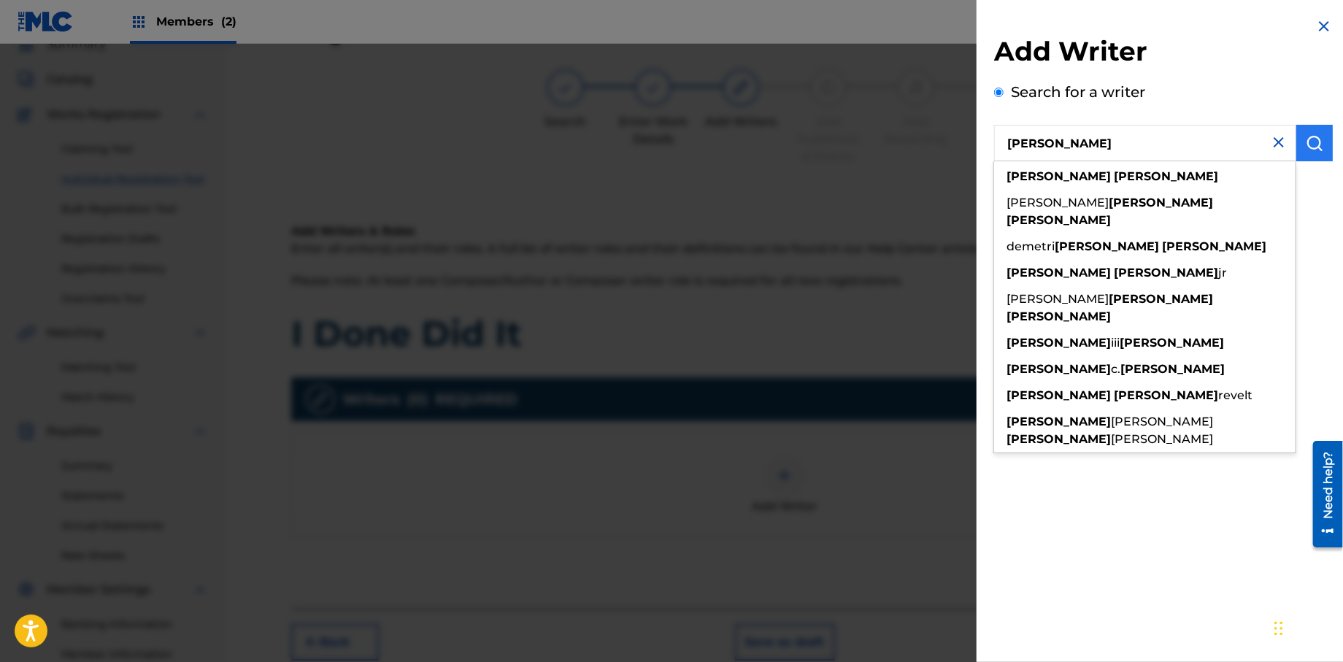
type input "[PERSON_NAME]"
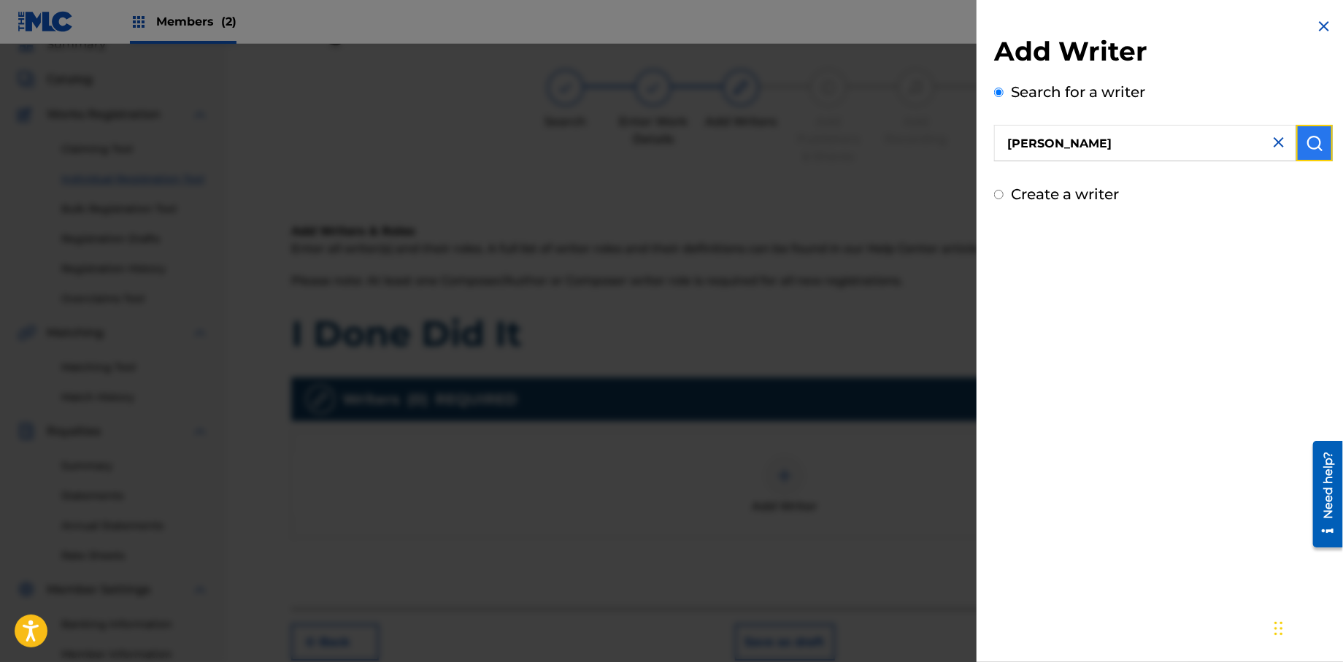
click at [1311, 139] on img "submit" at bounding box center [1315, 143] width 18 height 18
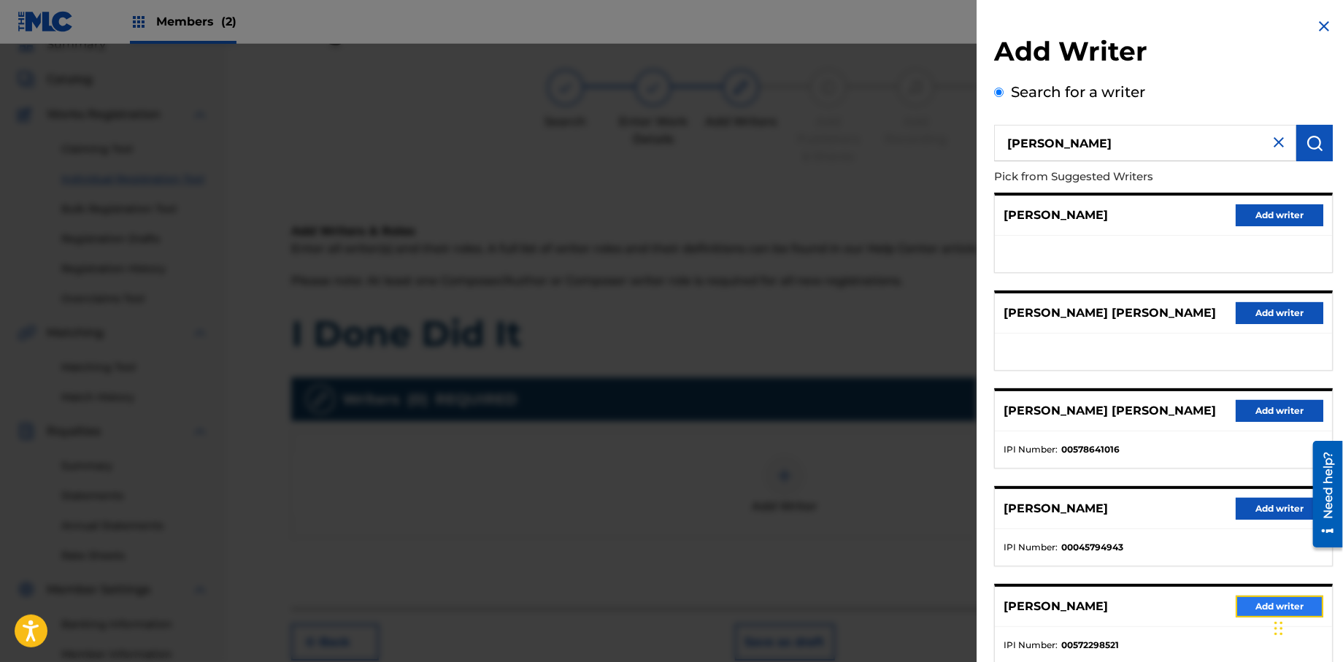
click at [1239, 607] on button "Add writer" at bounding box center [1280, 607] width 88 height 22
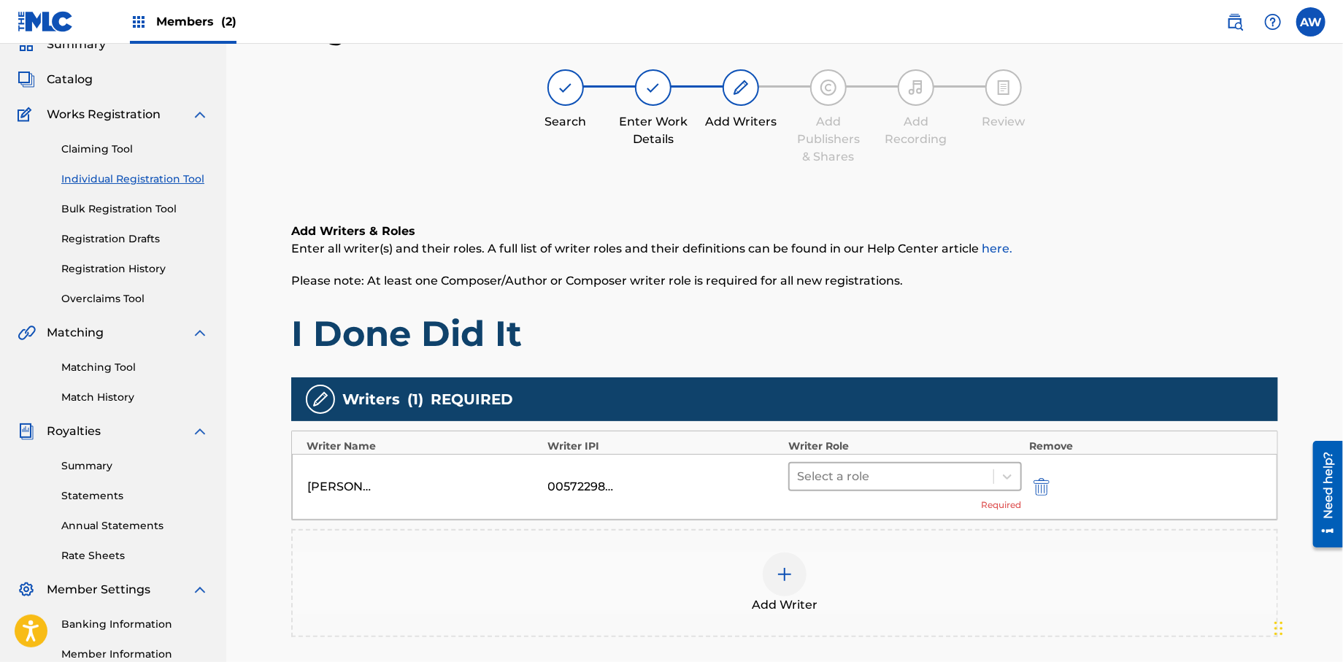
click at [837, 469] on div at bounding box center [891, 476] width 189 height 20
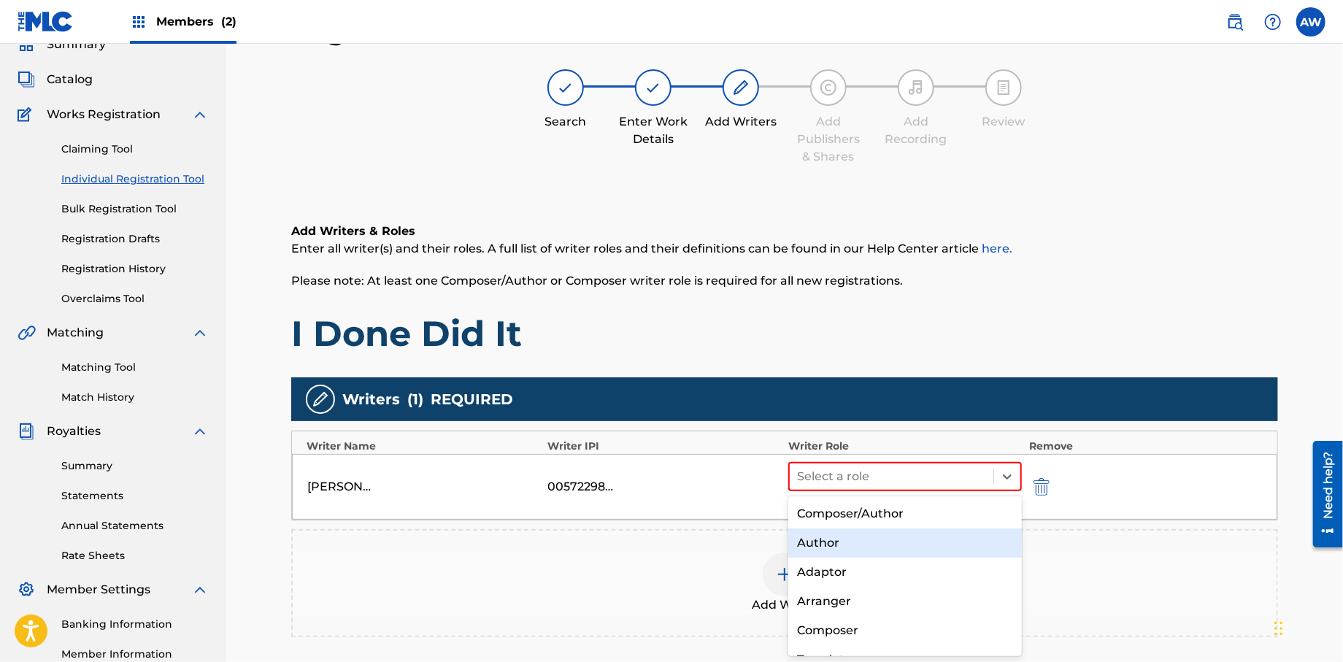
click at [848, 537] on div "Author" at bounding box center [905, 542] width 234 height 29
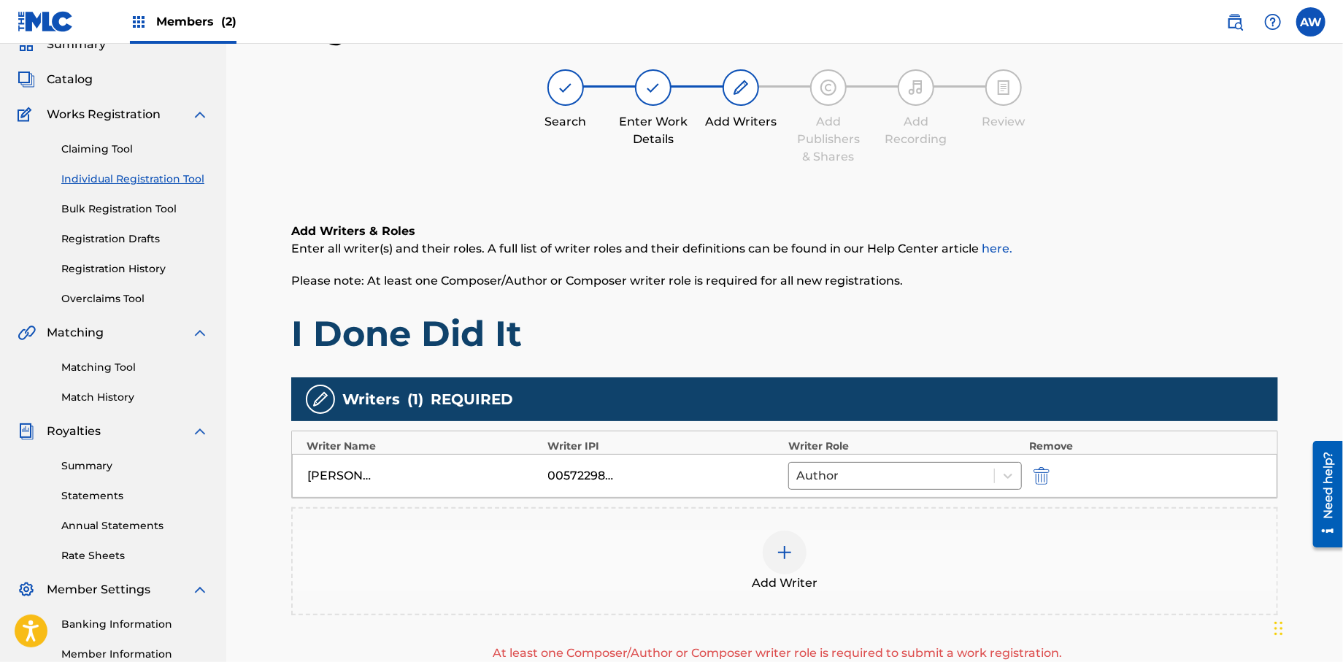
click at [791, 552] on img at bounding box center [785, 553] width 18 height 18
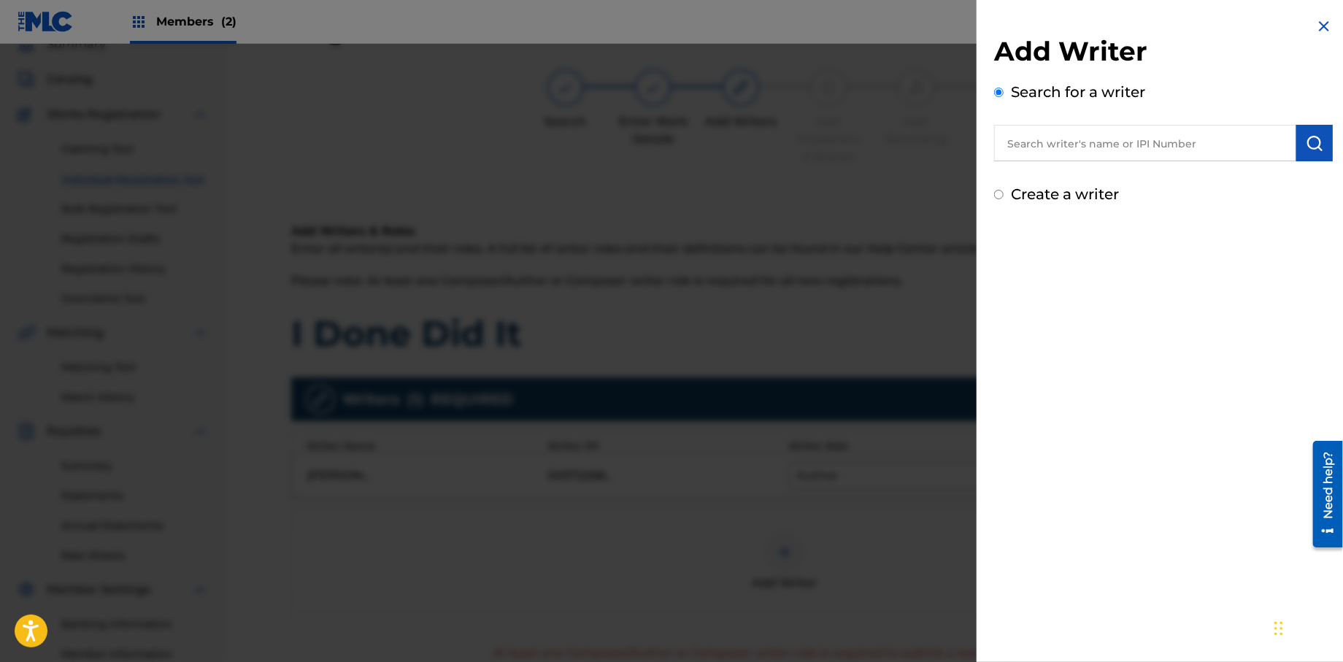
click at [999, 194] on input "Create a writer" at bounding box center [998, 194] width 9 height 9
radio input "false"
radio input "true"
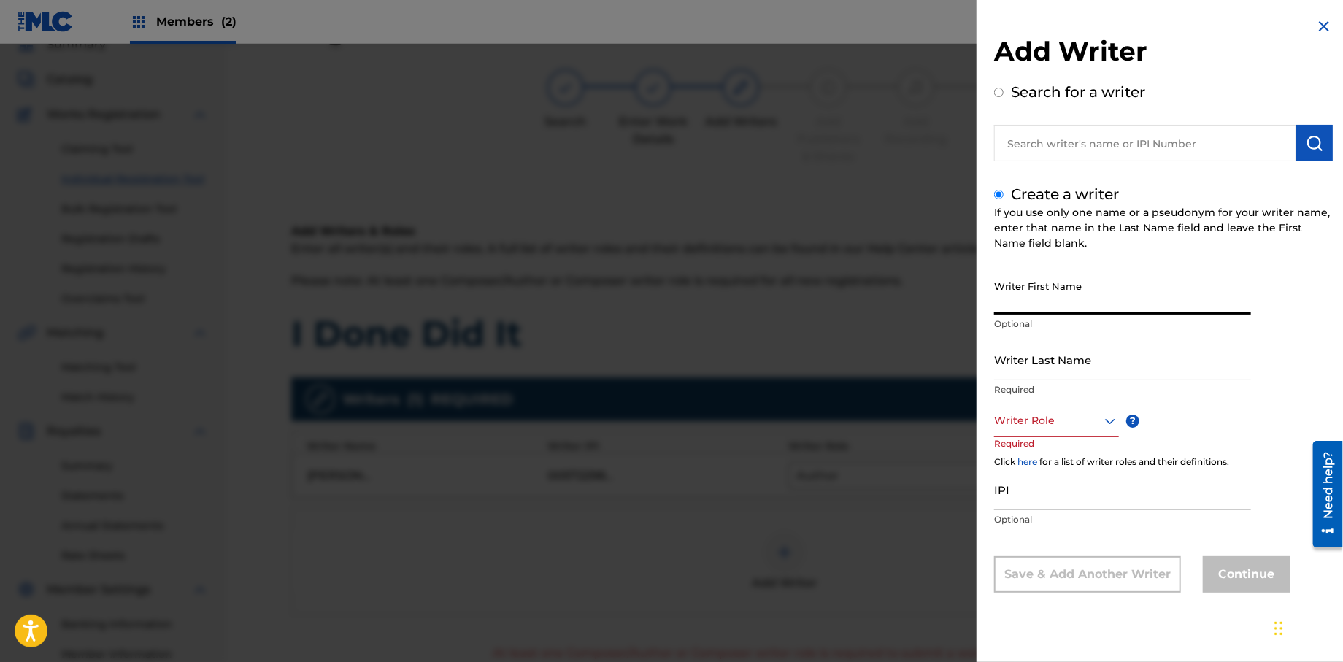
click at [1027, 303] on input "Writer First Name" at bounding box center [1122, 294] width 257 height 42
type input "[PERSON_NAME]"
click at [1088, 372] on input "Writer Last Name" at bounding box center [1122, 360] width 257 height 42
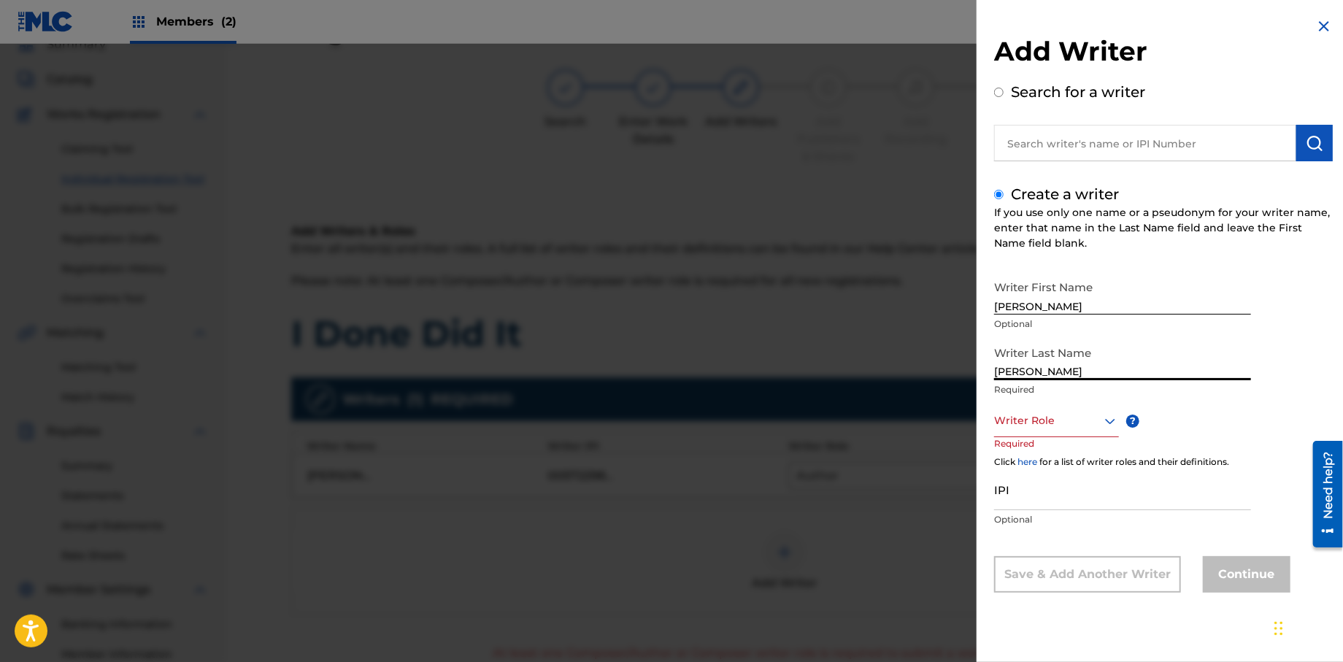
type input "[PERSON_NAME]"
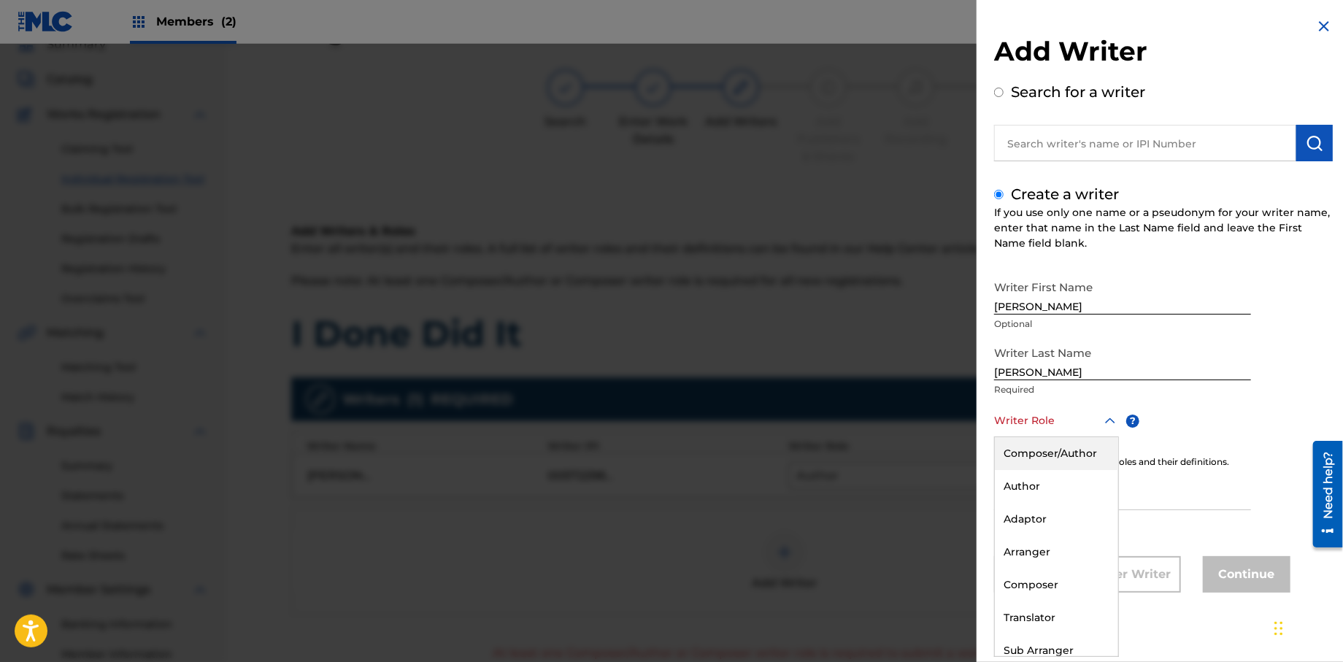
click at [1026, 432] on div "Writer Role" at bounding box center [1056, 420] width 125 height 33
click at [1049, 583] on div "Composer" at bounding box center [1056, 585] width 123 height 33
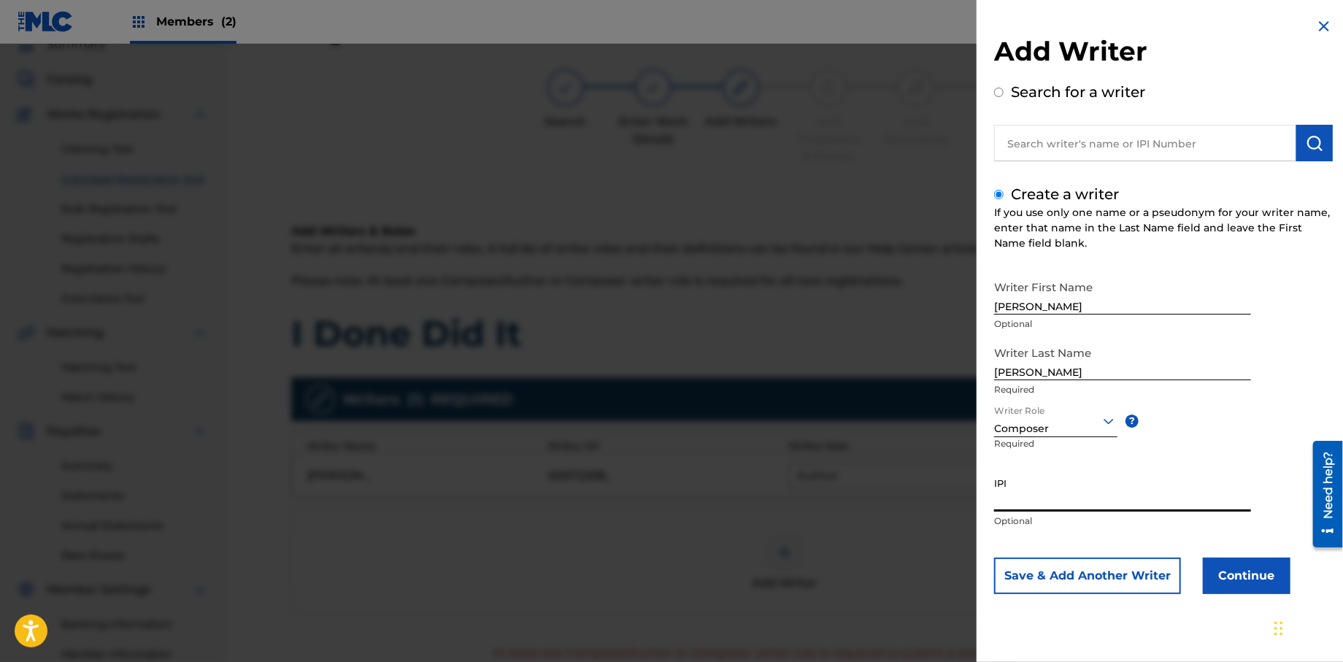
click at [1024, 499] on input "IPI" at bounding box center [1122, 491] width 257 height 42
type input "528264054"
click at [1222, 578] on button "Continue" at bounding box center [1247, 576] width 88 height 36
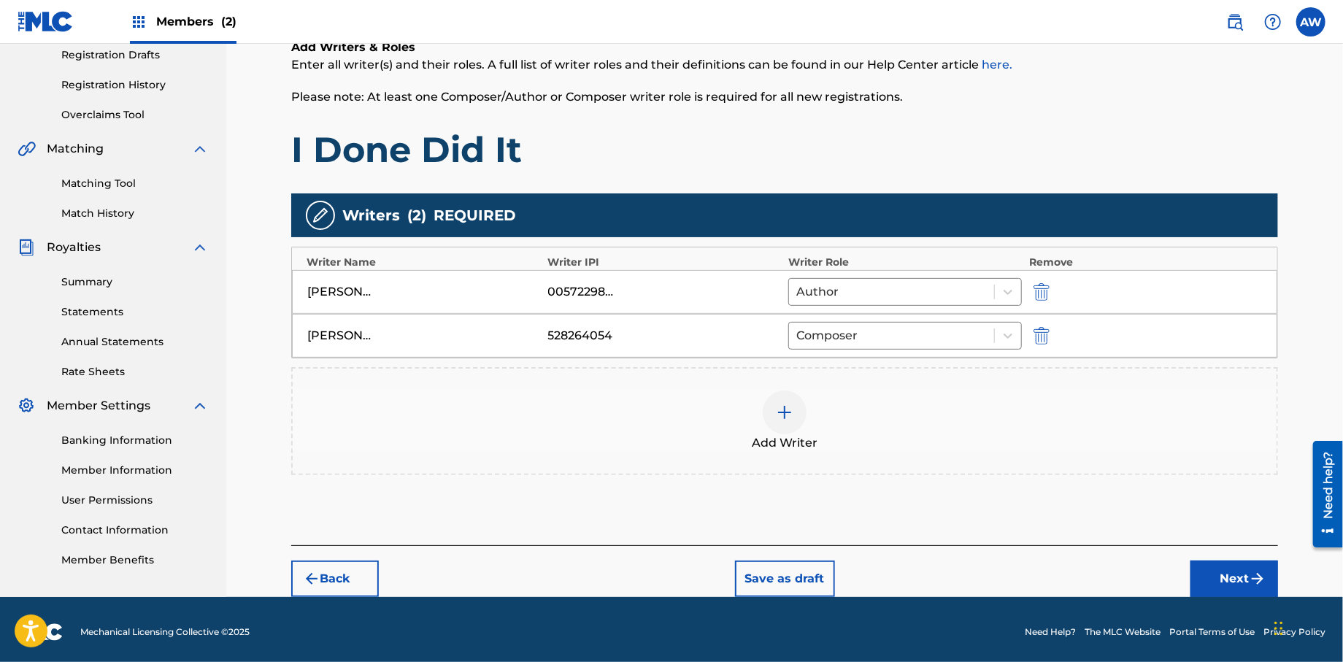
scroll to position [255, 0]
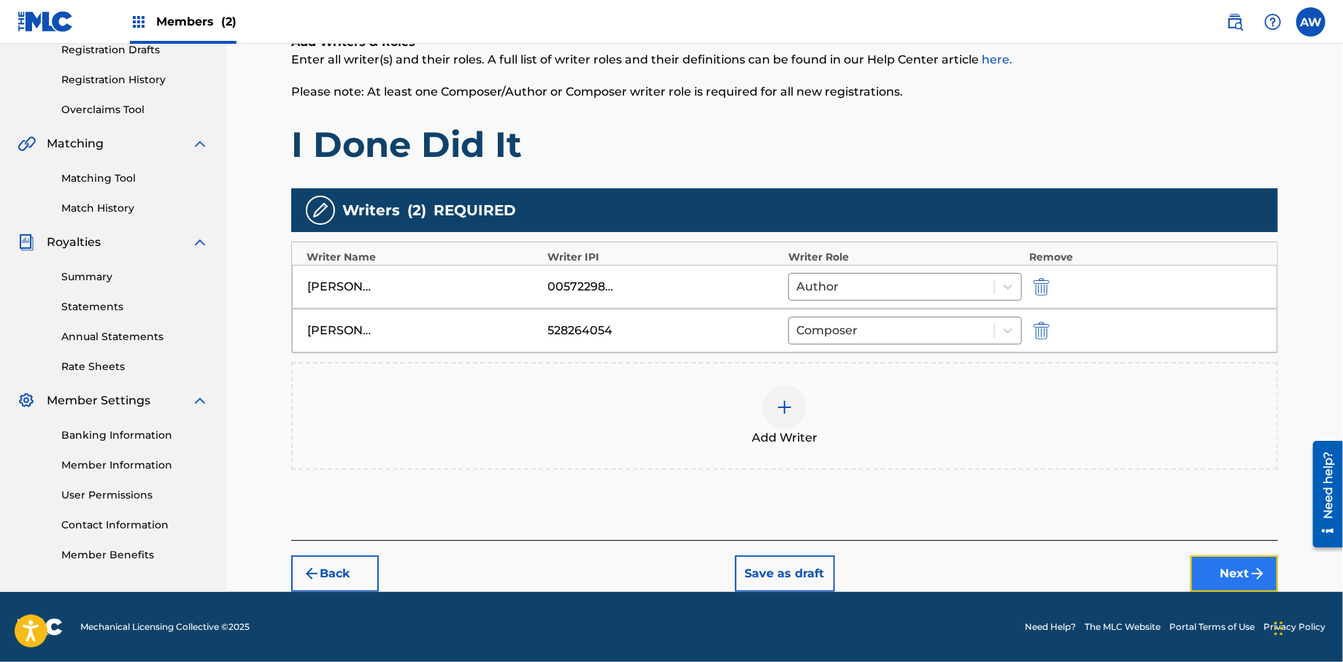
click at [1210, 571] on button "Next" at bounding box center [1235, 573] width 88 height 36
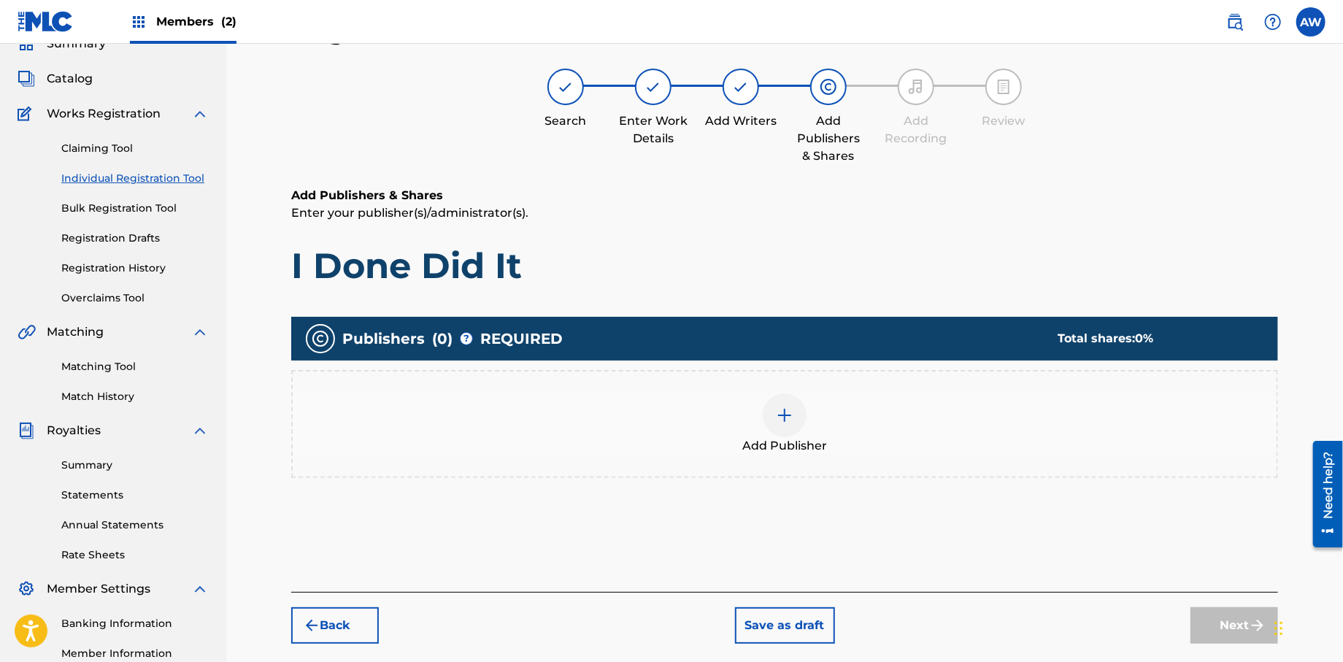
scroll to position [66, 0]
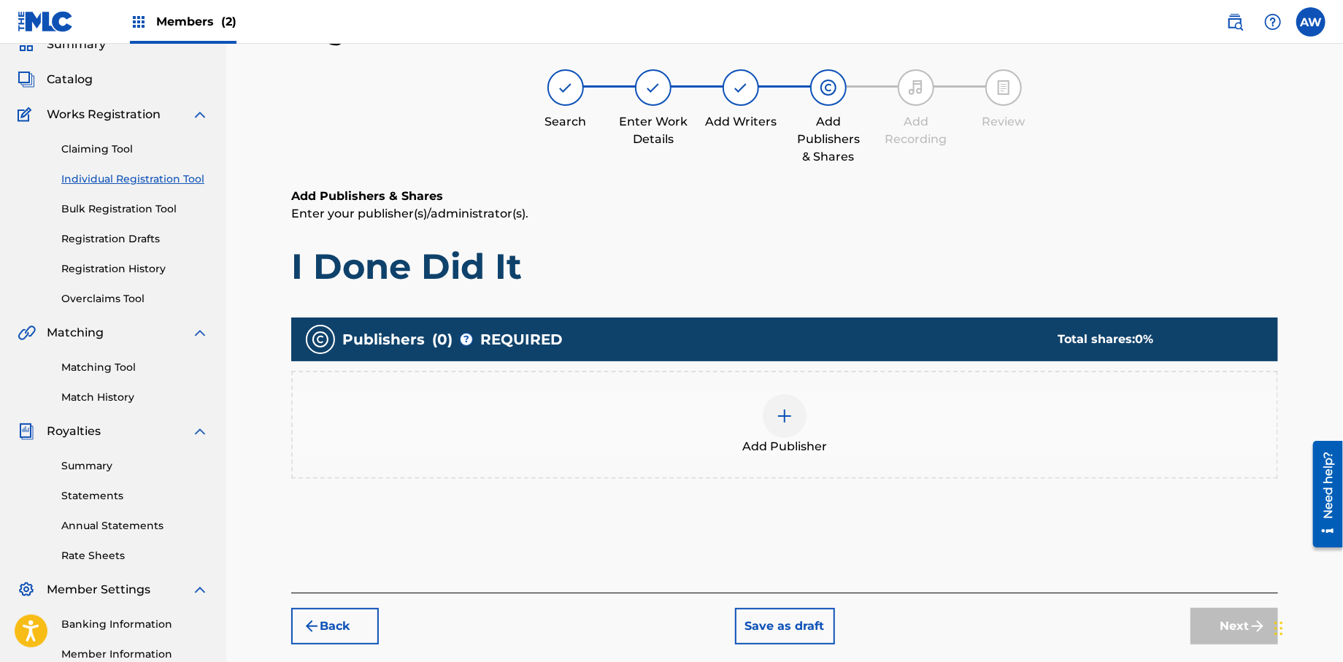
click at [793, 407] on div at bounding box center [785, 416] width 44 height 44
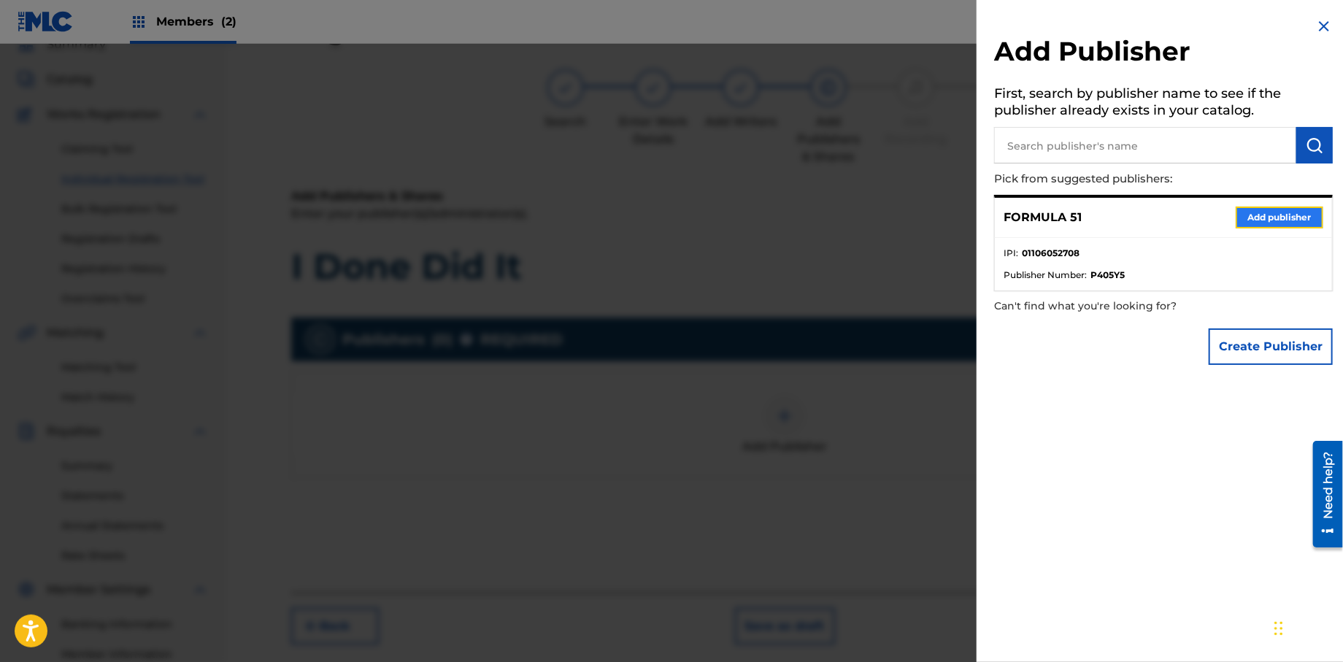
click at [1267, 214] on button "Add publisher" at bounding box center [1280, 218] width 88 height 22
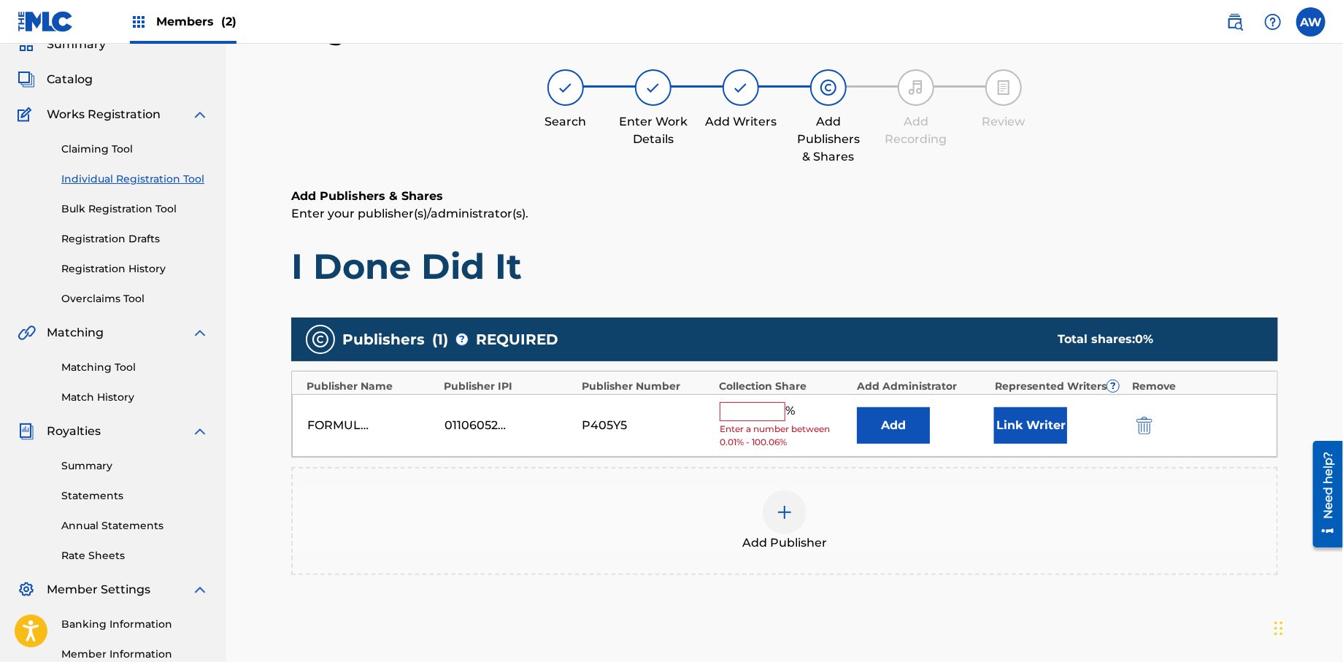
click at [737, 420] on input "text" at bounding box center [753, 411] width 66 height 19
type input "100"
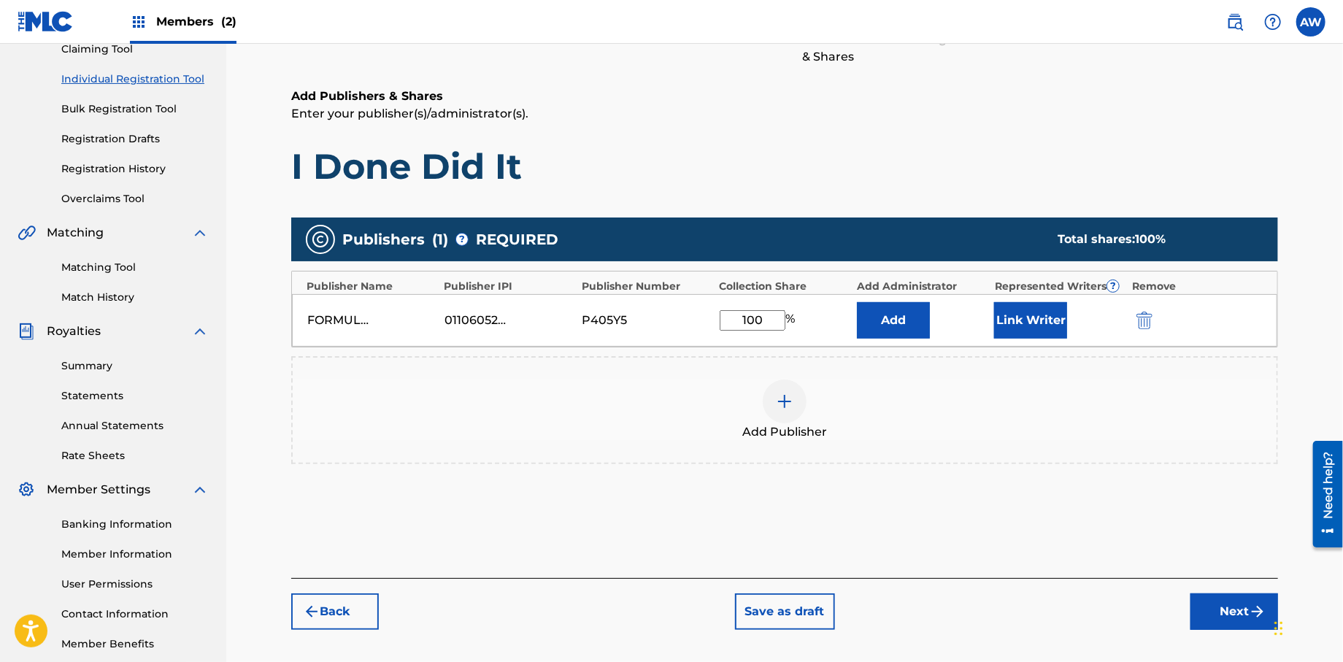
scroll to position [242, 0]
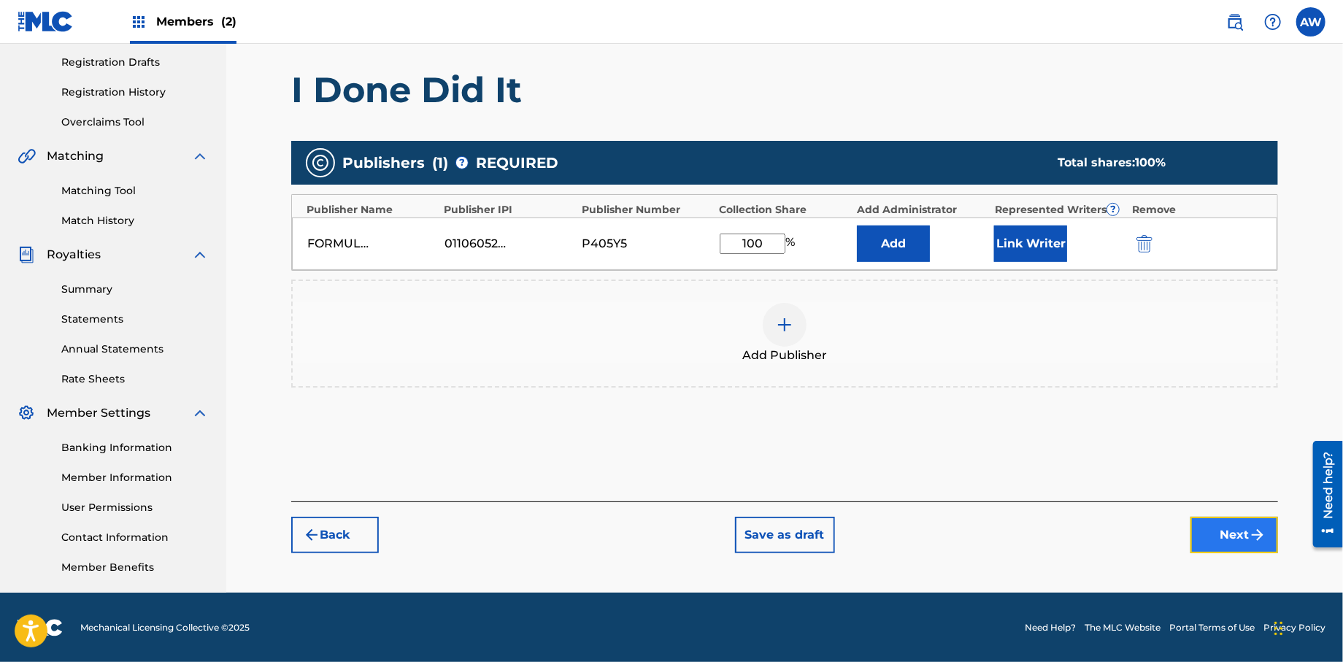
click at [1204, 532] on button "Next" at bounding box center [1235, 535] width 88 height 36
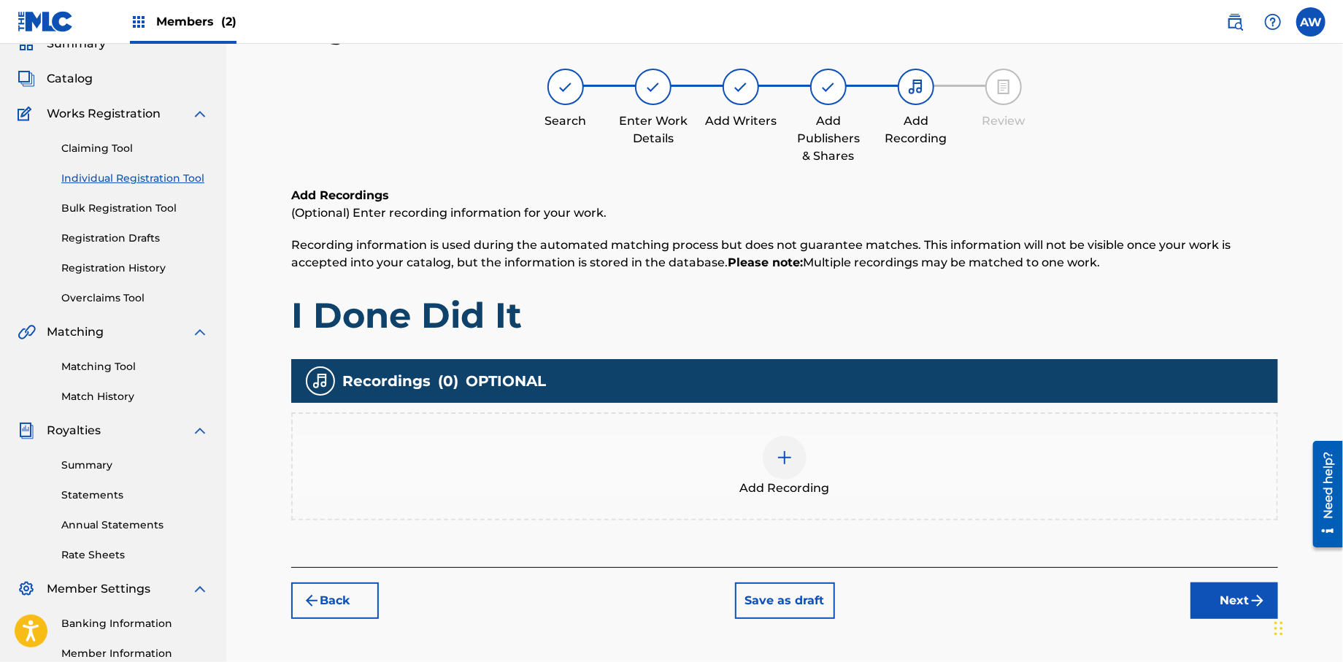
scroll to position [66, 0]
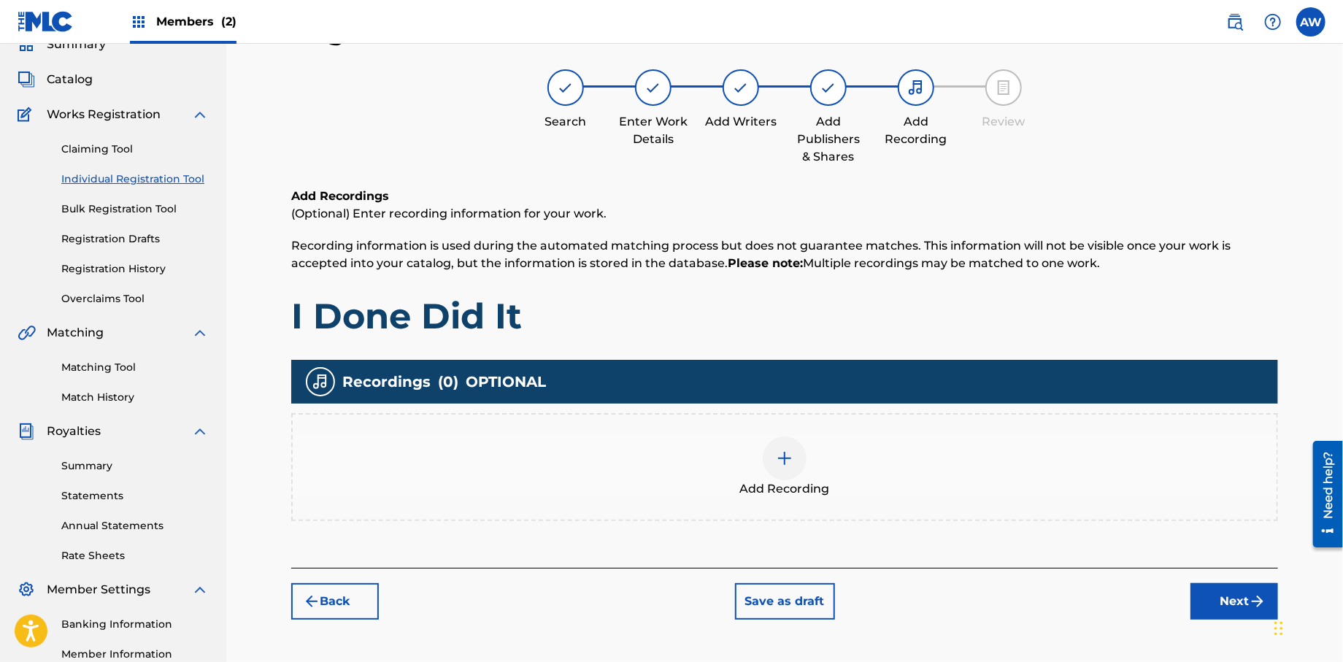
click at [777, 455] on img at bounding box center [785, 459] width 18 height 18
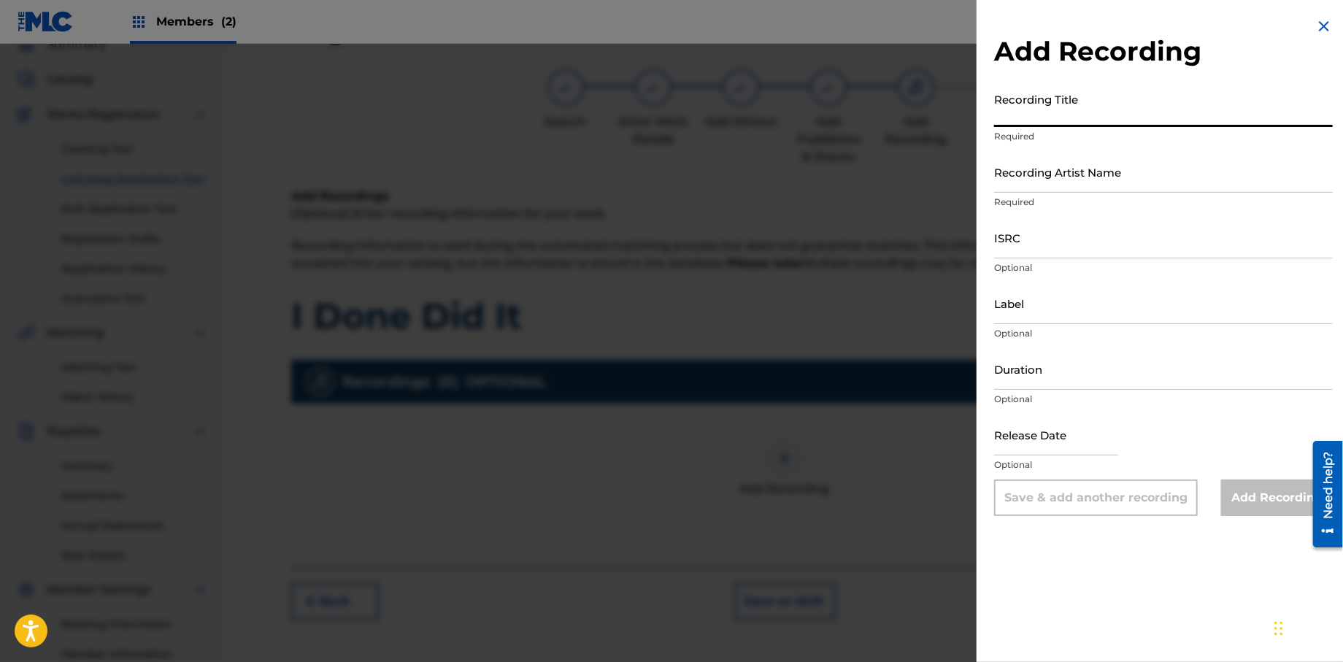
click at [1090, 115] on input "Recording Title" at bounding box center [1163, 106] width 339 height 42
type input "Papers, Vol 1."
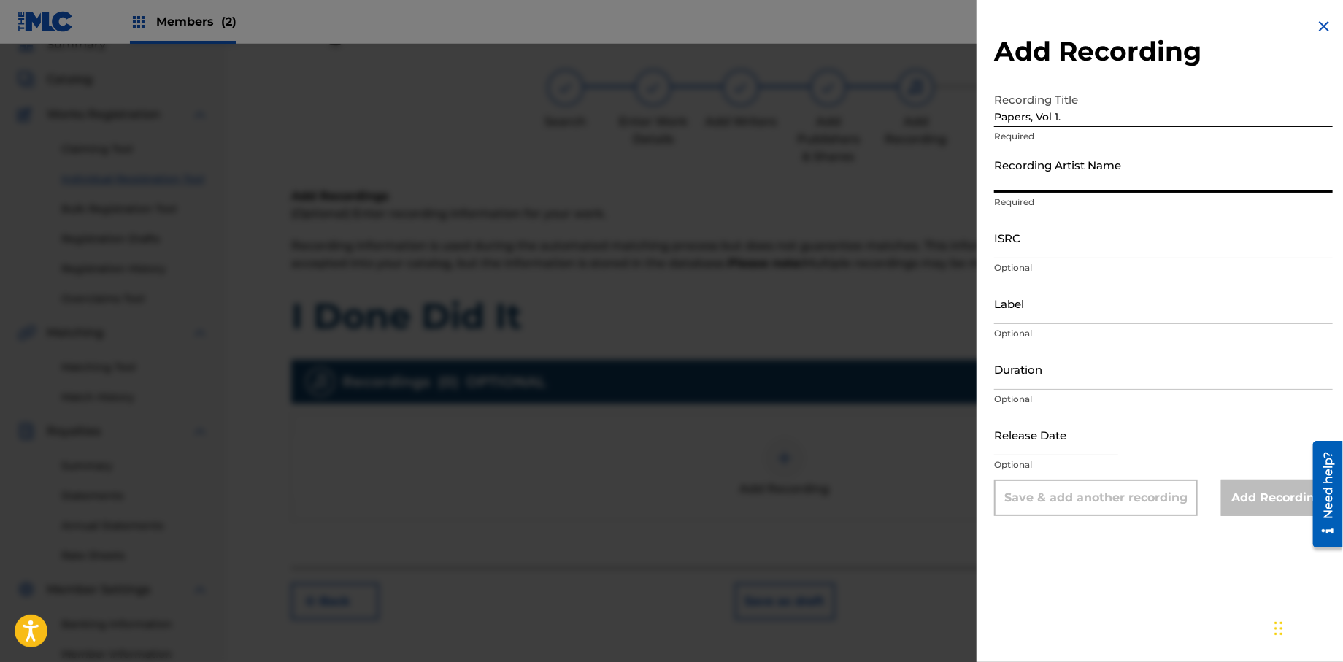
click at [999, 185] on input "Recording Artist Name" at bounding box center [1163, 172] width 339 height 42
type input "T-Rock"
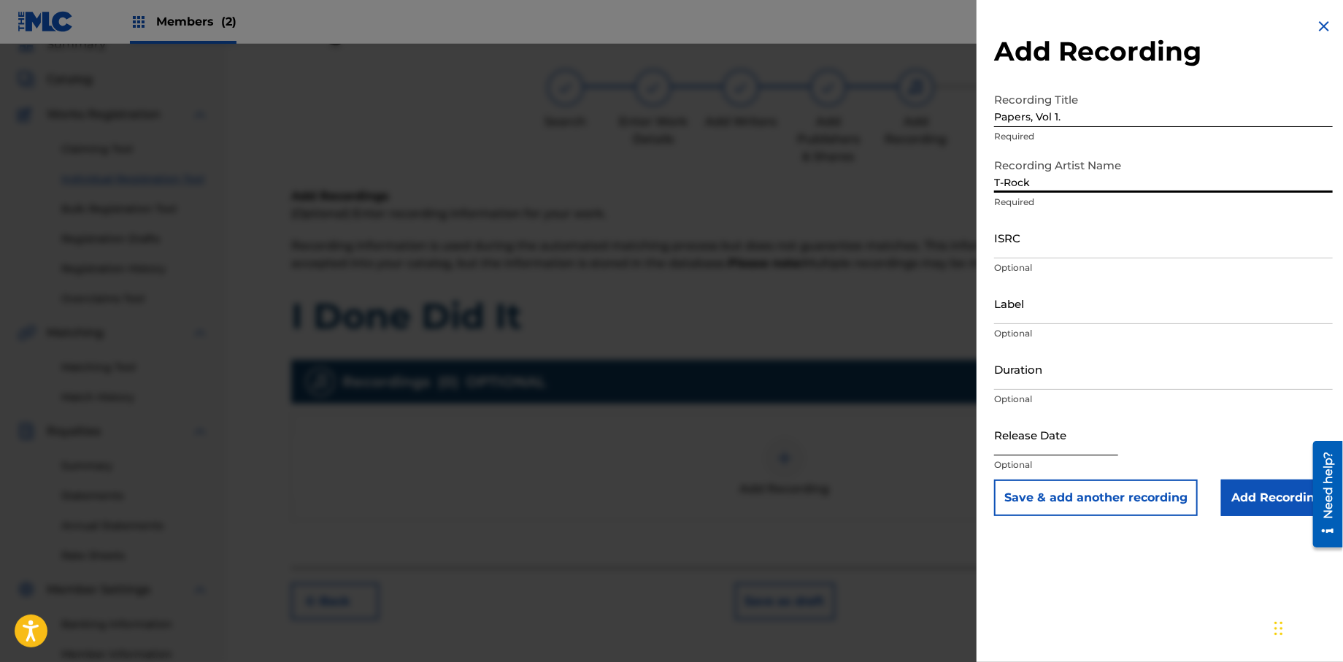
click at [1025, 447] on input "text" at bounding box center [1056, 435] width 124 height 42
select select "8"
select select "2025"
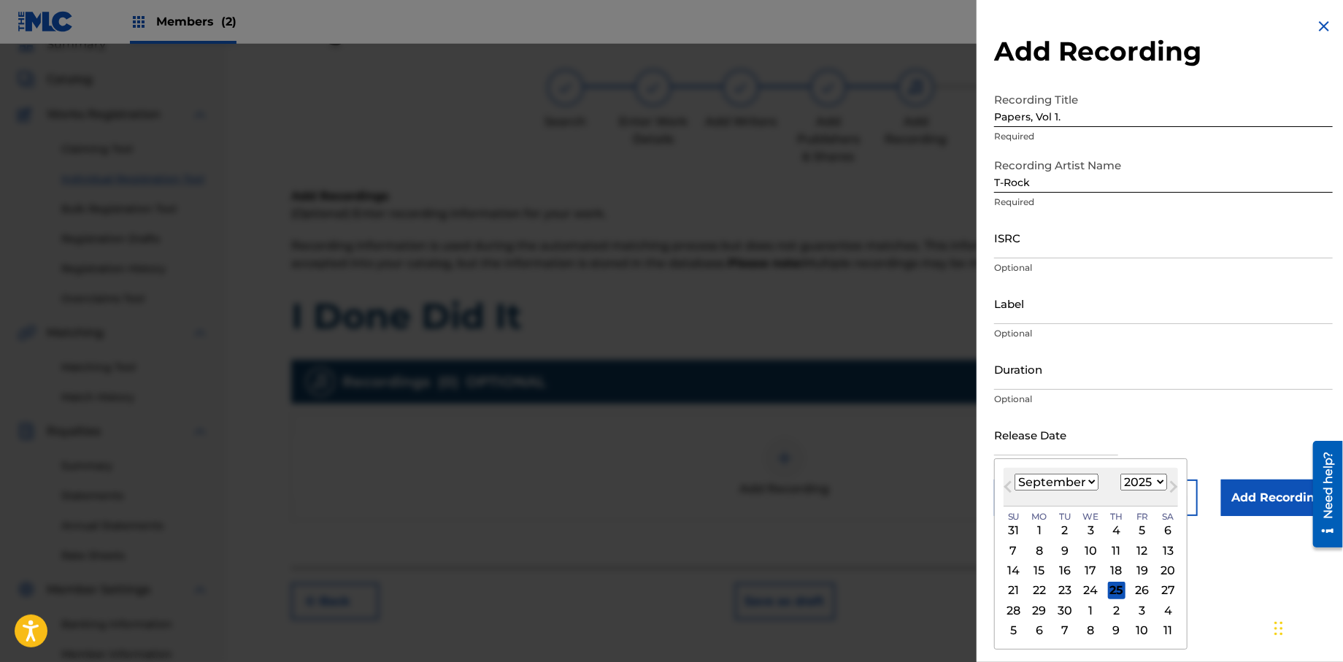
type input "[DATE]"
select select "0"
select select "2013"
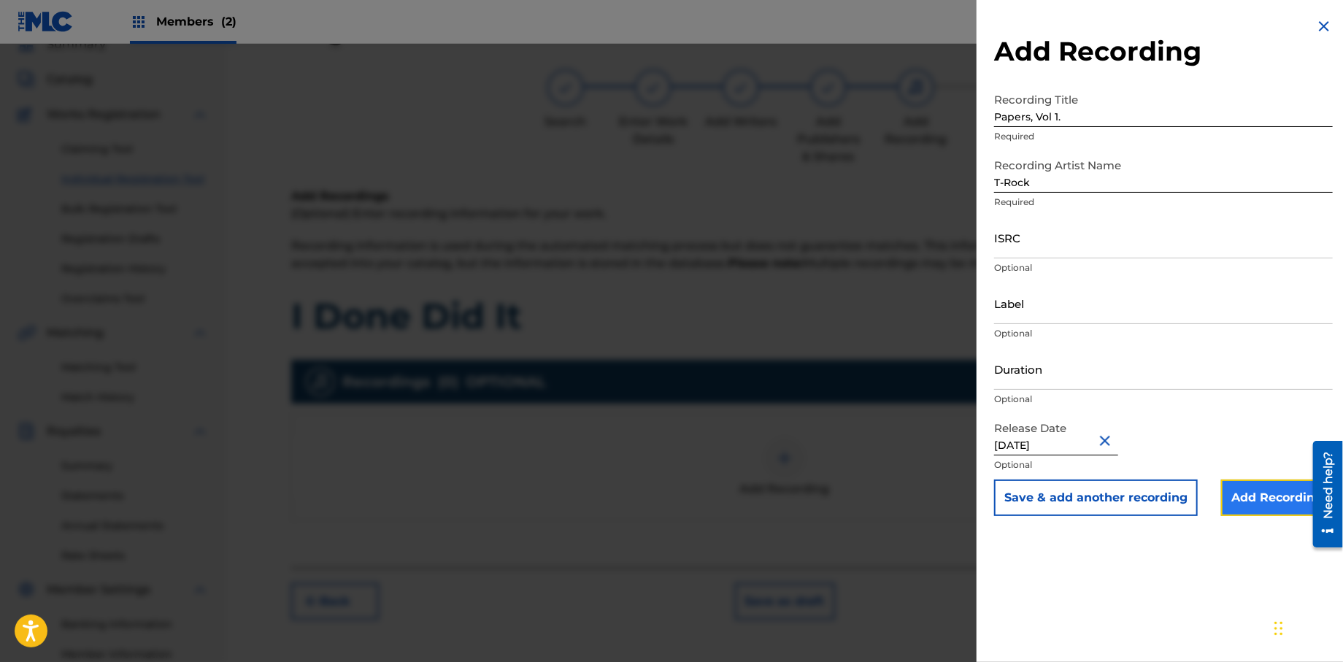
click at [1236, 507] on input "Add Recording" at bounding box center [1277, 498] width 112 height 36
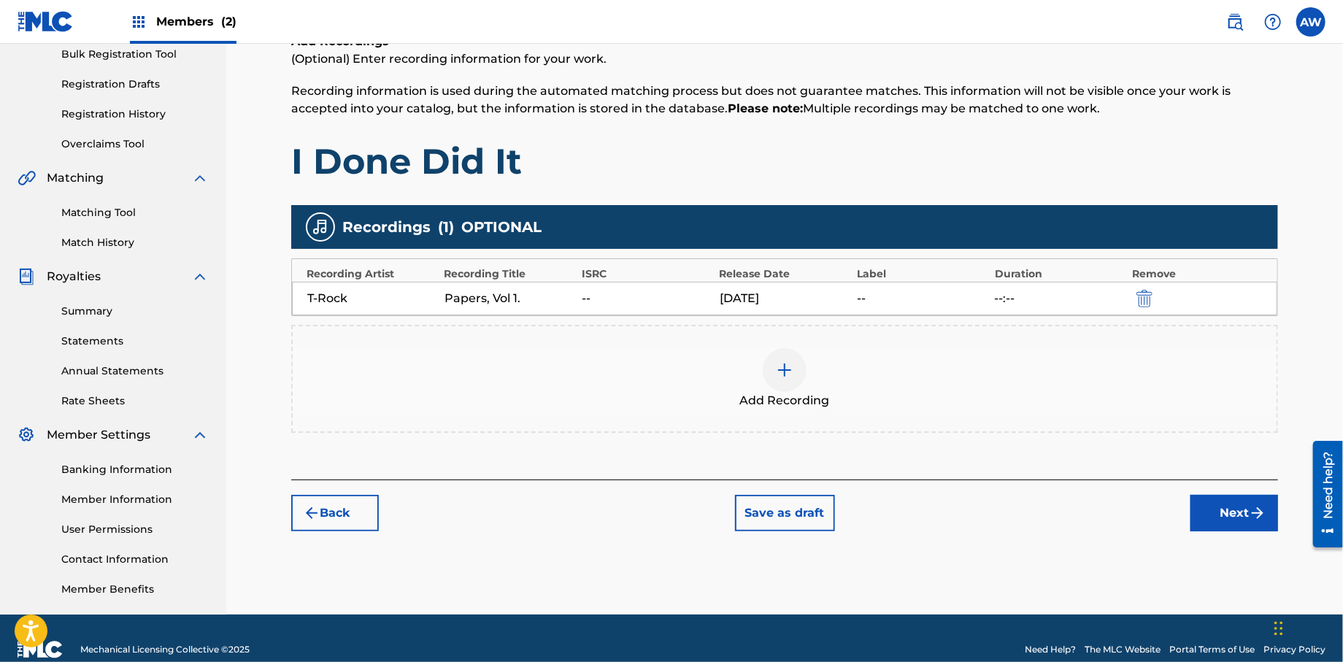
scroll to position [233, 0]
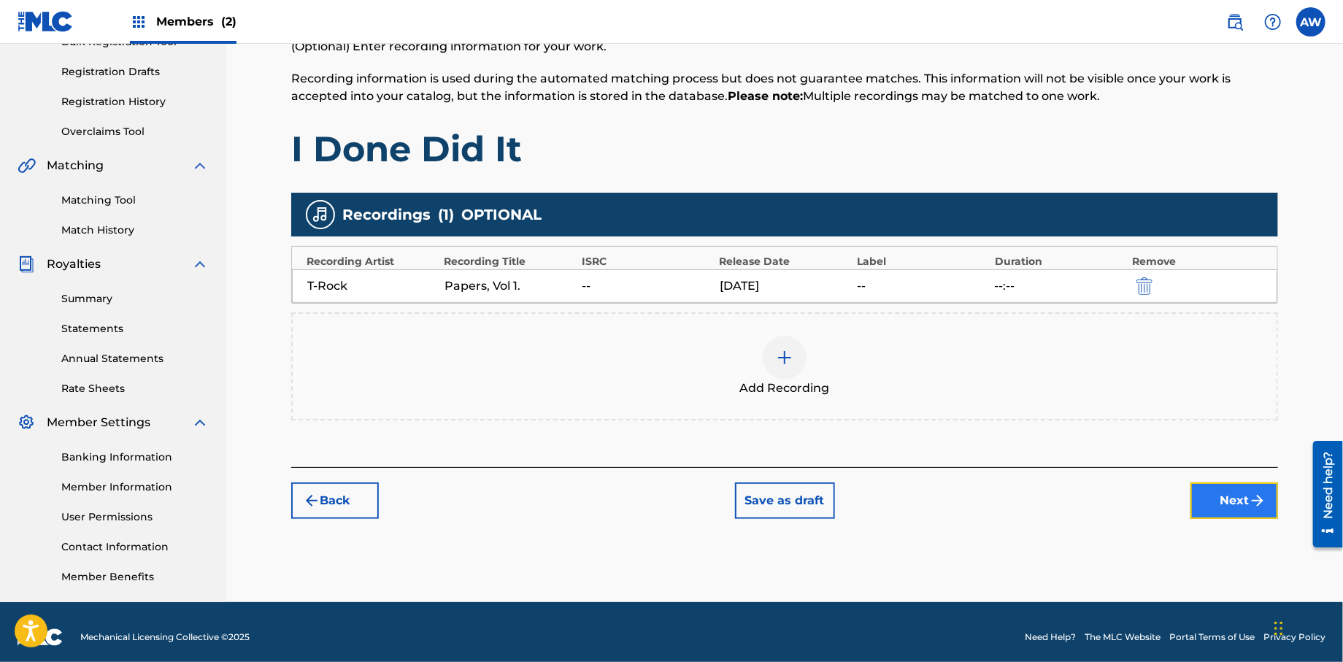
click at [1250, 505] on img "submit" at bounding box center [1258, 501] width 18 height 18
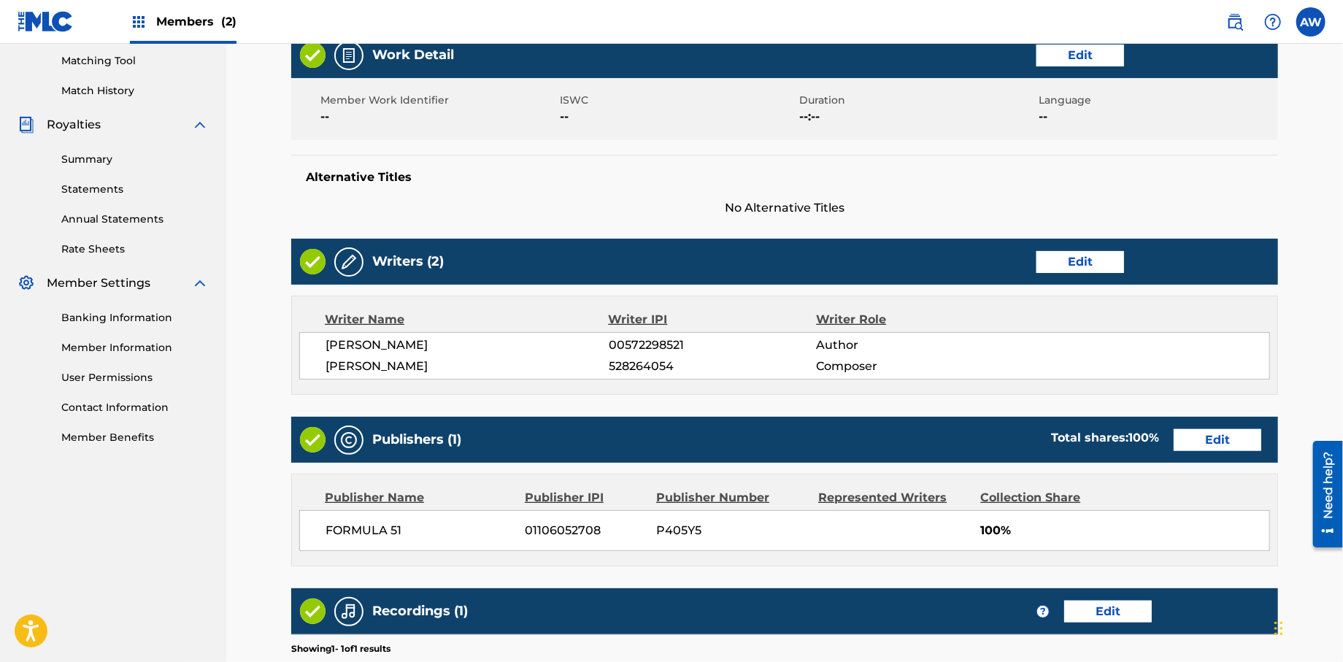
scroll to position [526, 0]
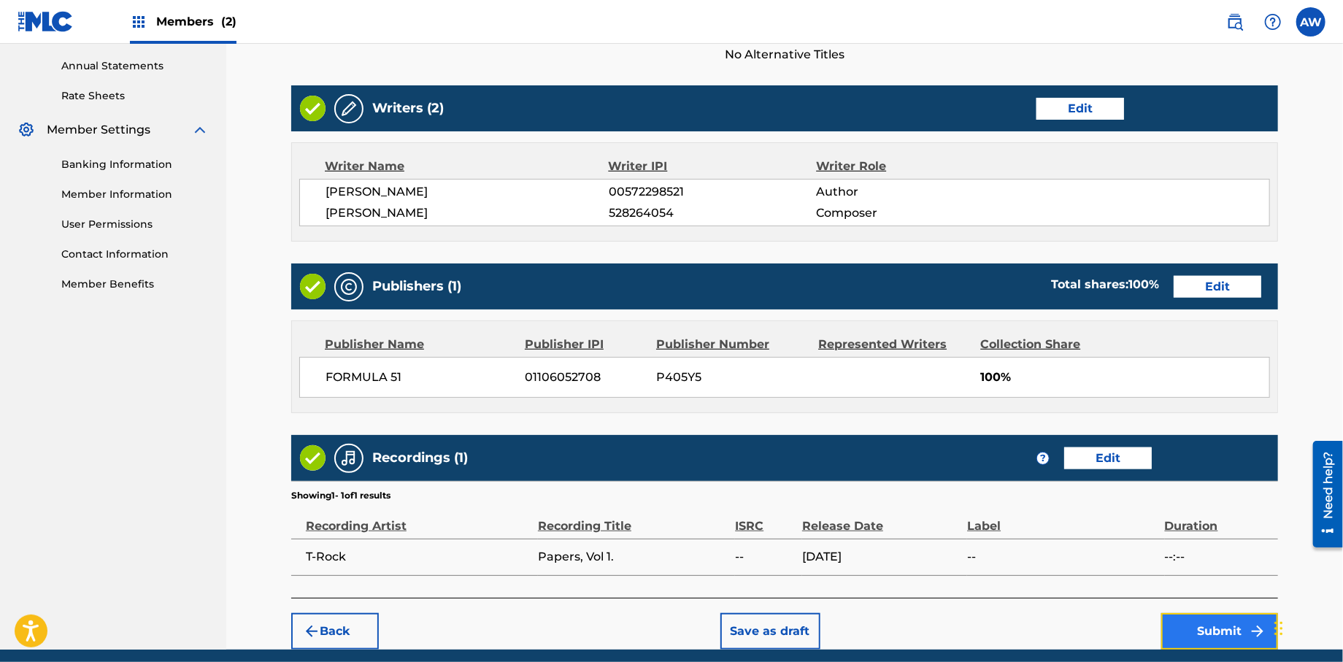
click at [1213, 635] on button "Submit" at bounding box center [1219, 631] width 117 height 36
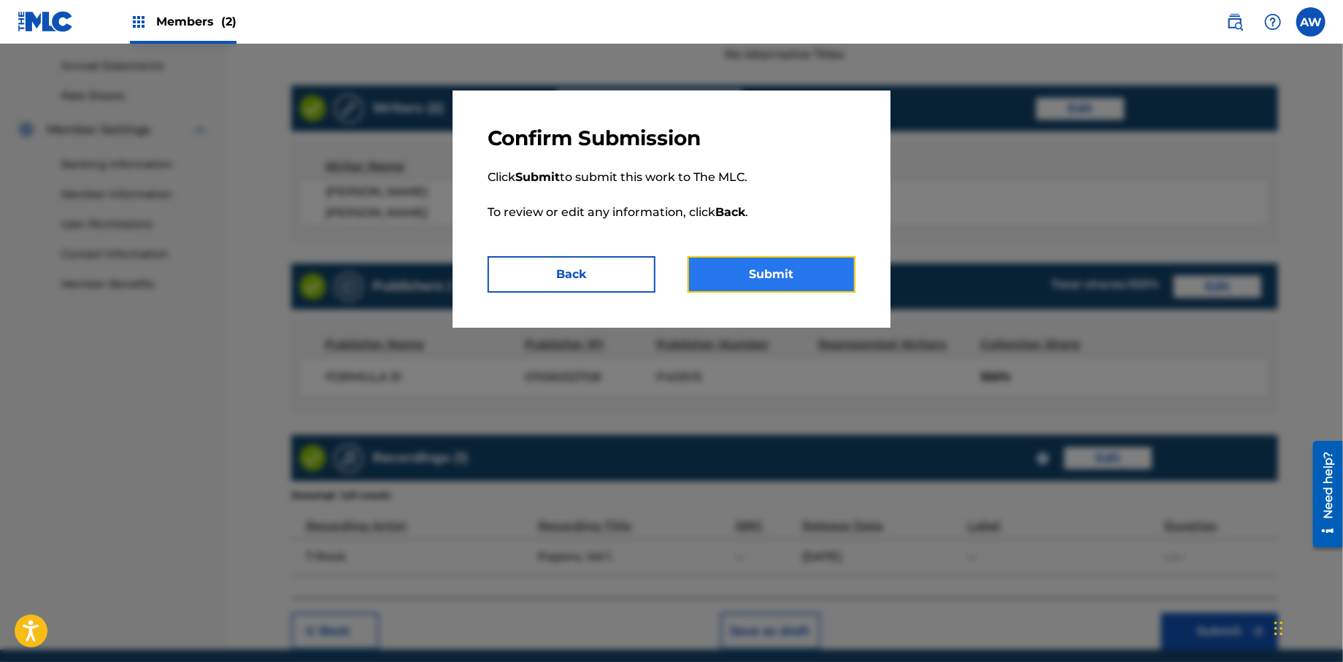
click at [762, 276] on button "Submit" at bounding box center [772, 274] width 168 height 36
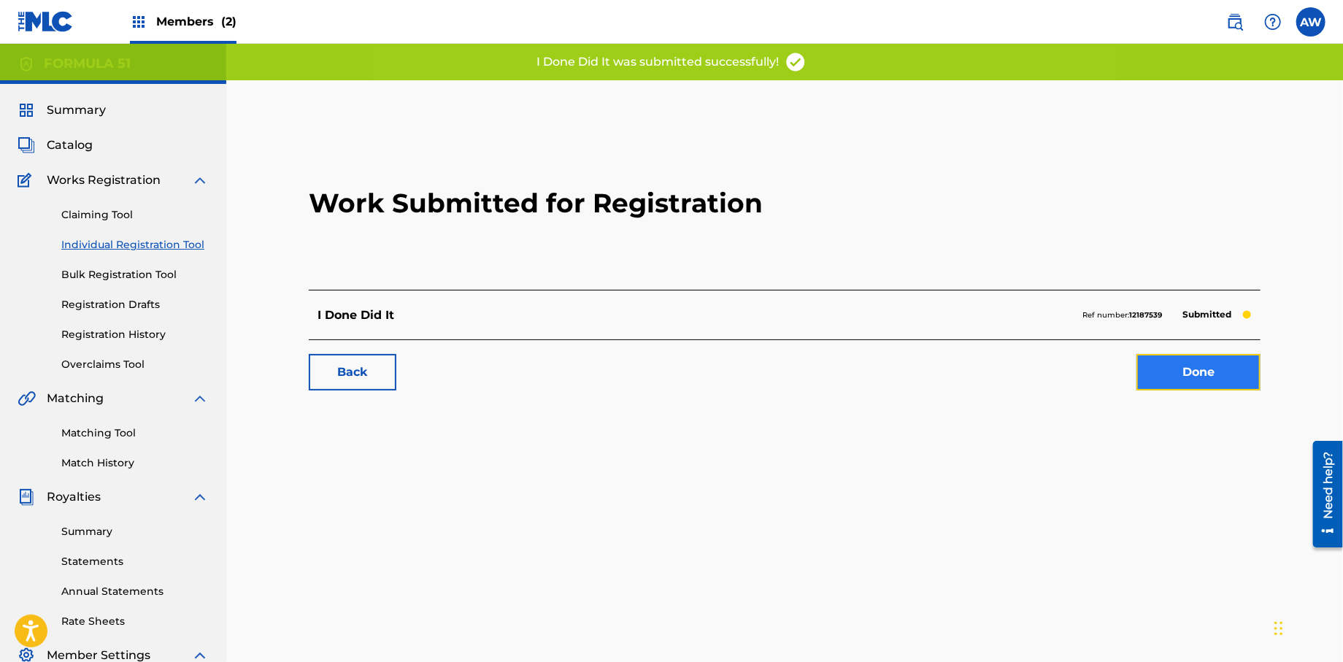
click at [1173, 367] on link "Done" at bounding box center [1199, 372] width 124 height 36
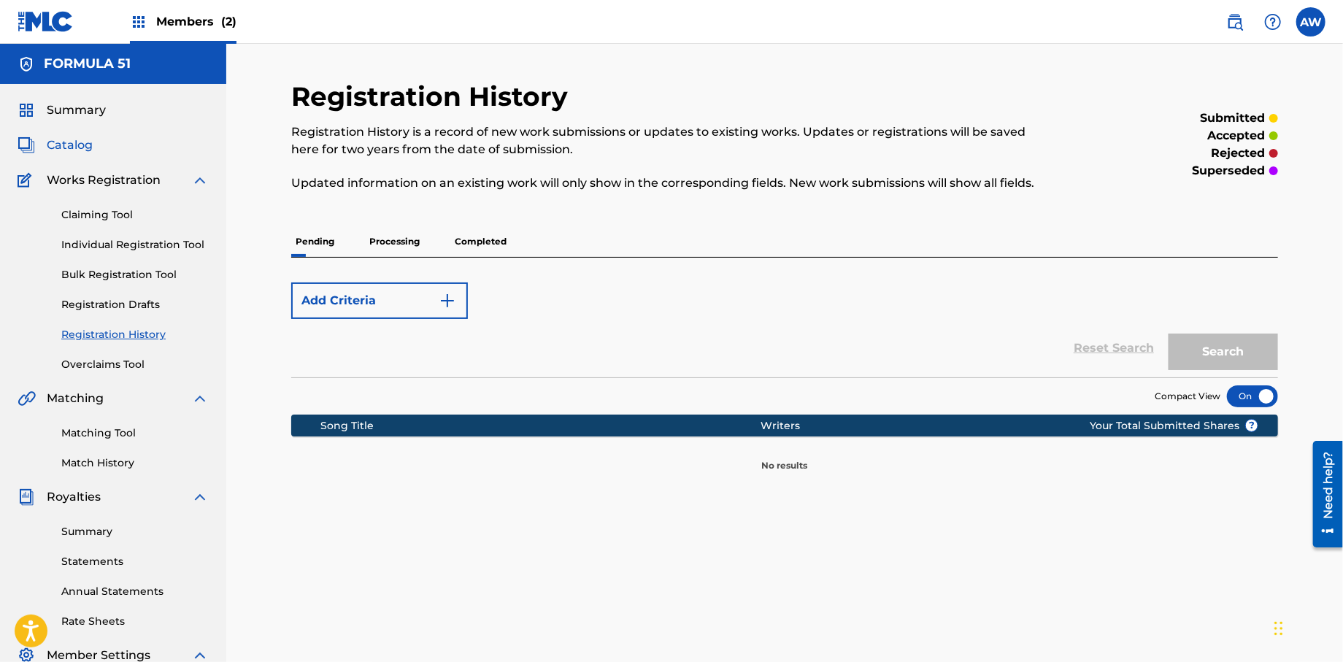
click at [72, 150] on span "Catalog" at bounding box center [70, 145] width 46 height 18
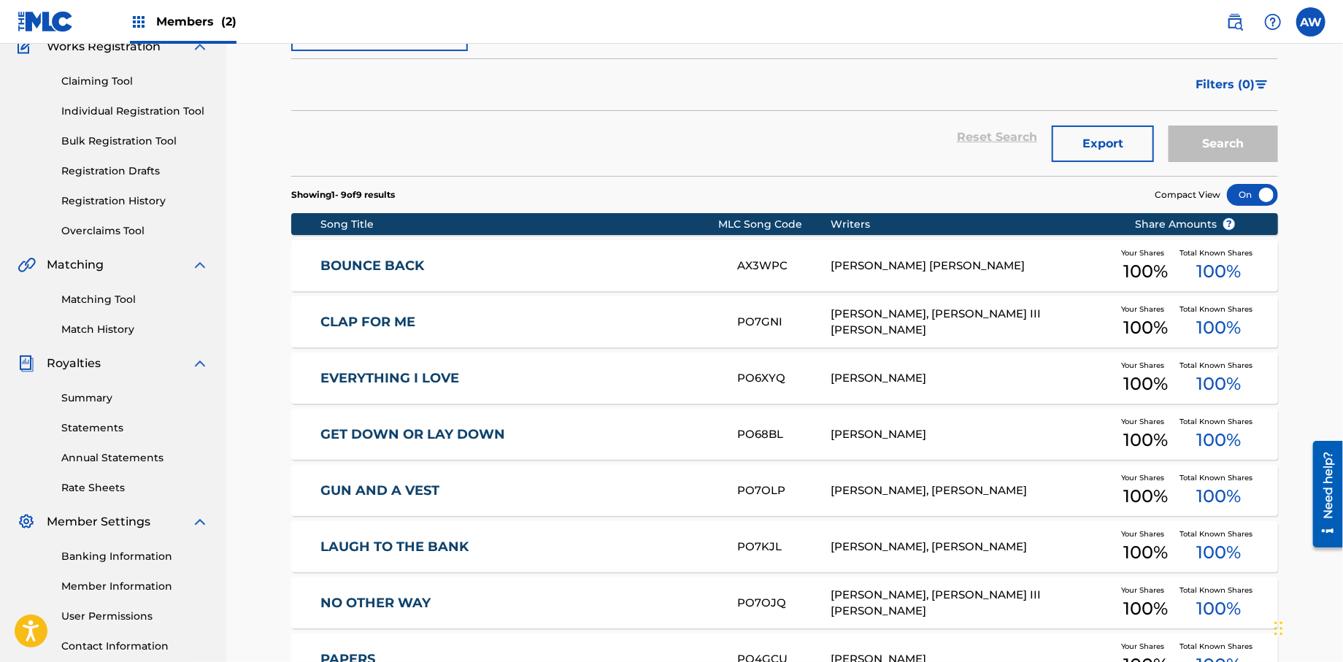
scroll to position [131, 0]
